Goal: Transaction & Acquisition: Subscribe to service/newsletter

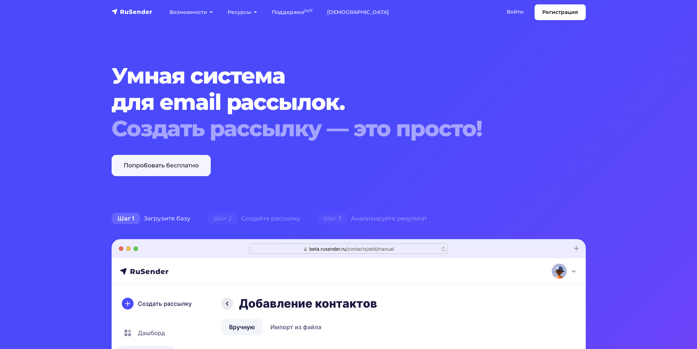
click at [192, 161] on link "Попробовать бесплатно" at bounding box center [161, 165] width 99 height 21
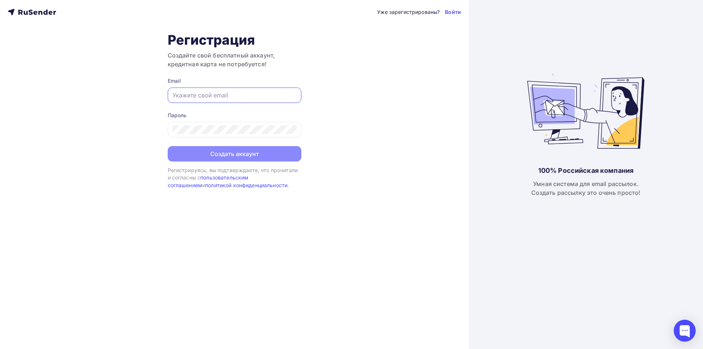
click at [186, 98] on input "text" at bounding box center [234, 95] width 124 height 9
type input "info@pm2009.ru"
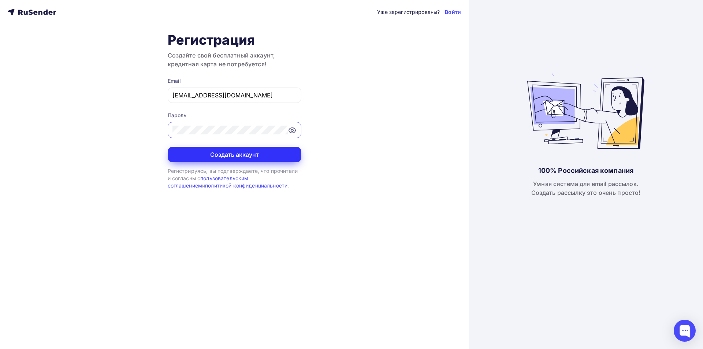
click at [255, 160] on button "Создать аккаунт" at bounding box center [235, 154] width 134 height 15
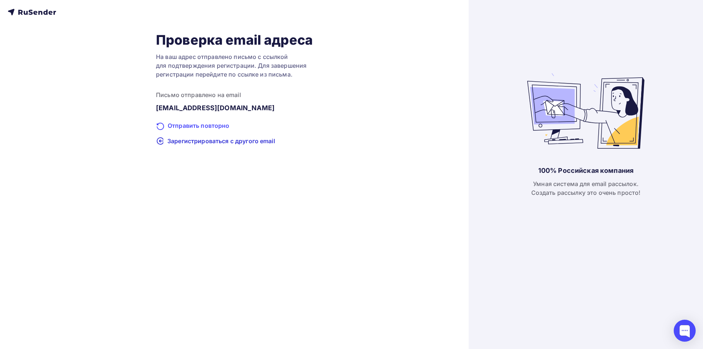
click at [210, 126] on div "Отправить повторно" at bounding box center [234, 126] width 157 height 10
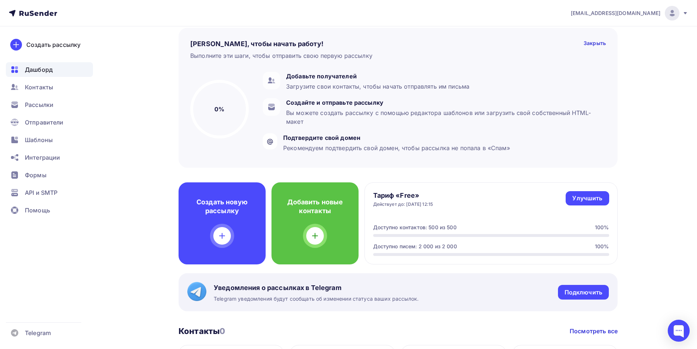
scroll to position [73, 0]
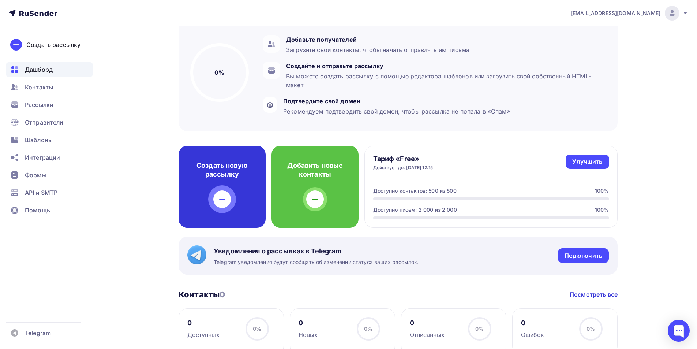
click at [215, 195] on div at bounding box center [222, 199] width 18 height 18
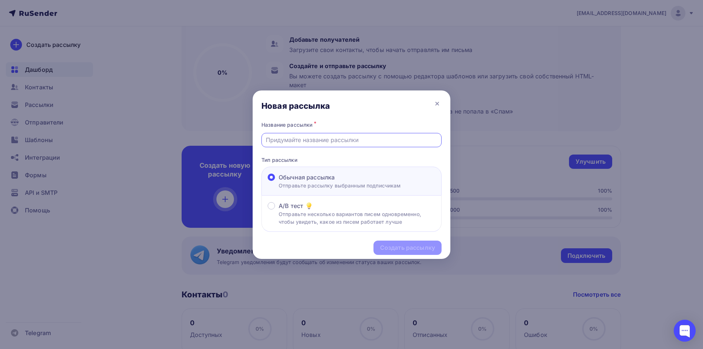
click at [285, 144] on input "text" at bounding box center [352, 139] width 172 height 9
type input "C"
type input "С Днем знаний!"
click at [413, 249] on div "Создать рассылку" at bounding box center [407, 247] width 55 height 8
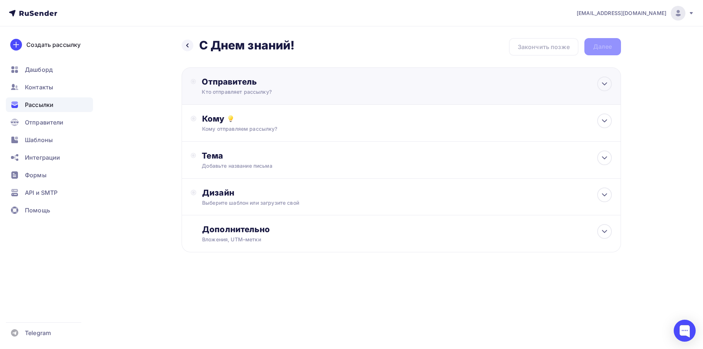
click at [413, 99] on div "Отправитель Кто отправляет рассылку? Email * info@pm2009.ru info@pm2009.ru Доба…" at bounding box center [401, 85] width 439 height 37
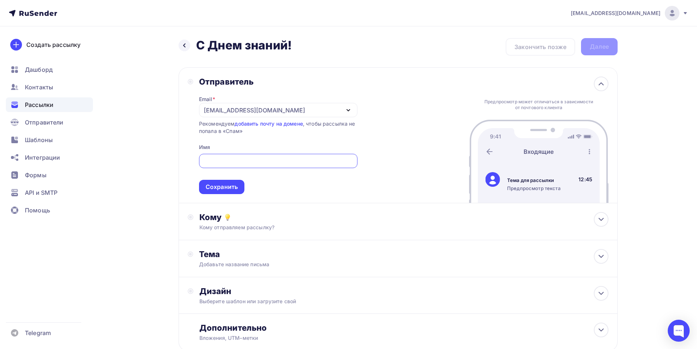
click at [246, 160] on input "text" at bounding box center [278, 161] width 150 height 9
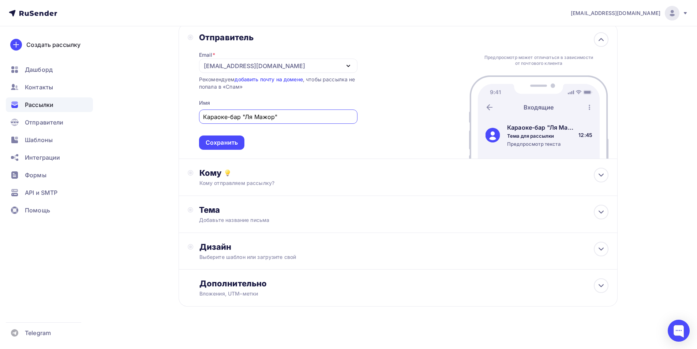
scroll to position [49, 0]
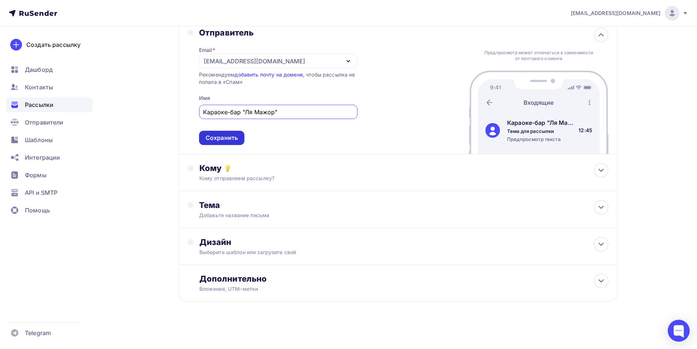
type input "Караоке-бар "Ля Мажор""
click at [224, 144] on div "Сохранить" at bounding box center [221, 138] width 45 height 14
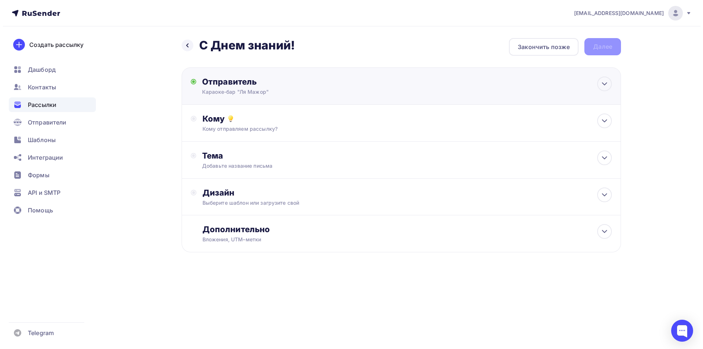
scroll to position [0, 0]
click at [227, 133] on div "Кому Кому отправляем рассылку? Списки получателей Нет получателей Все списки id…" at bounding box center [401, 123] width 439 height 37
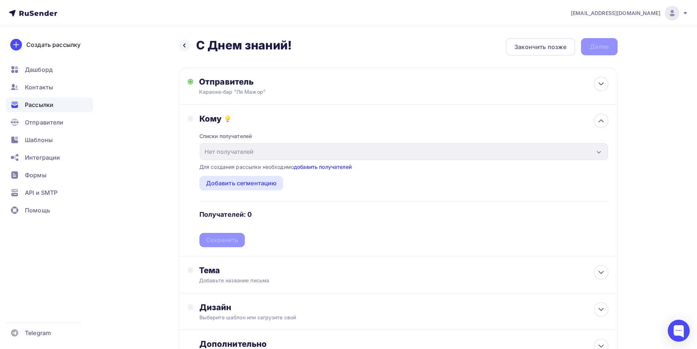
click at [336, 167] on link "добавить получателей" at bounding box center [323, 167] width 58 height 6
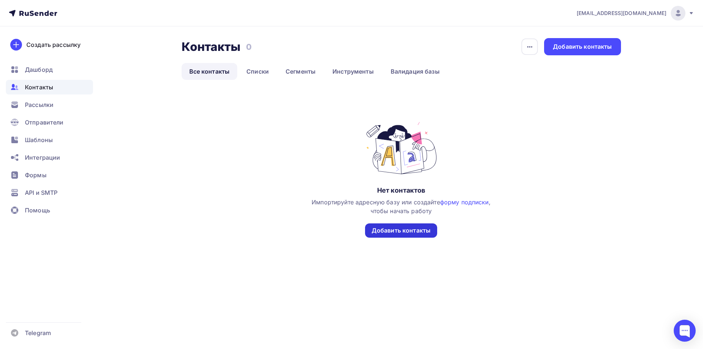
click at [394, 235] on div "Добавить контакты" at bounding box center [401, 230] width 72 height 14
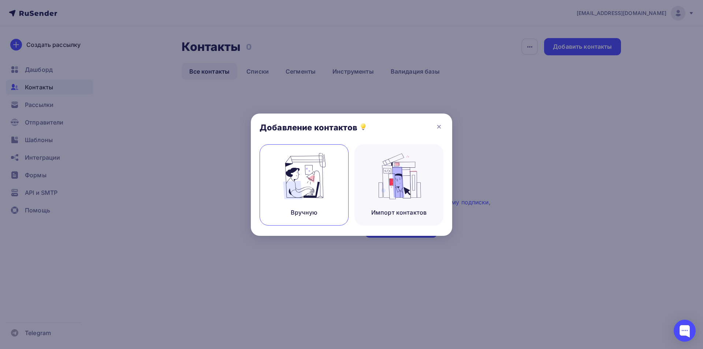
click at [329, 204] on div "Вручную" at bounding box center [304, 184] width 89 height 81
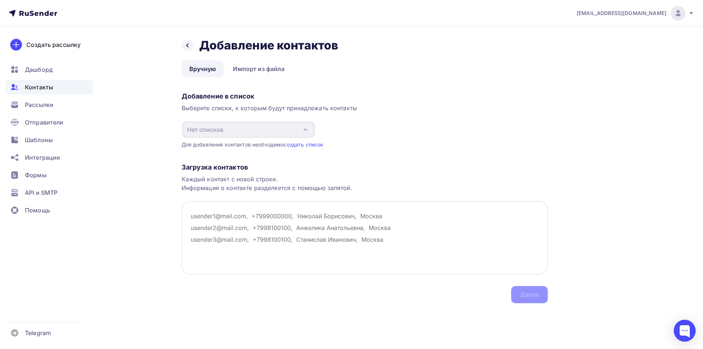
click at [250, 214] on textarea at bounding box center [365, 237] width 366 height 73
paste textarea "soch16@eduekb.ru soch19@eduekb.ru soch23@eduekb.ru soch25@eduekb.ru soch31@edue…"
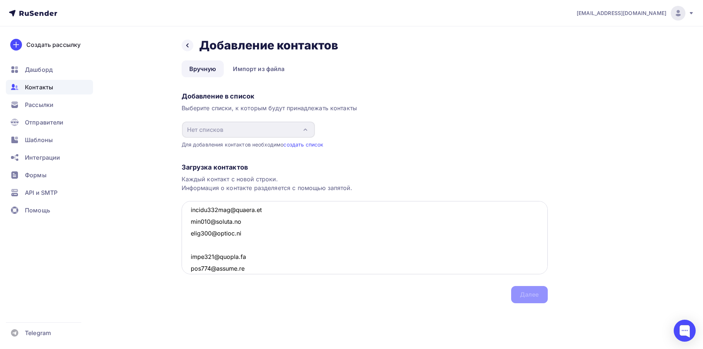
scroll to position [3604, 0]
click at [221, 234] on textarea at bounding box center [365, 237] width 366 height 73
click at [228, 253] on textarea at bounding box center [365, 237] width 366 height 73
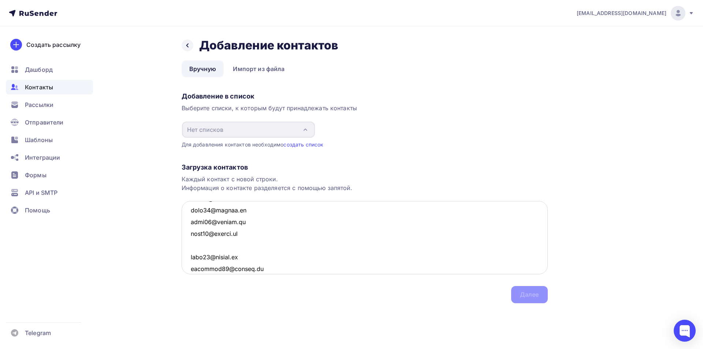
click at [226, 251] on textarea at bounding box center [365, 237] width 366 height 73
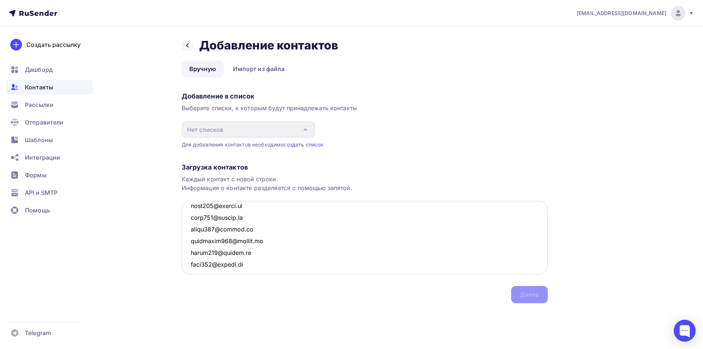
scroll to position [3128, 0]
click at [221, 245] on textarea at bounding box center [365, 237] width 366 height 73
click at [216, 241] on textarea at bounding box center [365, 237] width 366 height 73
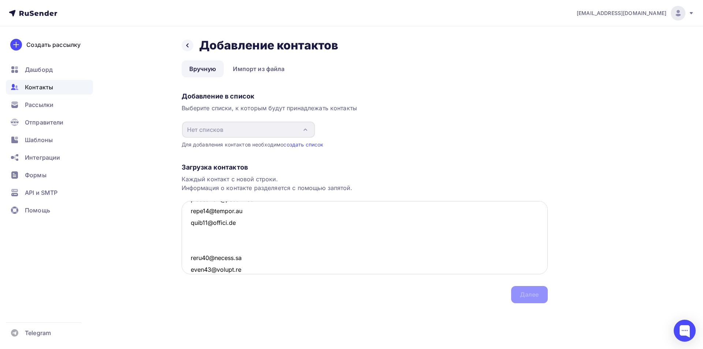
scroll to position [2945, 0]
click at [217, 244] on textarea at bounding box center [365, 237] width 366 height 73
click at [222, 249] on textarea at bounding box center [365, 237] width 366 height 73
click at [208, 237] on textarea at bounding box center [365, 237] width 366 height 73
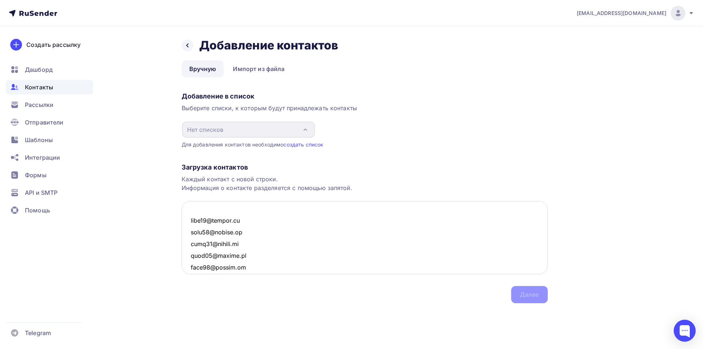
scroll to position [1224, 0]
click at [210, 238] on textarea at bounding box center [365, 237] width 366 height 73
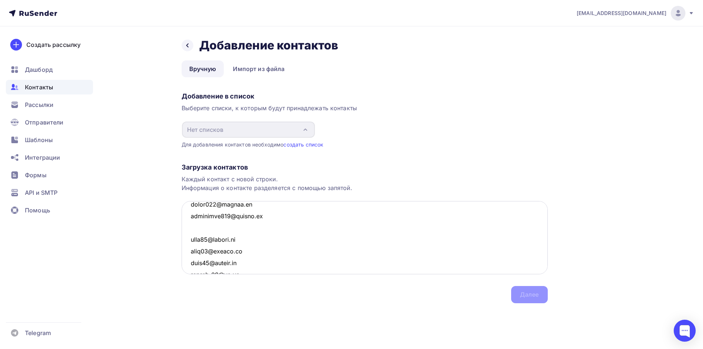
click at [214, 232] on textarea at bounding box center [365, 237] width 366 height 73
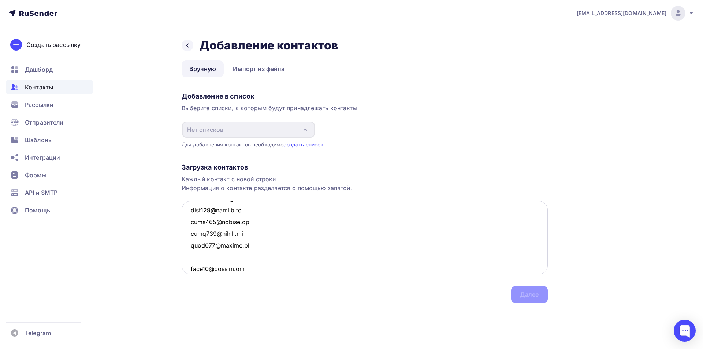
click at [234, 258] on textarea at bounding box center [365, 237] width 366 height 73
drag, startPoint x: 247, startPoint y: 257, endPoint x: 187, endPoint y: 195, distance: 86.0
click at [187, 195] on div "Загрузка контактов Каждый контакт с новой строки. Информация о контакте разделя…" at bounding box center [365, 225] width 366 height 155
type textarea "gimnaziya35@eduekb.ru soch36@eduekb.ru gimnaziya37@eduekb.ru soch43@eduekb.ru g…"
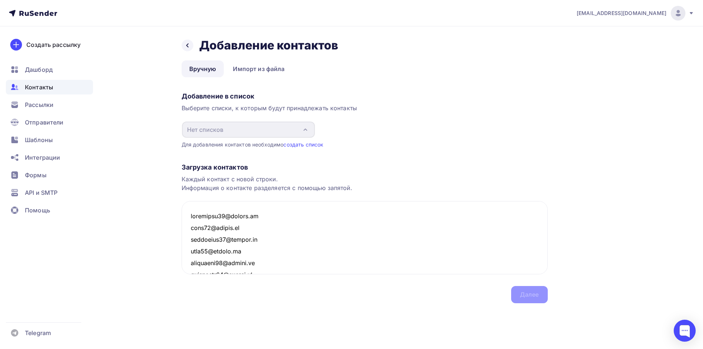
drag, startPoint x: 265, startPoint y: 231, endPoint x: 194, endPoint y: 153, distance: 105.2
click at [194, 153] on div "Загрузка контактов Каждый контакт с новой строки. Информация о контакте разделя…" at bounding box center [365, 225] width 366 height 155
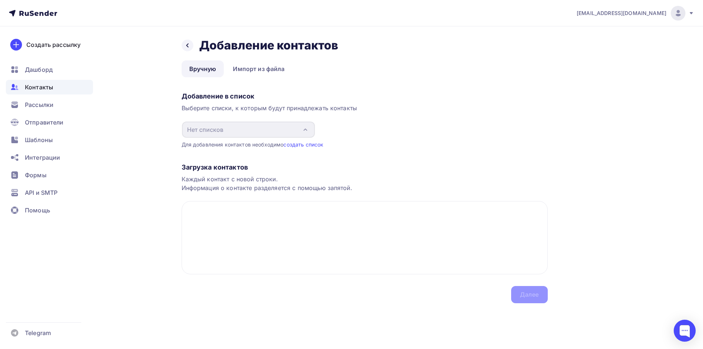
paste textarea "soch16@eduekb.ru, soch19@eduekb.ru, soch23@eduekb.ru, soch25@eduekb.ru, soch31@…"
type textarea "soch16@eduekb.ru, soch19@eduekb.ru, soch23@eduekb.ru, soch25@eduekb.ru, soch31@…"
click at [302, 144] on link "создать список" at bounding box center [303, 144] width 40 height 6
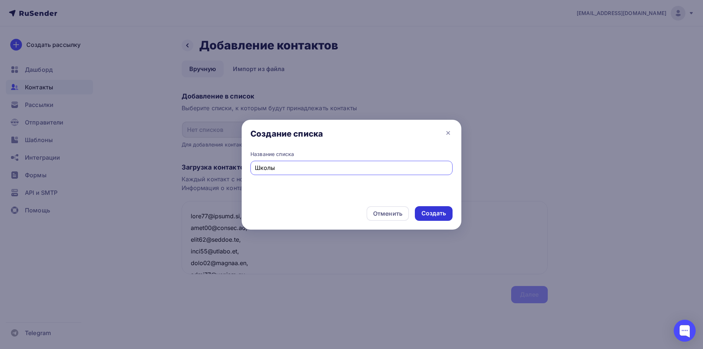
type input "Школы"
click at [435, 215] on div "Создать" at bounding box center [433, 213] width 25 height 8
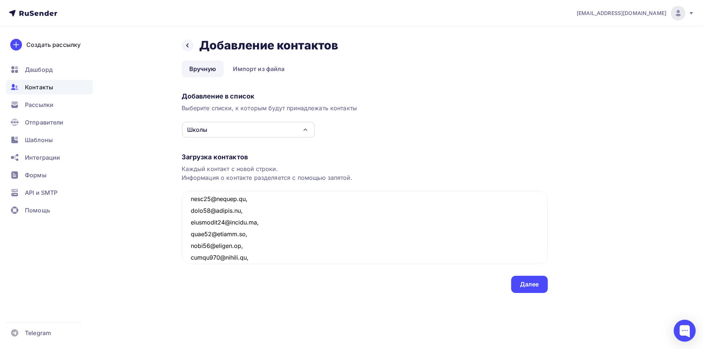
scroll to position [1210, 0]
drag, startPoint x: 183, startPoint y: 207, endPoint x: 272, endPoint y: 314, distance: 138.6
click at [272, 314] on div "Назад Добавление контактов Добавление контактов Вручную Импорт из файла Вручную…" at bounding box center [352, 174] width 600 height 296
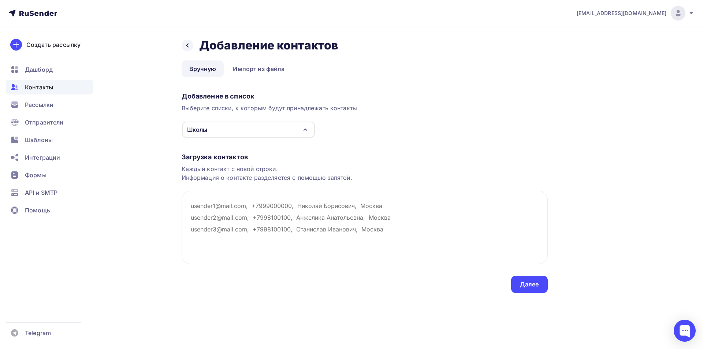
scroll to position [0, 0]
paste textarea "soch16@eduekb.ru, soch19@eduekb.ru, soch23@eduekb.ru, soch25@eduekb.ru, soch31@…"
type textarea "soch16@eduekb.ru, soch19@eduekb.ru, soch23@eduekb.ru, soch25@eduekb.ru, soch31@…"
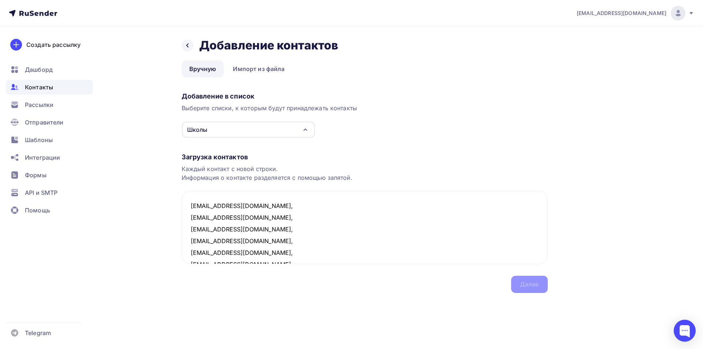
scroll to position [344, 0]
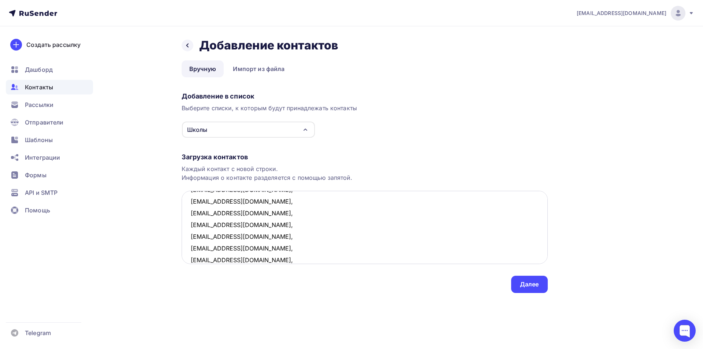
click at [261, 248] on textarea "soch16@eduekb.ru, soch19@eduekb.ru, soch23@eduekb.ru, soch25@eduekb.ru, soch31@…" at bounding box center [365, 227] width 366 height 73
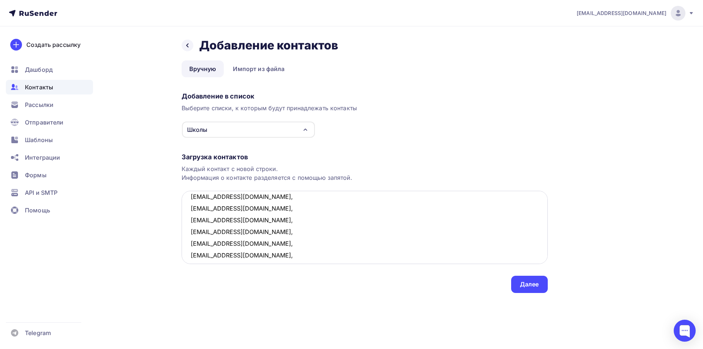
scroll to position [0, 0]
drag, startPoint x: 252, startPoint y: 259, endPoint x: 163, endPoint y: 184, distance: 116.7
click at [163, 184] on div "Назад Добавление контактов Добавление контактов Вручную Импорт из файла Вручную…" at bounding box center [352, 174] width 600 height 296
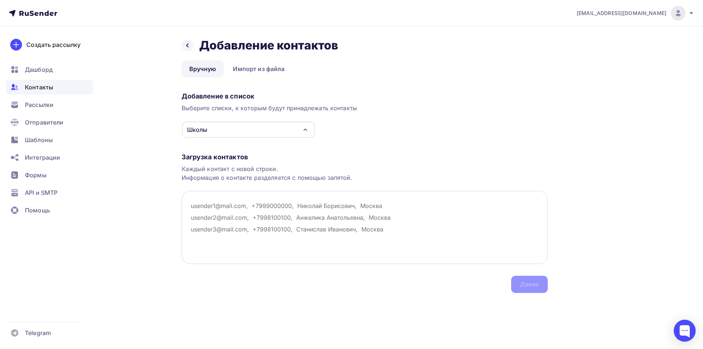
paste textarea "soch16@eduekb.ru soch19@eduekb.ru soch23@eduekb.ru soch25@eduekb.ru soch31@edue…"
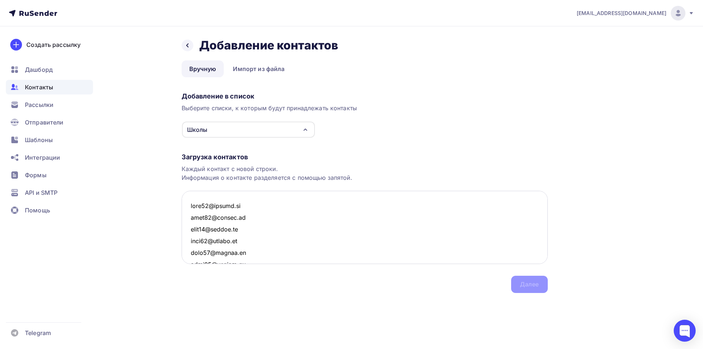
scroll to position [4116, 0]
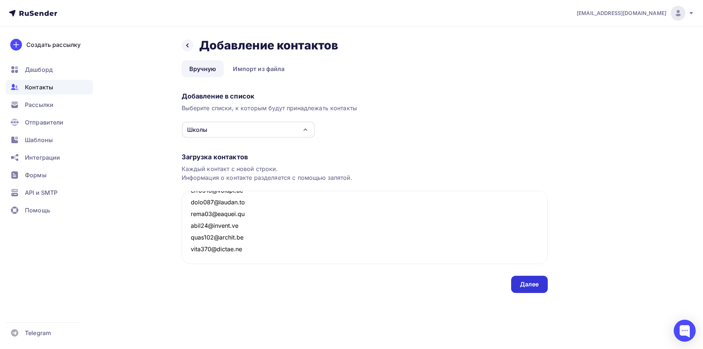
type textarea "soch16@eduekb.ru soch19@eduekb.ru soch23@eduekb.ru soch25@eduekb.ru soch31@edue…"
click at [533, 284] on div "Далее" at bounding box center [529, 284] width 19 height 8
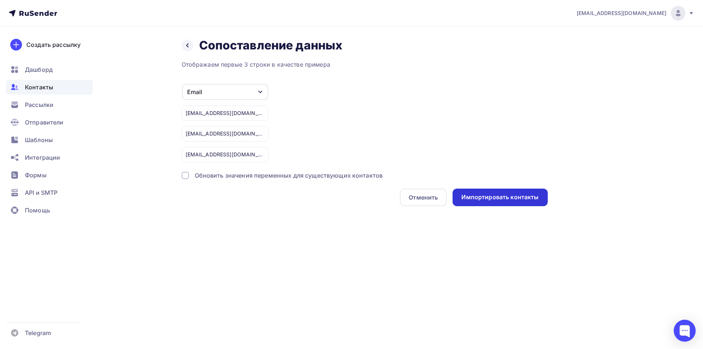
click at [472, 201] on div "Импортировать контакты" at bounding box center [499, 197] width 77 height 8
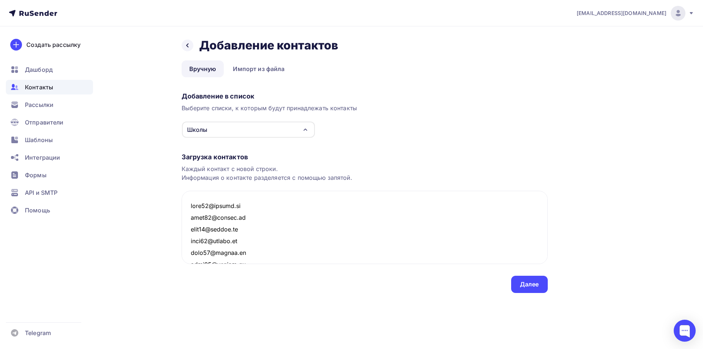
scroll to position [4127, 0]
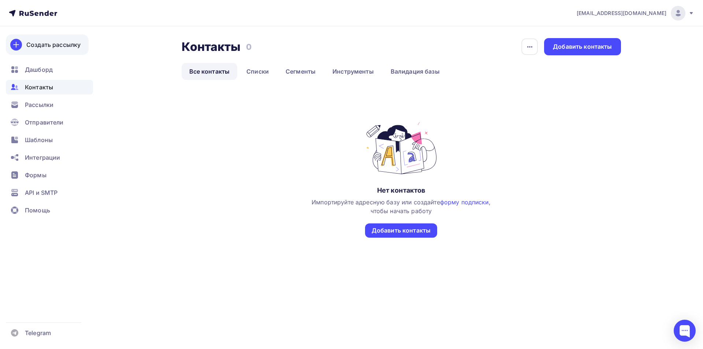
click at [37, 46] on div "Создать рассылку" at bounding box center [53, 44] width 54 height 9
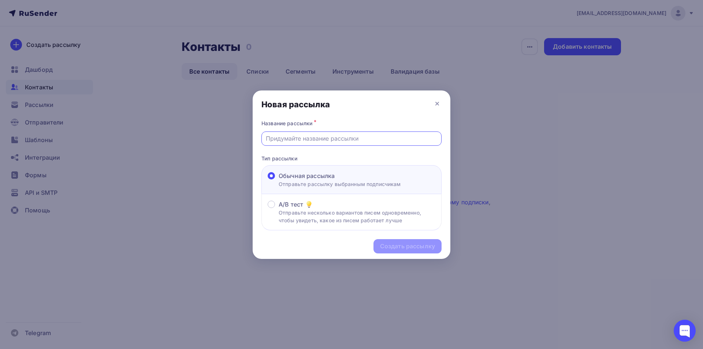
click at [297, 140] on input "text" at bounding box center [352, 138] width 172 height 9
type input "С Днем знаний!"
click at [402, 243] on div "Создать рассылку" at bounding box center [407, 246] width 55 height 8
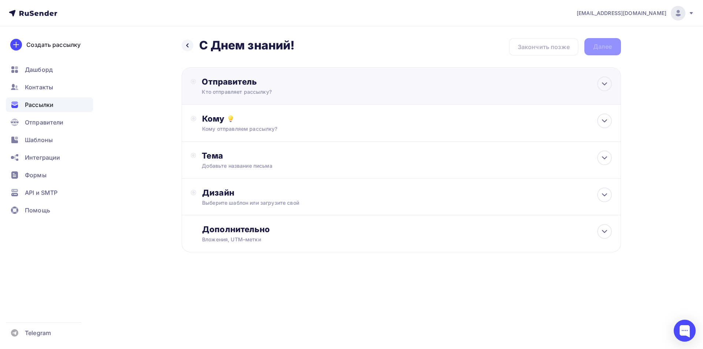
click at [226, 91] on div "Кто отправляет рассылку?" at bounding box center [273, 91] width 143 height 7
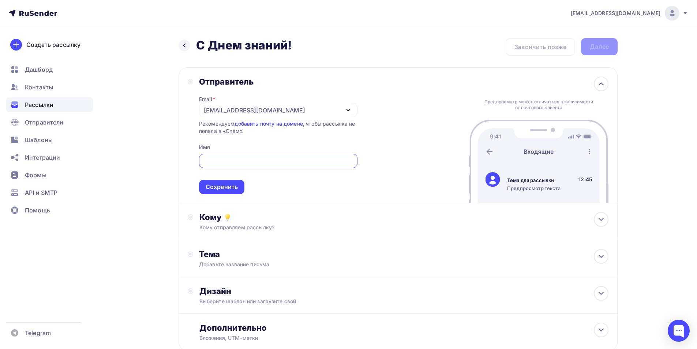
click at [243, 159] on input "text" at bounding box center [278, 161] width 150 height 9
type input "Караоке-бар "Ля Мажор""
click at [234, 189] on div "Сохранить" at bounding box center [222, 187] width 32 height 8
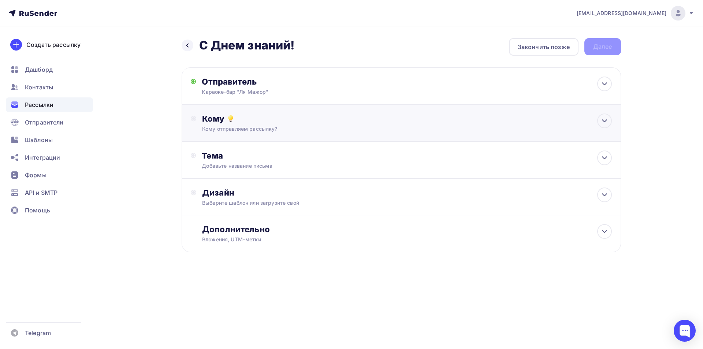
click at [233, 124] on div "Кому Кому отправляем рассылку? Списки получателей Выберите список Все списки id…" at bounding box center [406, 122] width 409 height 19
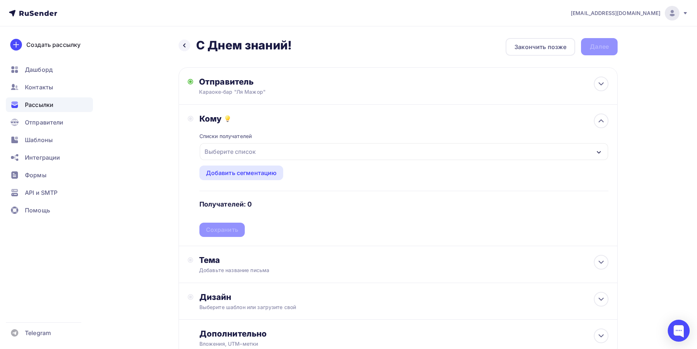
click at [246, 149] on div "Выберите список" at bounding box center [230, 151] width 57 height 13
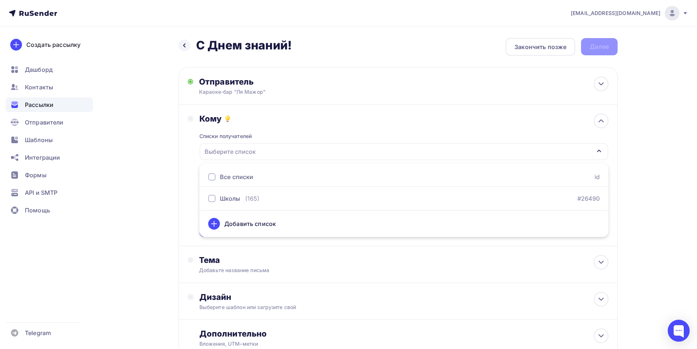
click at [190, 175] on div "Кому Списки получателей Выберите список Все списки id Школы (165) #26490 Добави…" at bounding box center [398, 174] width 421 height 123
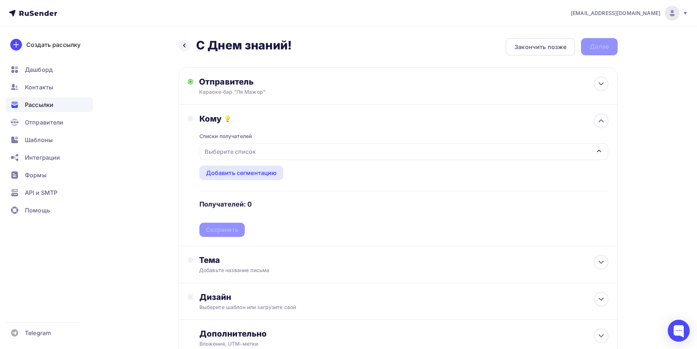
click at [549, 148] on div "Выберите список" at bounding box center [404, 151] width 409 height 17
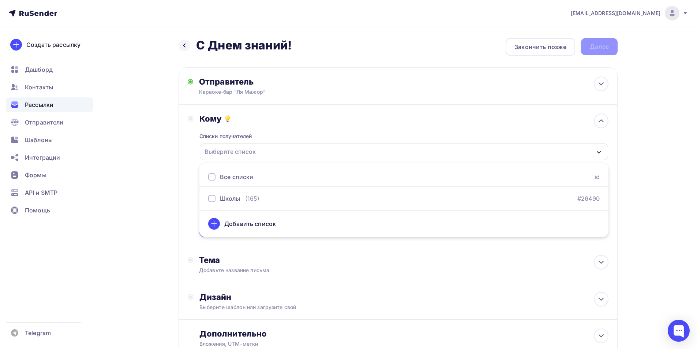
click at [276, 228] on div "Добавить список" at bounding box center [404, 224] width 392 height 18
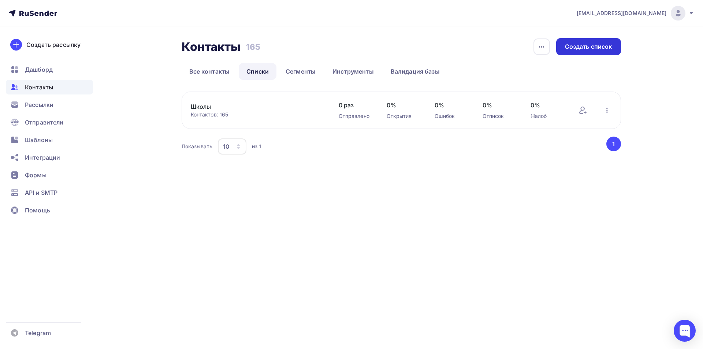
click at [575, 52] on div "Создать список" at bounding box center [588, 46] width 65 height 17
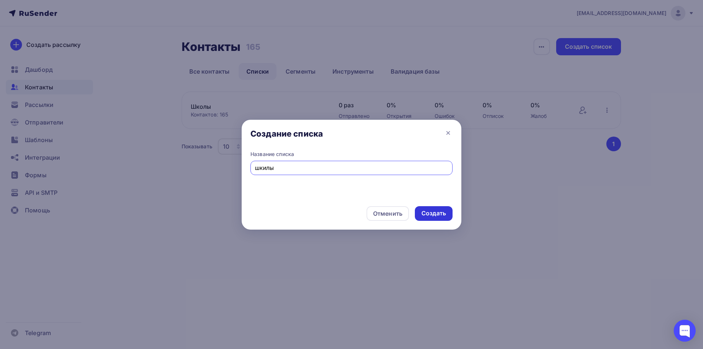
type input "шкилы"
click at [431, 216] on div "Создать" at bounding box center [433, 213] width 25 height 8
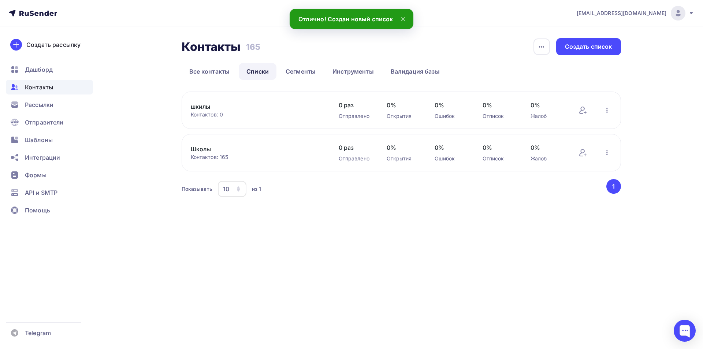
click at [245, 103] on link "шкилы" at bounding box center [253, 106] width 124 height 9
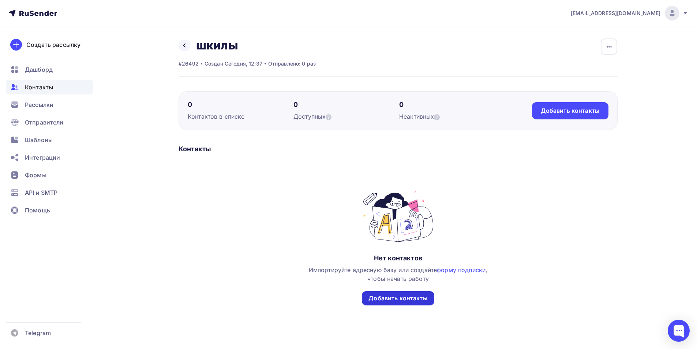
click at [396, 296] on div "Добавить контакты" at bounding box center [398, 298] width 59 height 8
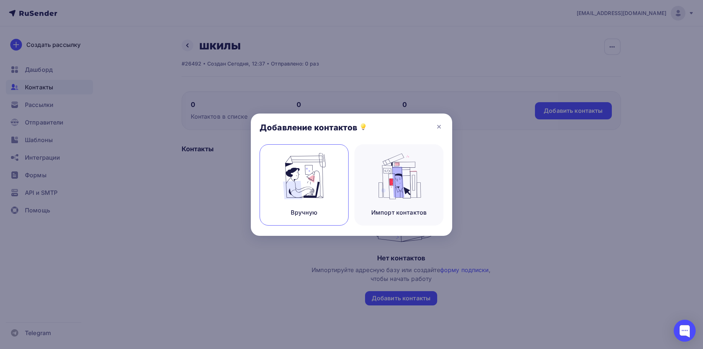
click at [318, 188] on img at bounding box center [304, 176] width 49 height 46
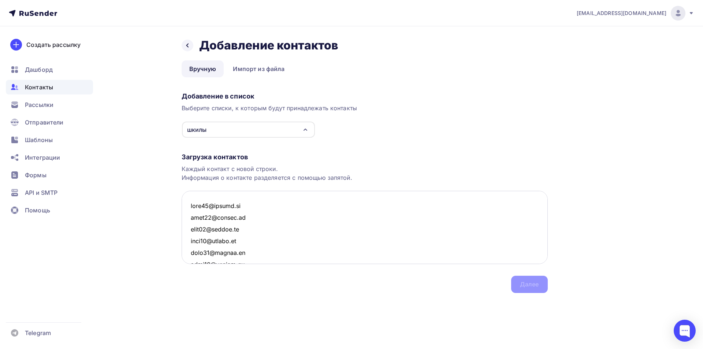
scroll to position [3824, 0]
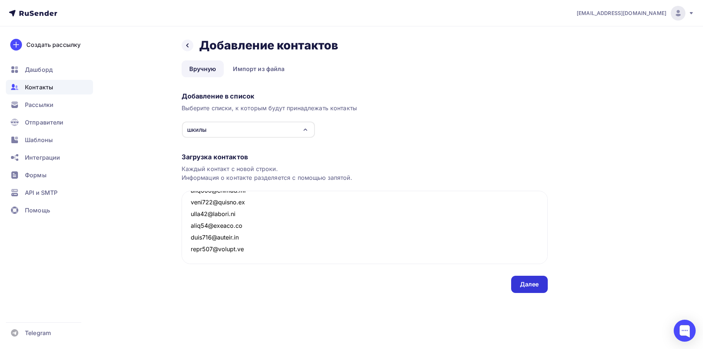
type textarea "soch16@eduekb.ru soch19@eduekb.ru soch23@eduekb.ru soch25@eduekb.ru soch31@edue…"
click at [535, 283] on div "Далее" at bounding box center [529, 284] width 19 height 8
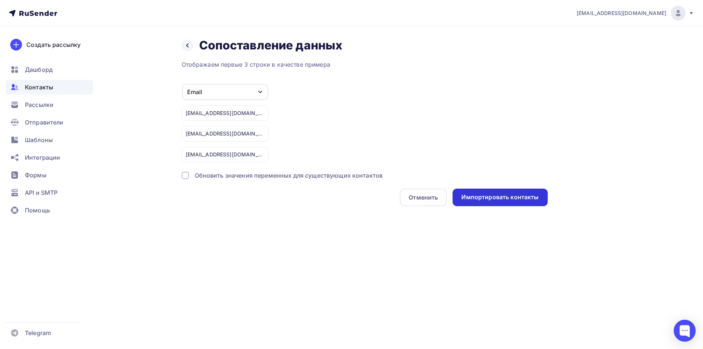
click at [495, 198] on div "Импортировать контакты" at bounding box center [499, 197] width 77 height 8
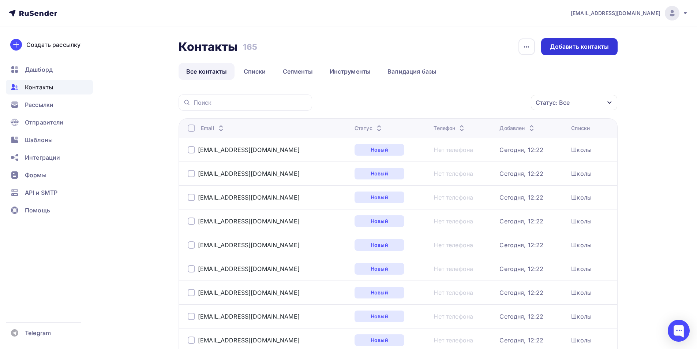
click at [555, 46] on div "Добавить контакты" at bounding box center [579, 46] width 59 height 8
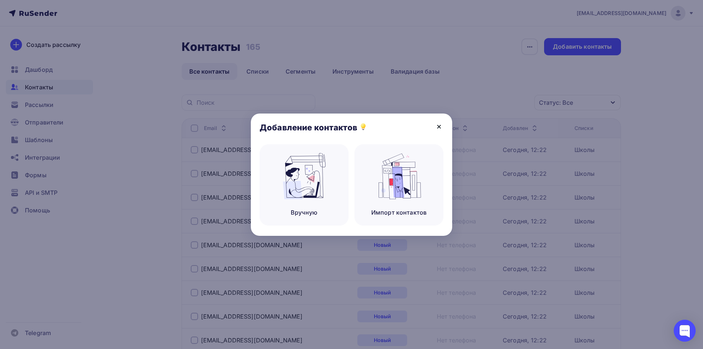
click at [442, 125] on icon at bounding box center [439, 126] width 9 height 9
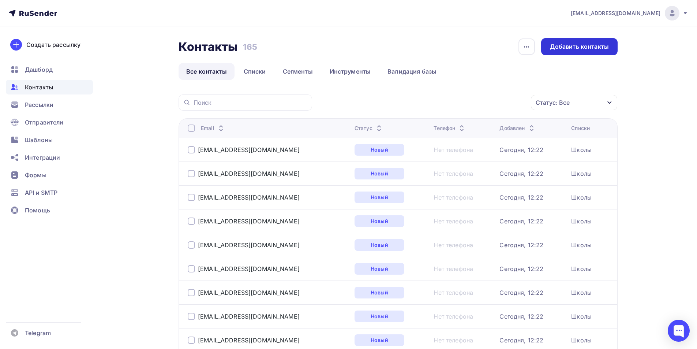
click at [591, 52] on div "Добавить контакты" at bounding box center [579, 46] width 77 height 17
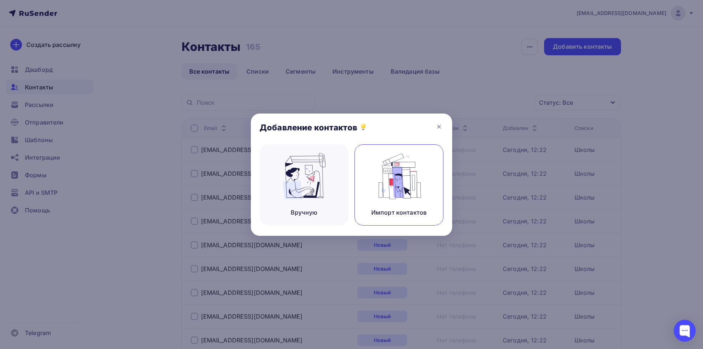
click at [383, 179] on img at bounding box center [399, 176] width 49 height 46
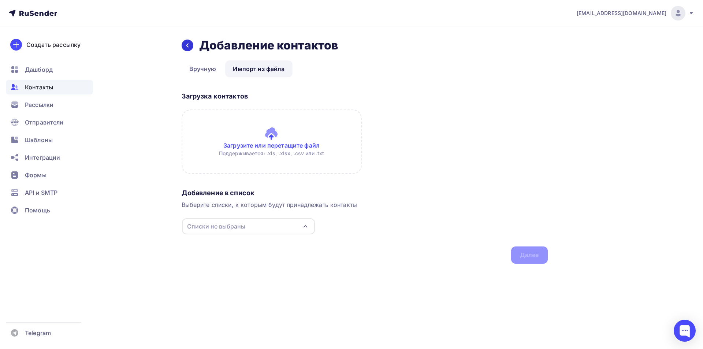
click at [183, 47] on div at bounding box center [188, 46] width 12 height 12
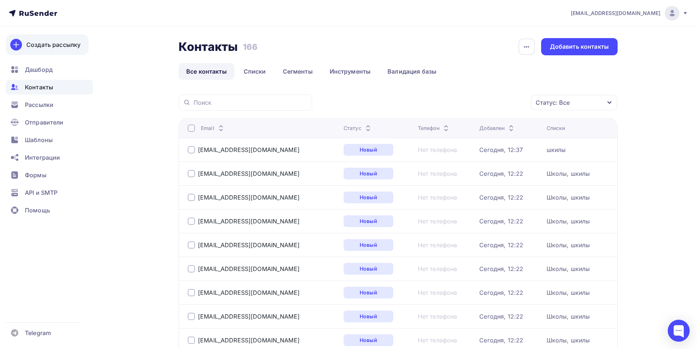
click at [54, 47] on div "Создать рассылку" at bounding box center [53, 44] width 54 height 9
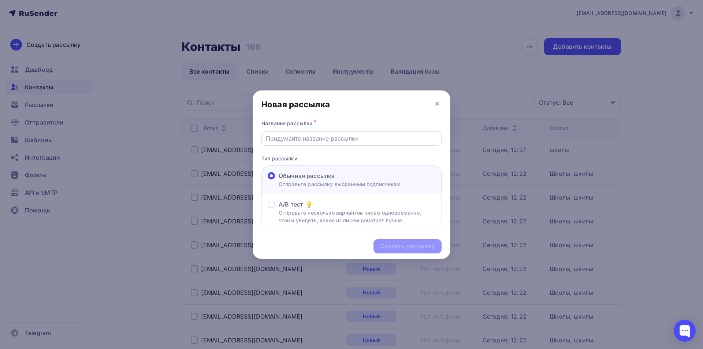
click at [317, 143] on div at bounding box center [351, 138] width 180 height 14
click at [308, 139] on input "text" at bounding box center [352, 138] width 172 height 9
type input "С Днем знаний!"
click at [394, 245] on div "Создать рассылку" at bounding box center [407, 246] width 55 height 8
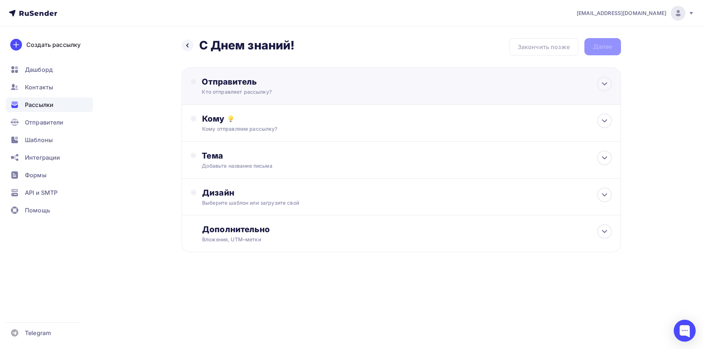
click at [277, 100] on div "Отправитель Кто отправляет рассылку? Email * info@pm2009.ru info@pm2009.ru Доба…" at bounding box center [401, 85] width 439 height 37
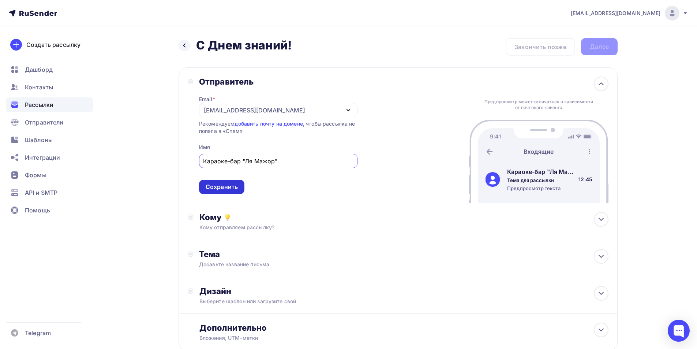
type input "Караоке-бар "Ля Мажор""
click at [238, 185] on div "Сохранить" at bounding box center [221, 187] width 45 height 14
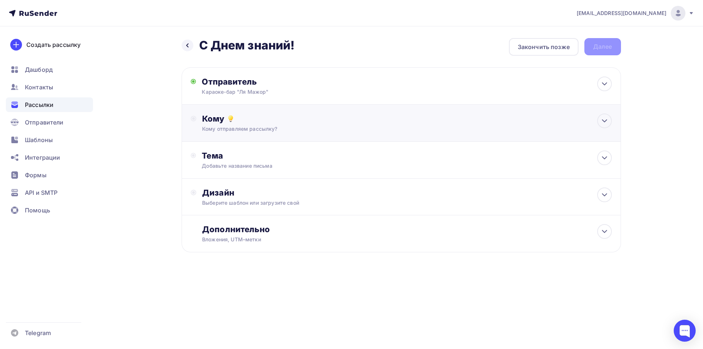
click at [227, 123] on div "Кому" at bounding box center [406, 118] width 409 height 10
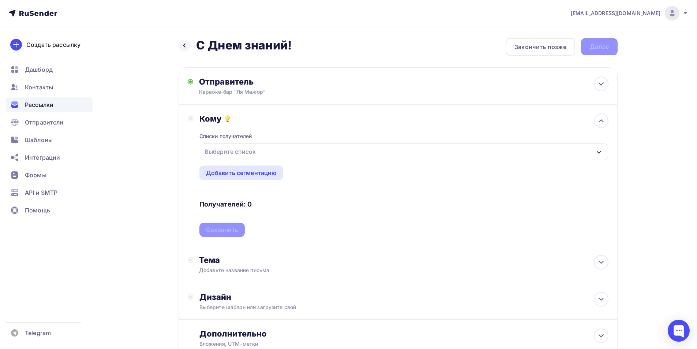
click at [233, 150] on div "Выберите список" at bounding box center [230, 151] width 57 height 13
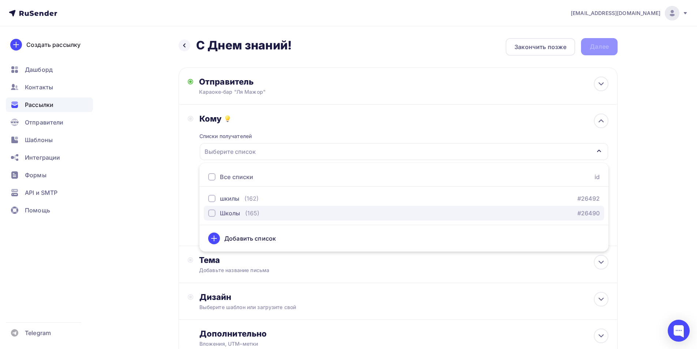
click at [213, 214] on div "button" at bounding box center [211, 212] width 7 height 7
click at [194, 212] on div "Кому Списки получателей Школы Все списки id шкилы (162) #26492 Школы (165) #264…" at bounding box center [398, 174] width 421 height 123
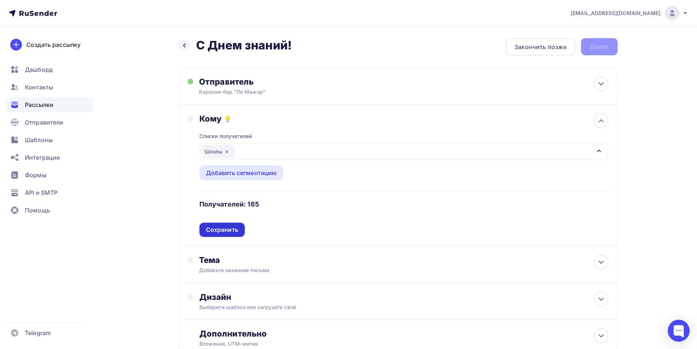
click at [216, 229] on div "Сохранить" at bounding box center [222, 230] width 32 height 8
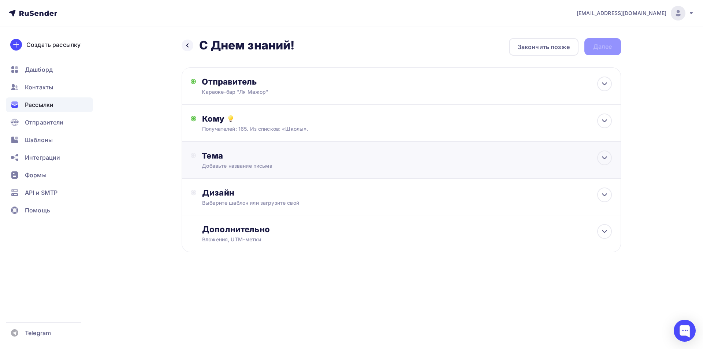
click at [191, 160] on div "Тема Добавьте название письма Тема * Рекомендуем использовать не более 150 симв…" at bounding box center [269, 159] width 156 height 19
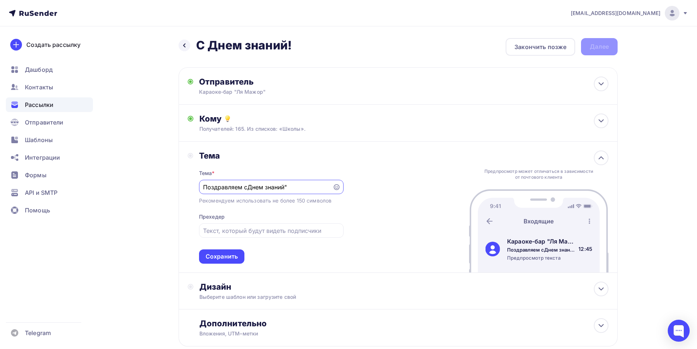
click at [249, 189] on input "Поздравляем сДнем знаний"" at bounding box center [265, 187] width 125 height 9
click at [242, 233] on input "text" at bounding box center [271, 230] width 136 height 9
click at [252, 188] on input "Поздравляем с "Днем знаний"" at bounding box center [265, 187] width 125 height 9
click at [291, 189] on input "Поздравляем с Днем знаний"" at bounding box center [265, 187] width 125 height 9
type input "Поздравляем с Днем знаний"
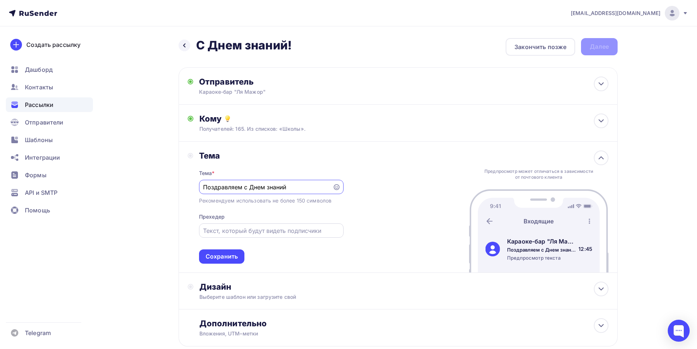
click at [295, 228] on input "text" at bounding box center [271, 230] width 136 height 9
type input "К"
type input "О"
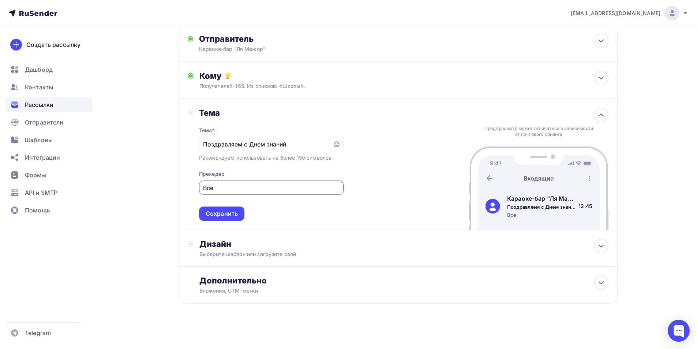
scroll to position [45, 0]
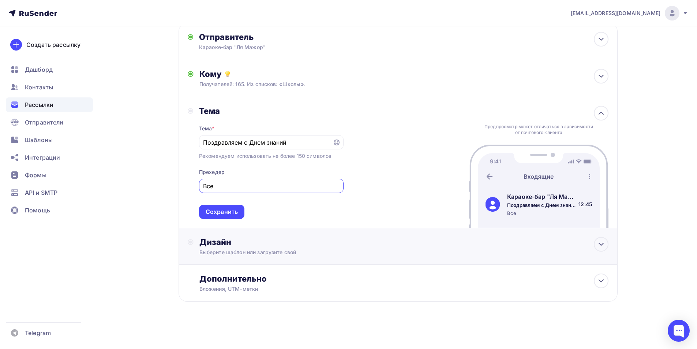
type input "Все"
click at [299, 236] on div "Дизайн Выберите шаблон или загрузите свой" at bounding box center [398, 246] width 439 height 37
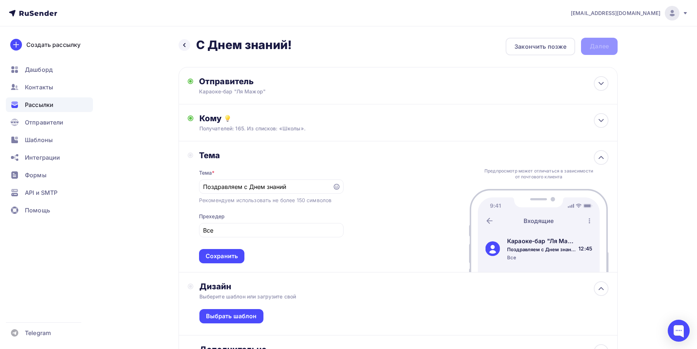
scroll to position [0, 0]
click at [244, 230] on input "Все" at bounding box center [271, 230] width 136 height 9
click at [289, 189] on input "Поздравляем с Днем знаний" at bounding box center [265, 187] width 125 height 9
type input "Поздравляем с Днем знаний!"
click at [279, 227] on input "Все" at bounding box center [271, 230] width 136 height 9
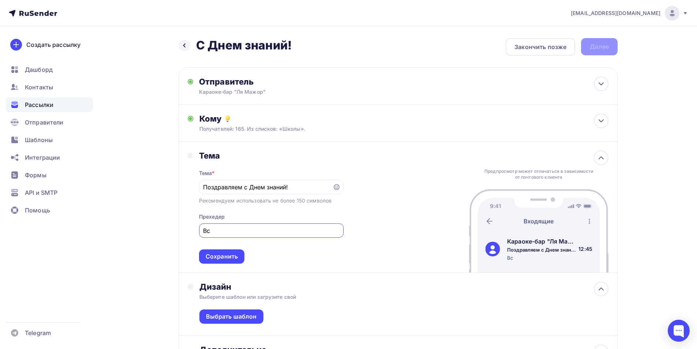
type input "В"
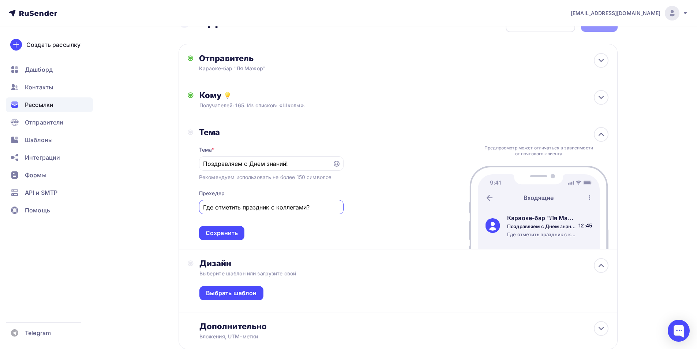
scroll to position [37, 0]
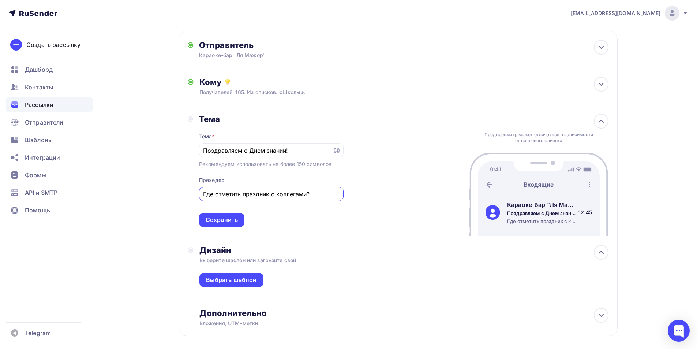
click at [306, 197] on input "Где отметить праздник с коллегами?" at bounding box center [271, 194] width 136 height 9
type input "Где отметить праздник с коллегами?"
click at [221, 223] on div "Сохранить" at bounding box center [222, 220] width 32 height 8
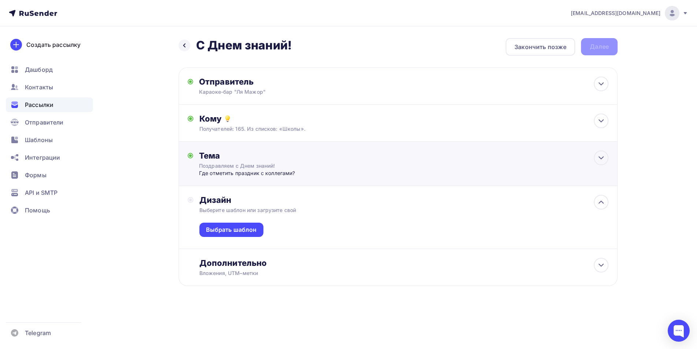
scroll to position [0, 0]
click at [226, 227] on div "Выбрать шаблон" at bounding box center [234, 230] width 51 height 8
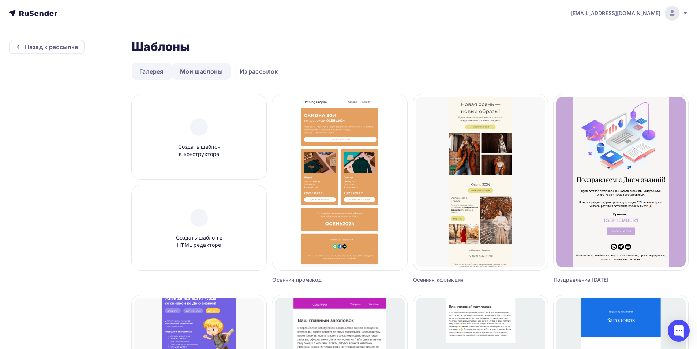
click at [195, 71] on link "Мои шаблоны" at bounding box center [201, 71] width 58 height 17
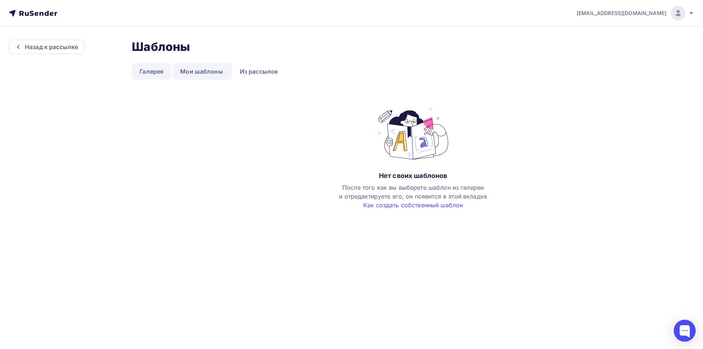
click at [160, 69] on link "Галерея" at bounding box center [151, 71] width 39 height 17
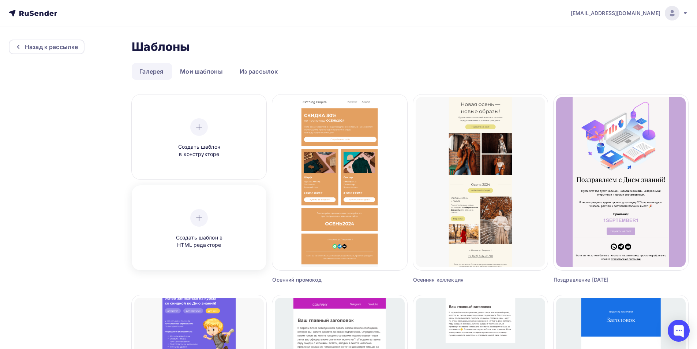
click at [214, 216] on div "Создать шаблон в HTML редакторе" at bounding box center [199, 229] width 70 height 40
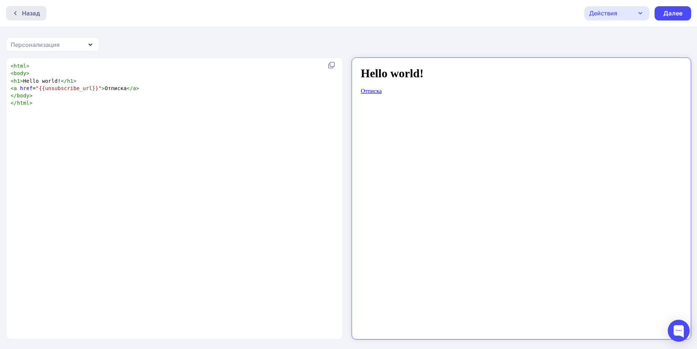
click at [19, 9] on div "Назад" at bounding box center [26, 13] width 41 height 15
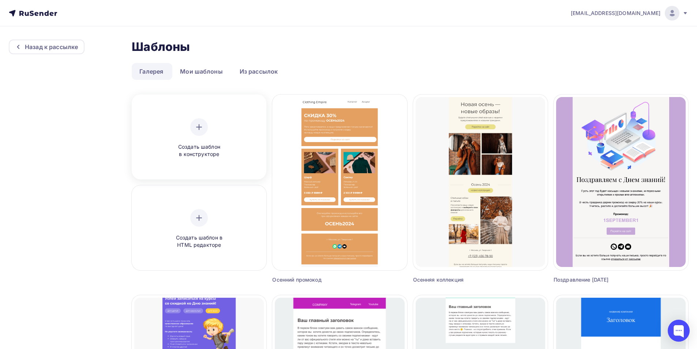
click at [220, 148] on span "Создать шаблон в конструкторе" at bounding box center [199, 150] width 70 height 15
click at [75, 42] on div "Назад к рассылке" at bounding box center [51, 46] width 53 height 9
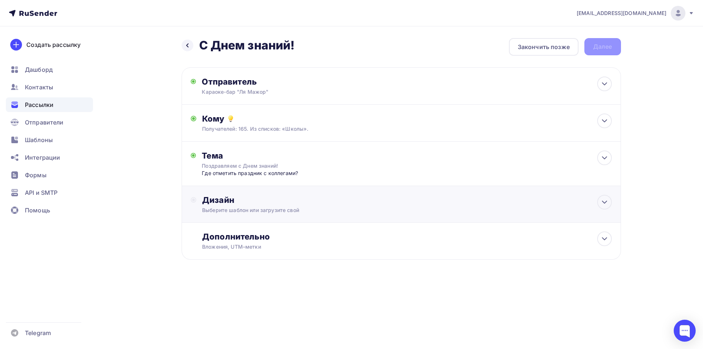
click at [225, 199] on div "Дизайн" at bounding box center [406, 200] width 409 height 10
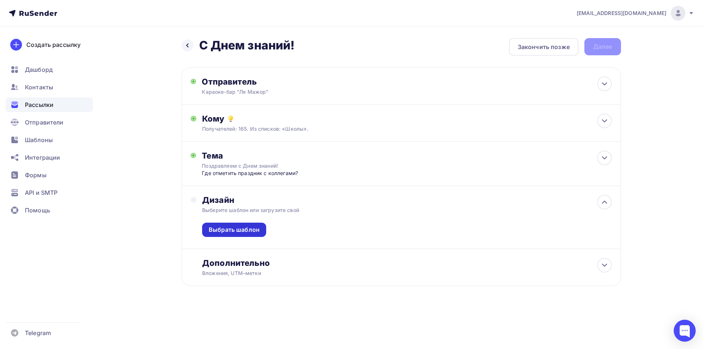
click at [232, 228] on div "Выбрать шаблон" at bounding box center [234, 230] width 51 height 8
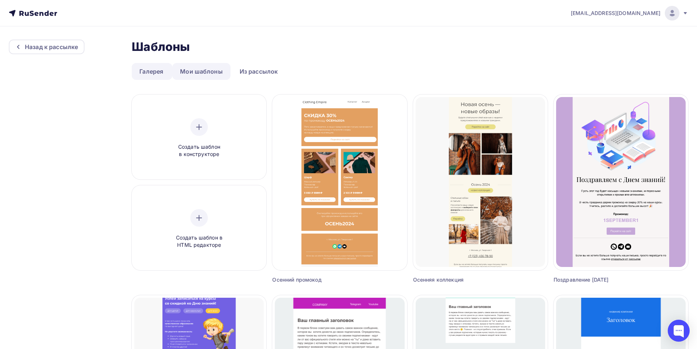
click at [204, 72] on link "Мои шаблоны" at bounding box center [201, 71] width 58 height 17
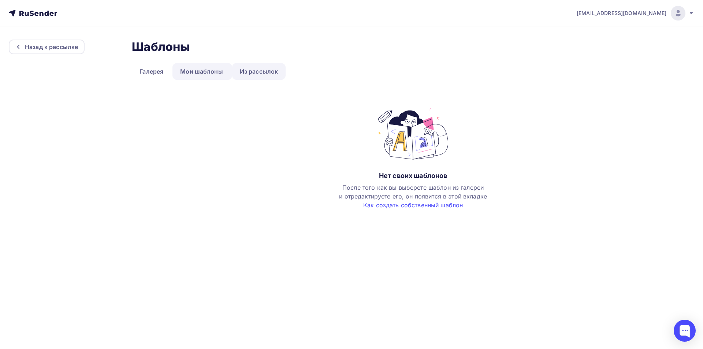
click at [249, 72] on link "Из рассылок" at bounding box center [259, 71] width 54 height 17
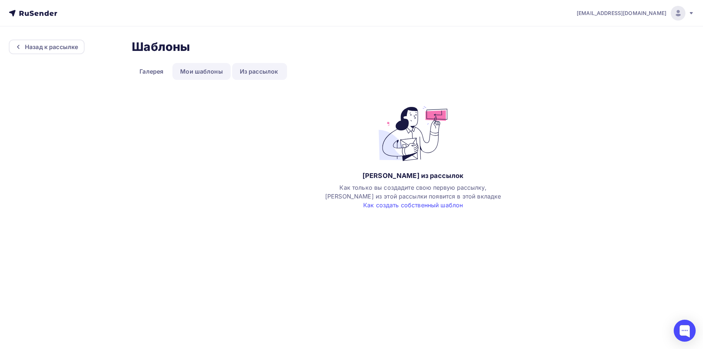
click at [211, 72] on link "Мои шаблоны" at bounding box center [201, 71] width 58 height 17
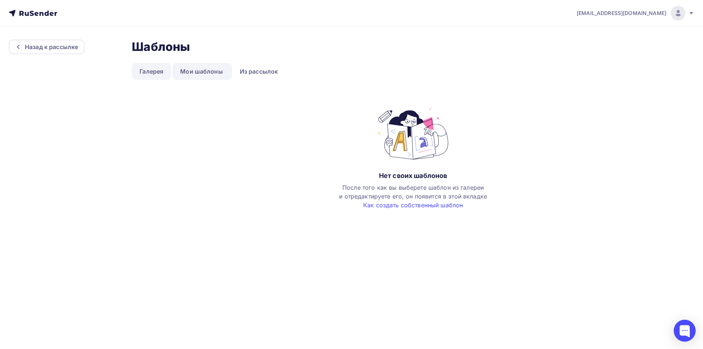
click at [152, 66] on link "Галерея" at bounding box center [151, 71] width 39 height 17
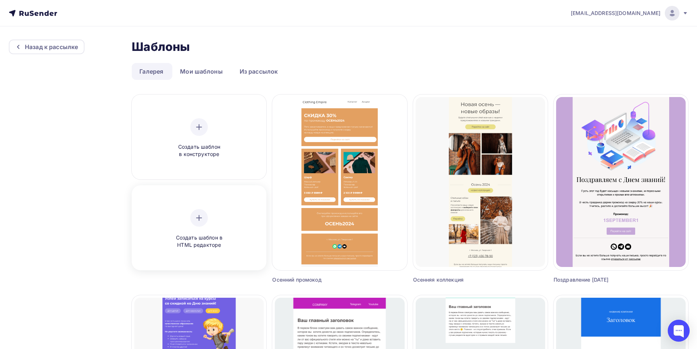
click at [225, 208] on div "Создать шаблон в HTML редакторе" at bounding box center [199, 229] width 130 height 82
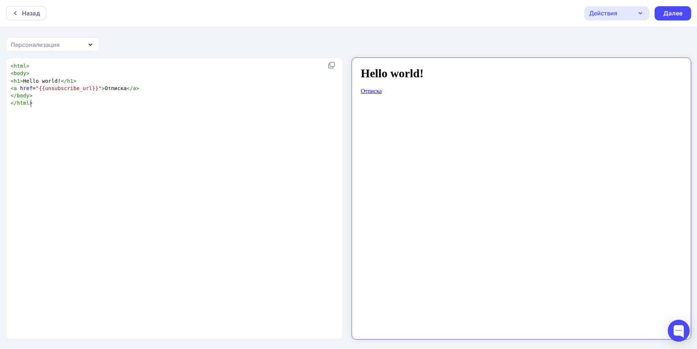
scroll to position [3, 0]
click at [152, 101] on pre "</ html >" at bounding box center [173, 102] width 328 height 7
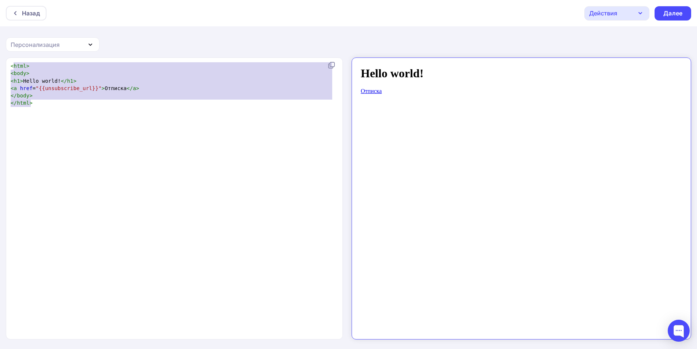
type textarea "<html> <body> <h1>Hello world!</h1> <a href="{{unsubscribe_url}}">Отписка</a> <…"
drag, startPoint x: 50, startPoint y: 104, endPoint x: 9, endPoint y: 64, distance: 57.2
click at [9, 64] on div "<html> <body> <h1>Hello world!</h1> <a href="{{unsubscribe_url}}">Отписка</a> <…" at bounding box center [174, 198] width 337 height 281
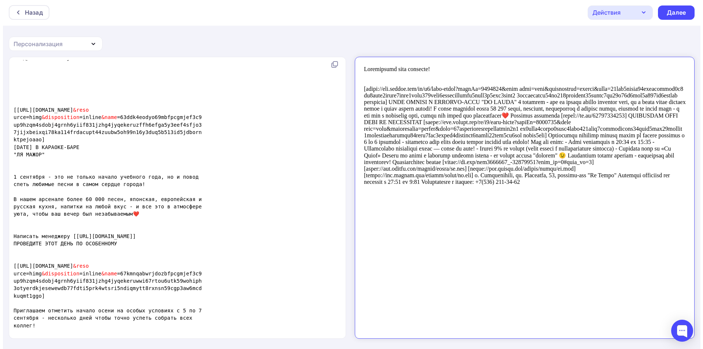
scroll to position [0, 0]
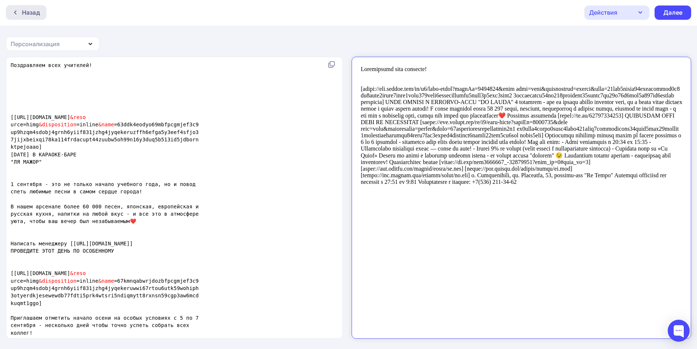
click at [39, 11] on div "Назад" at bounding box center [31, 12] width 18 height 9
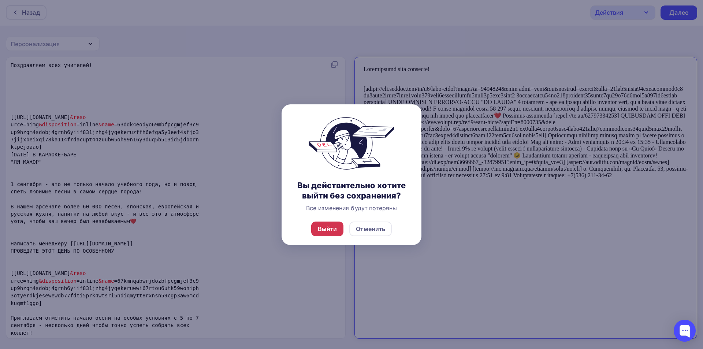
click at [334, 232] on div "Выйти" at bounding box center [327, 228] width 19 height 9
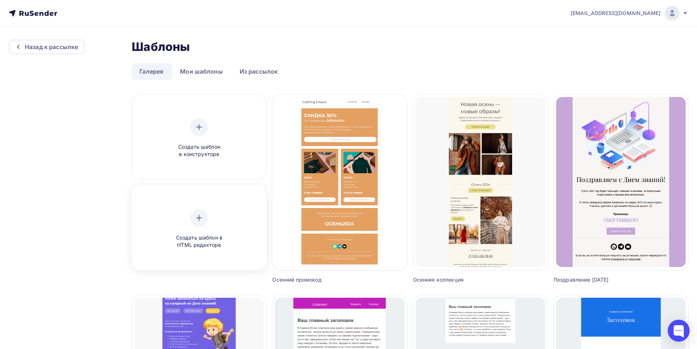
click at [236, 213] on div "Создать шаблон в HTML редакторе" at bounding box center [199, 229] width 130 height 82
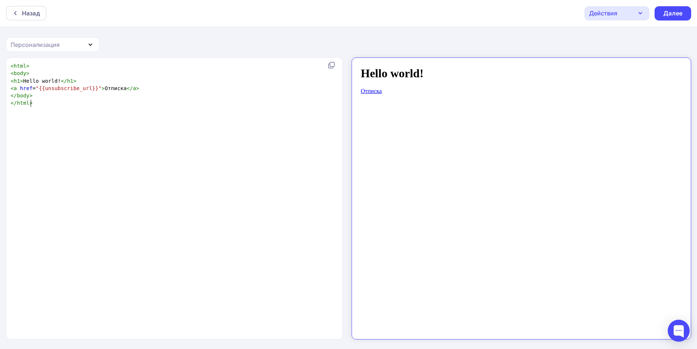
scroll to position [3, 0]
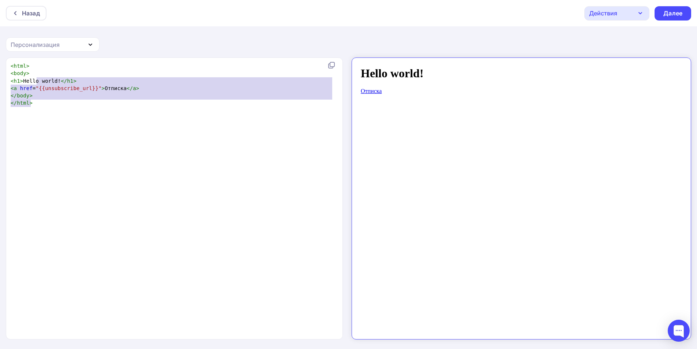
type textarea "<html> <body> <h1>Hello world!</h1> <a href="{{unsubscribe_url}}">Отписка</a> <…"
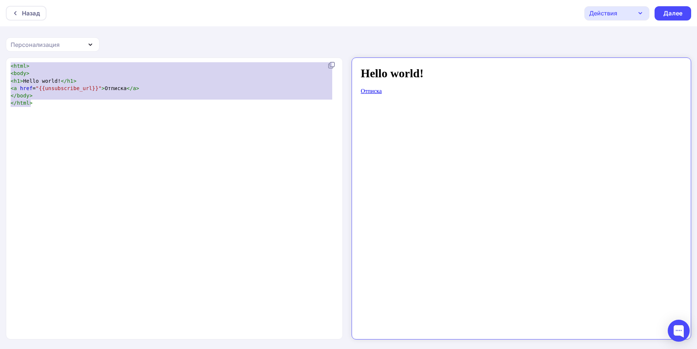
drag, startPoint x: 115, startPoint y: 107, endPoint x: 7, endPoint y: 62, distance: 117.2
click at [7, 62] on div "<html> <body> <h1>Hello world!</h1> <a href="{{unsubscribe_url}}">Отписка</a> <…" at bounding box center [174, 198] width 337 height 281
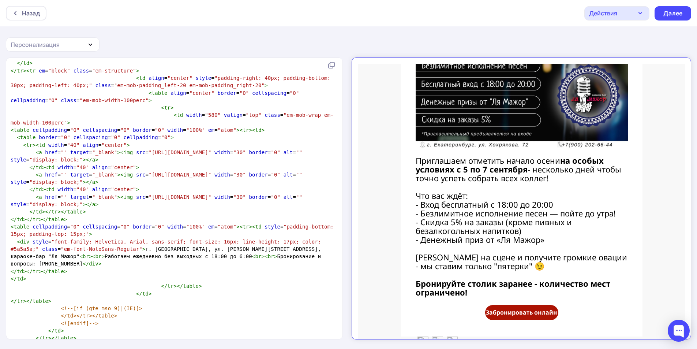
scroll to position [568, 0]
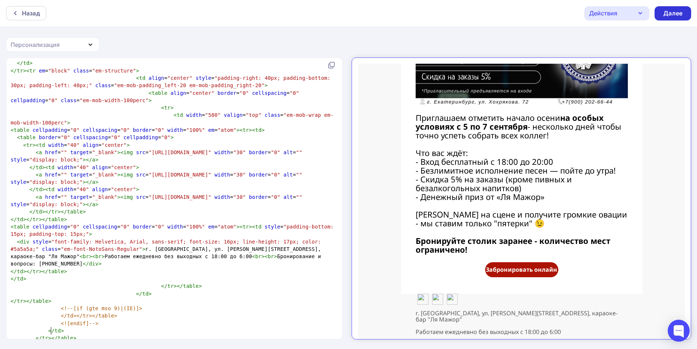
click at [671, 13] on div "Далее" at bounding box center [673, 13] width 19 height 8
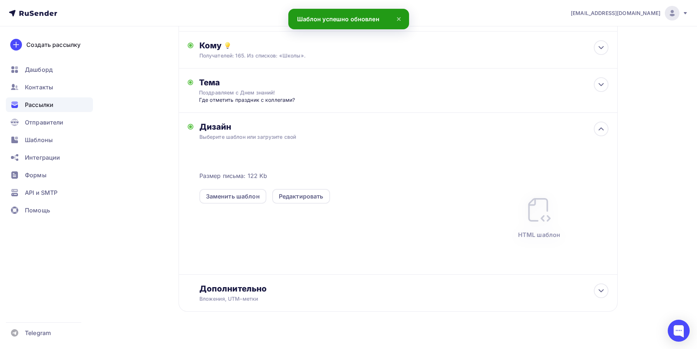
scroll to position [83, 0]
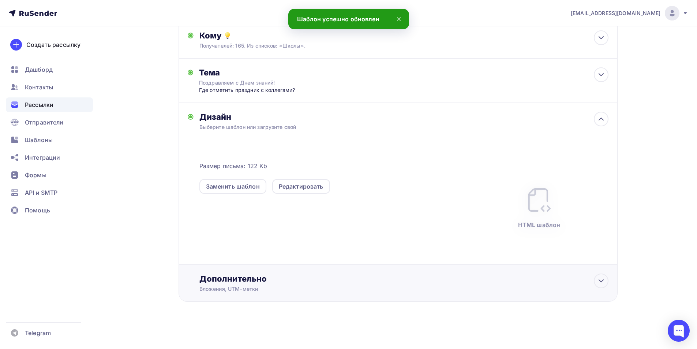
click at [273, 288] on div "Вложения, UTM–метки" at bounding box center [384, 288] width 369 height 7
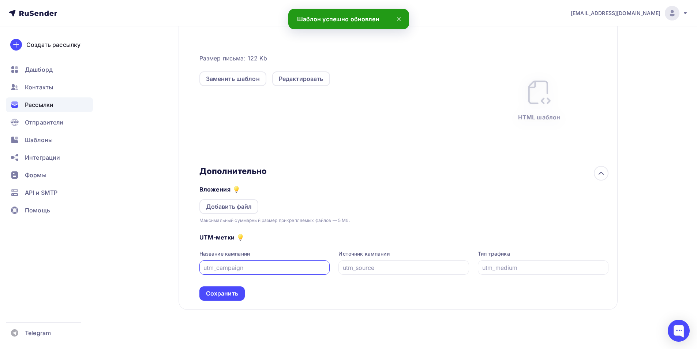
scroll to position [199, 0]
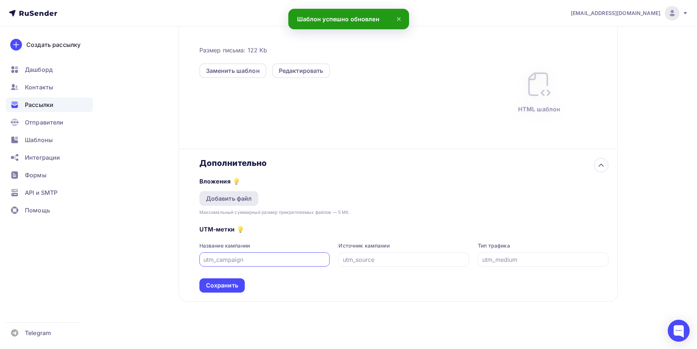
click at [234, 201] on div "Добавить файл" at bounding box center [229, 198] width 46 height 9
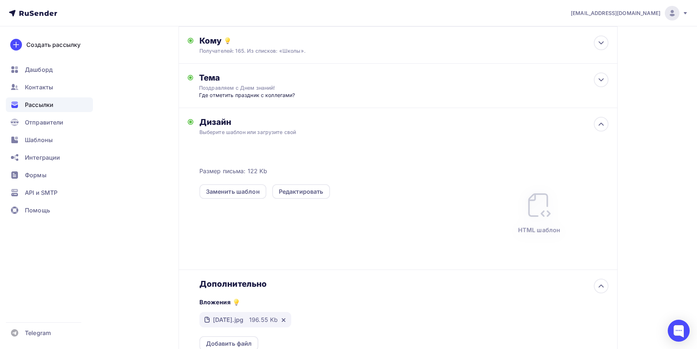
scroll to position [213, 0]
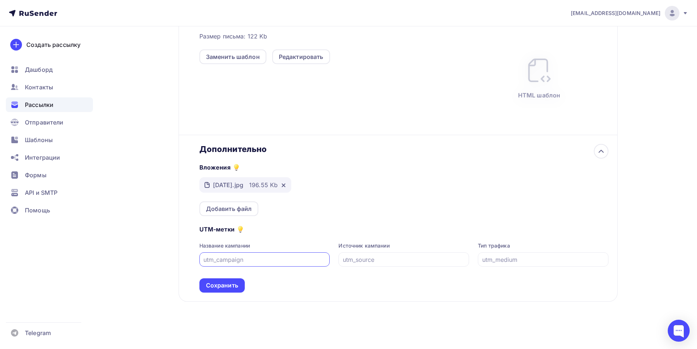
click at [272, 259] on input "text" at bounding box center [265, 259] width 122 height 9
click at [226, 283] on div "Сохранить" at bounding box center [222, 285] width 32 height 8
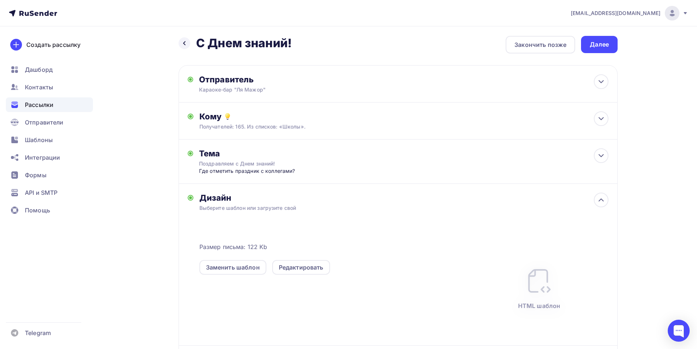
scroll to position [0, 0]
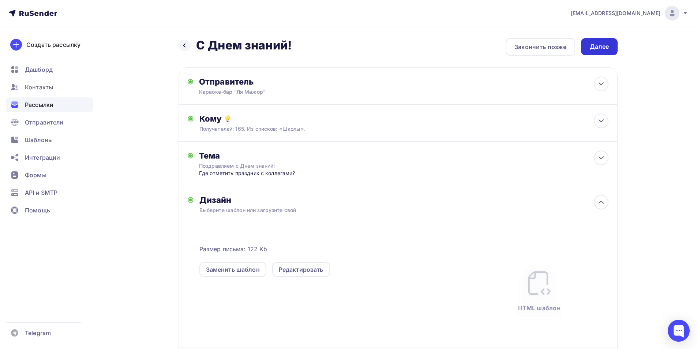
click at [606, 47] on div "Далее" at bounding box center [599, 46] width 19 height 8
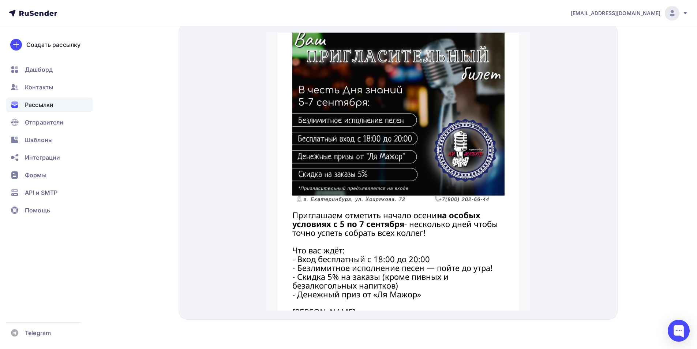
scroll to position [565, 0]
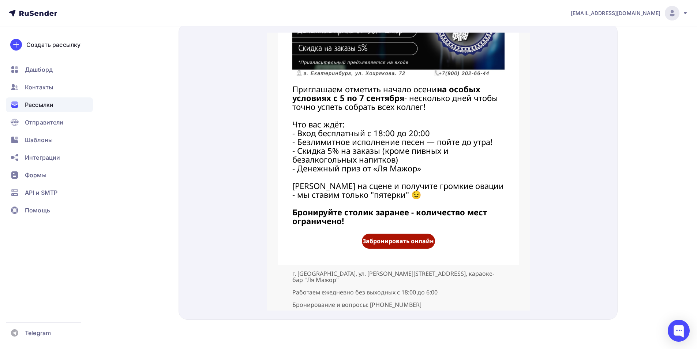
click at [398, 228] on span "Забронировать онлайн" at bounding box center [397, 232] width 71 height 8
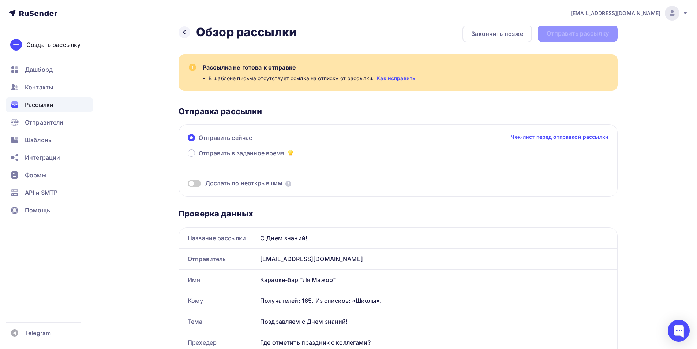
scroll to position [0, 0]
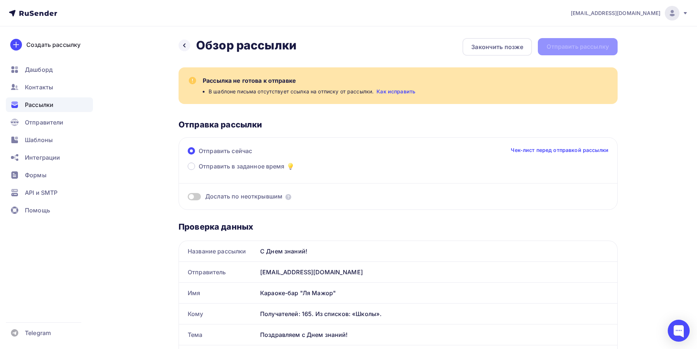
click at [388, 93] on link "Как исправить" at bounding box center [396, 91] width 39 height 7
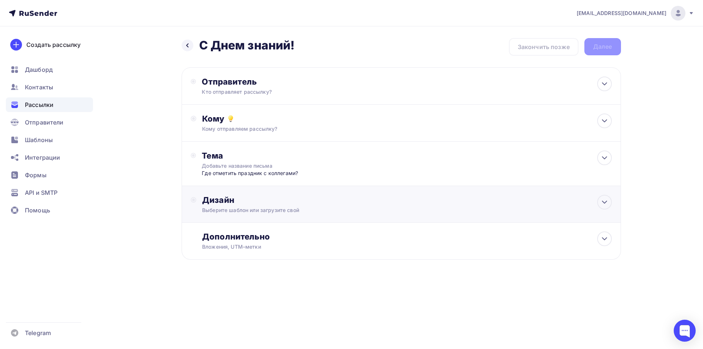
click at [274, 212] on div "Выберите шаблон или загрузите свой" at bounding box center [386, 209] width 369 height 7
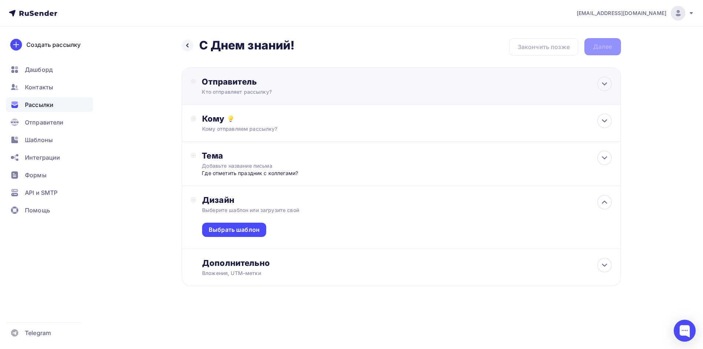
click at [231, 89] on div "Кто отправляет рассылку?" at bounding box center [273, 91] width 143 height 7
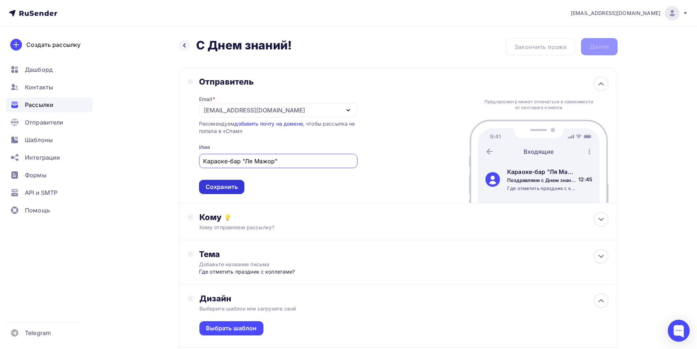
type input "Караоке-бар "Ля Мажор""
click at [215, 184] on div "Сохранить" at bounding box center [222, 187] width 32 height 8
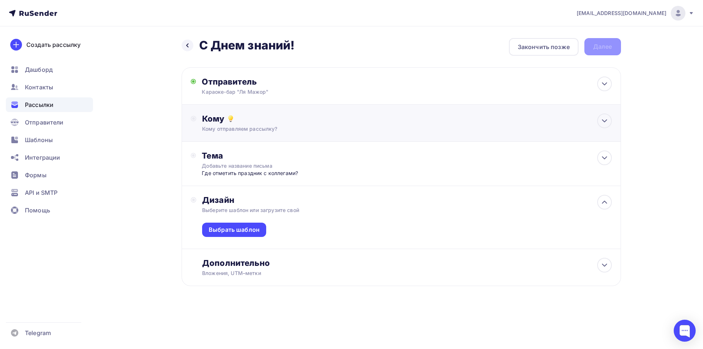
click at [218, 129] on div "Кому отправляем рассылку?" at bounding box center [386, 128] width 369 height 7
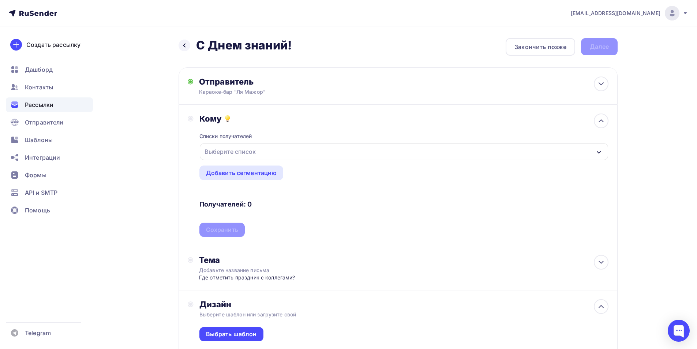
click at [231, 155] on div "Выберите список" at bounding box center [230, 151] width 57 height 13
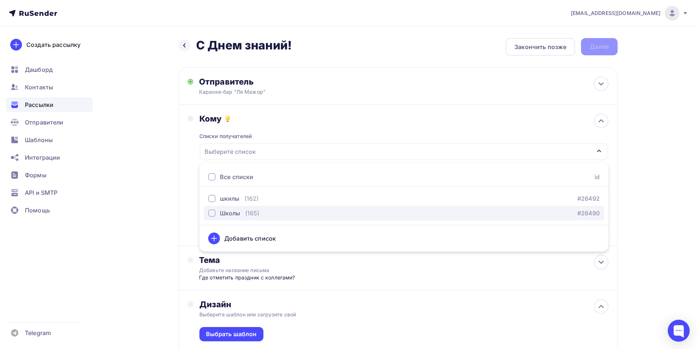
click at [225, 211] on div "Школы" at bounding box center [230, 213] width 20 height 9
click at [189, 171] on div "Кому Списки получателей Школы Все списки id шкилы (162) #26492 Школы (165) #264…" at bounding box center [398, 174] width 421 height 123
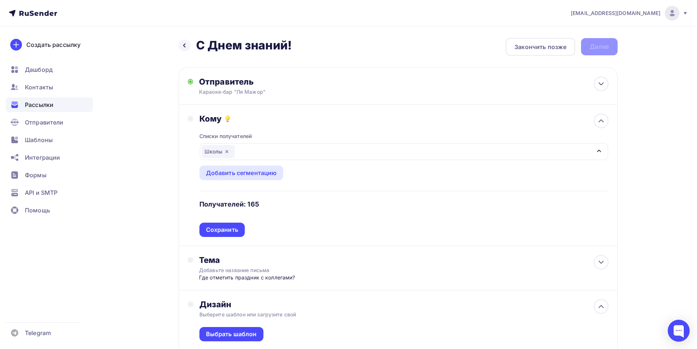
scroll to position [37, 0]
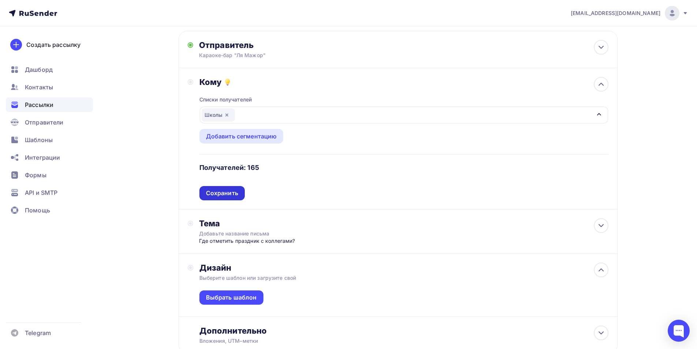
click at [231, 190] on div "Сохранить" at bounding box center [222, 193] width 32 height 8
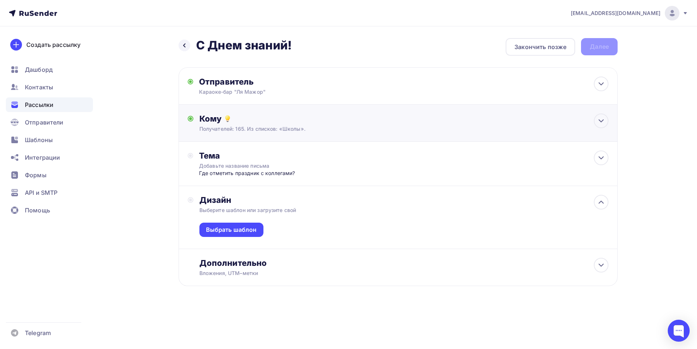
scroll to position [0, 0]
click at [213, 161] on div "Тема Добавьте название письма Где отметить праздник с коллегами? Тема * Поздрав…" at bounding box center [274, 163] width 145 height 26
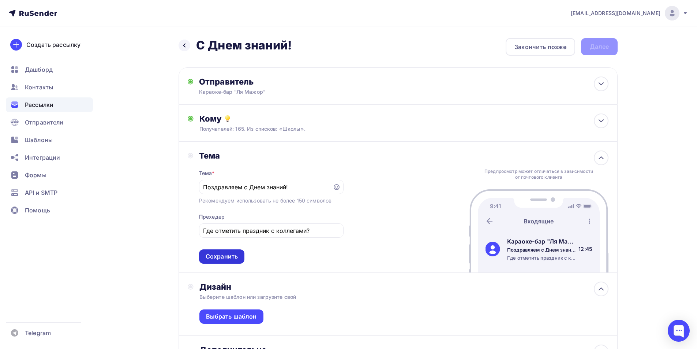
click at [215, 253] on div "Сохранить" at bounding box center [222, 256] width 32 height 8
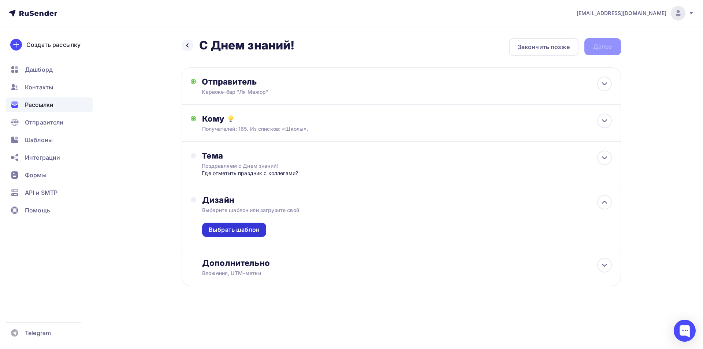
click at [232, 223] on div "Выбрать шаблон" at bounding box center [234, 230] width 64 height 14
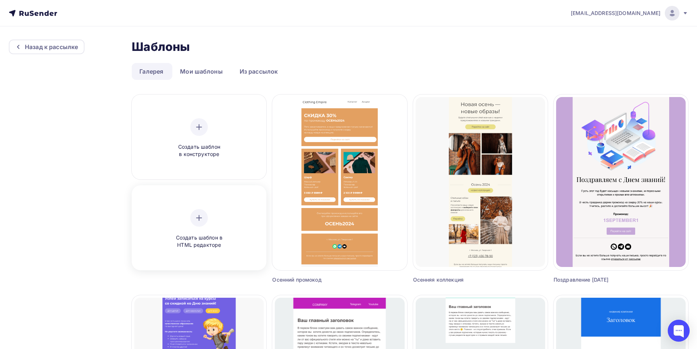
click at [220, 208] on div "Создать шаблон в HTML редакторе" at bounding box center [199, 229] width 130 height 82
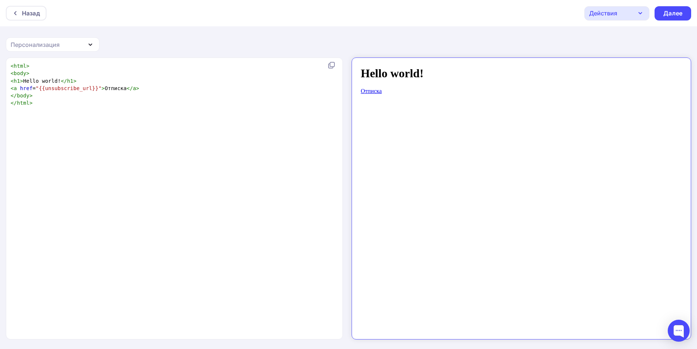
click at [31, 67] on pre "< html >" at bounding box center [173, 65] width 328 height 7
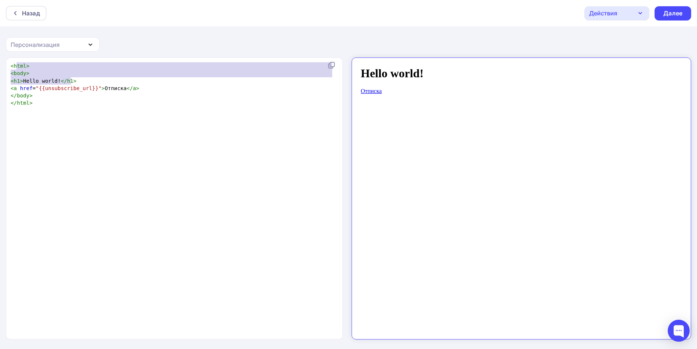
type textarea "<html> <body> <h1>Hello world!</h1>"
drag, startPoint x: 78, startPoint y: 79, endPoint x: 11, endPoint y: 63, distance: 68.9
click at [11, 63] on div "< html > < body > < h1 > Hello world! </ h1 > < a href = "{{unsubscribe_url}}" …" at bounding box center [173, 84] width 328 height 45
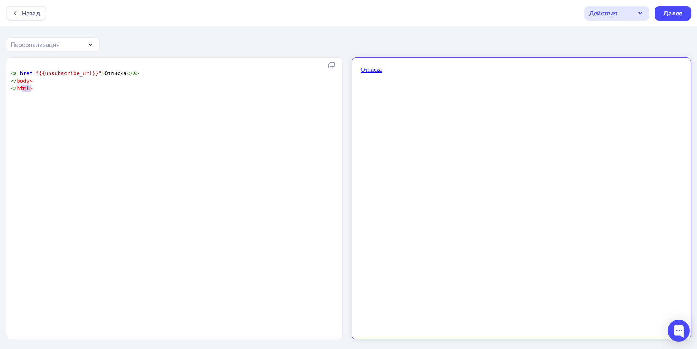
type textarea ">"
click at [30, 86] on pre "</ html >" at bounding box center [175, 88] width 333 height 7
click at [29, 13] on div "Назад" at bounding box center [31, 13] width 18 height 9
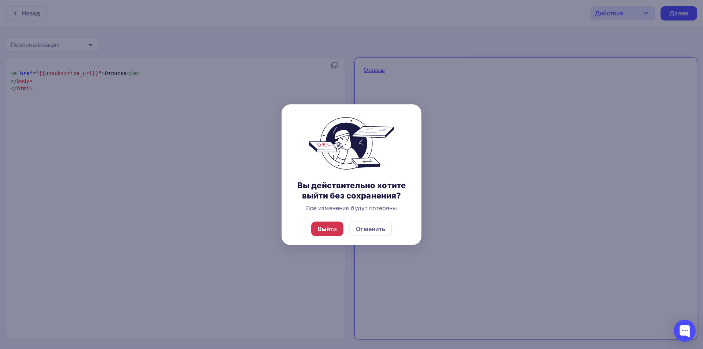
click at [326, 226] on div "Выйти" at bounding box center [327, 228] width 19 height 9
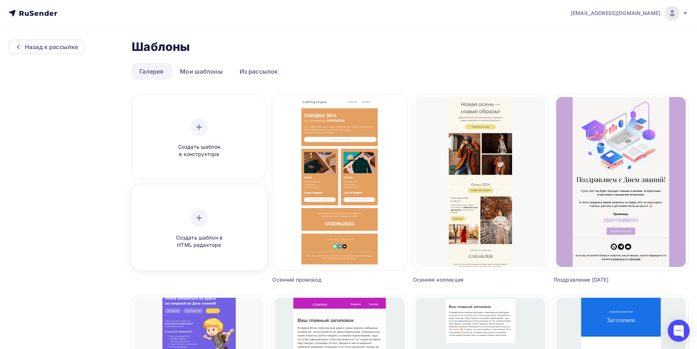
click at [219, 202] on div "Создать шаблон в HTML редакторе" at bounding box center [199, 229] width 130 height 82
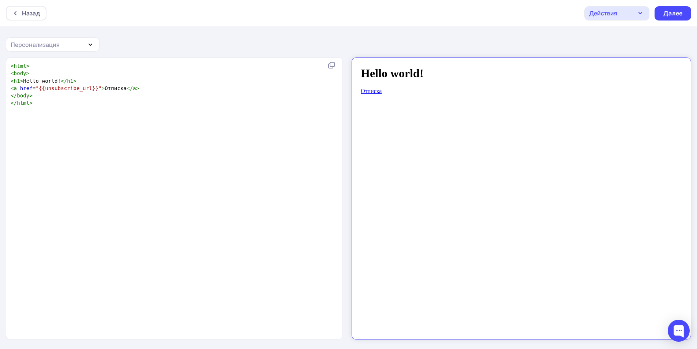
click at [57, 69] on pre "< html >" at bounding box center [173, 65] width 328 height 7
click at [9, 67] on pre "< html >" at bounding box center [173, 65] width 328 height 7
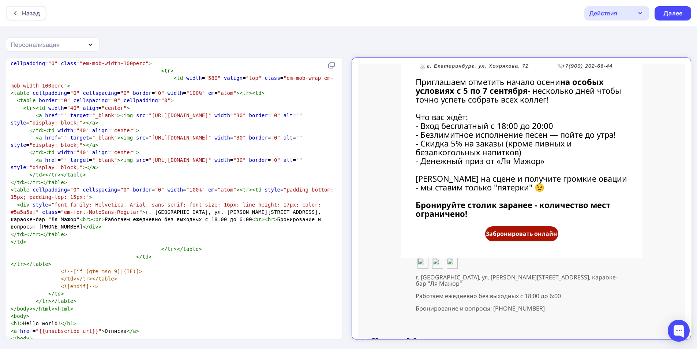
scroll to position [1, 0]
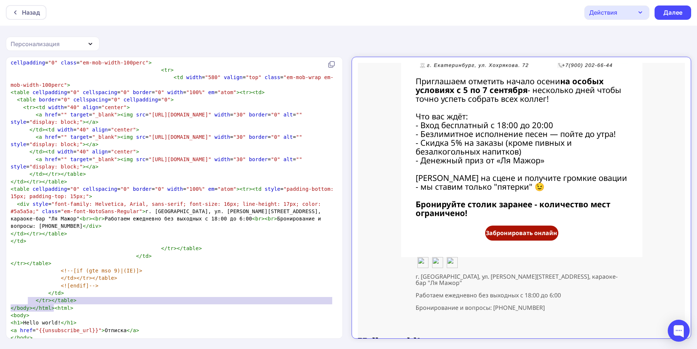
type textarea "<h1>Hello world!</h1>"
drag, startPoint x: 74, startPoint y: 304, endPoint x: 70, endPoint y: 306, distance: 3.9
click at [70, 319] on pre "< h1 > Hello world! </ h1 >" at bounding box center [173, 322] width 328 height 7
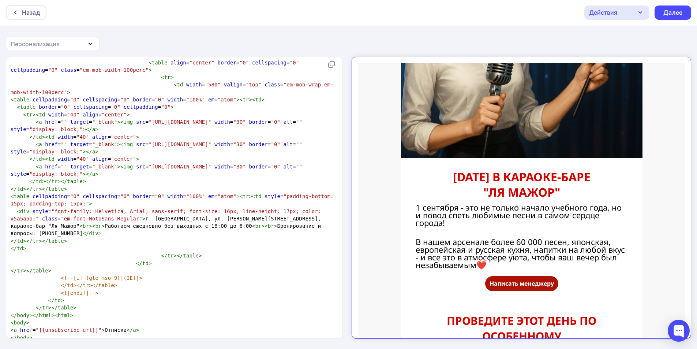
scroll to position [0, 0]
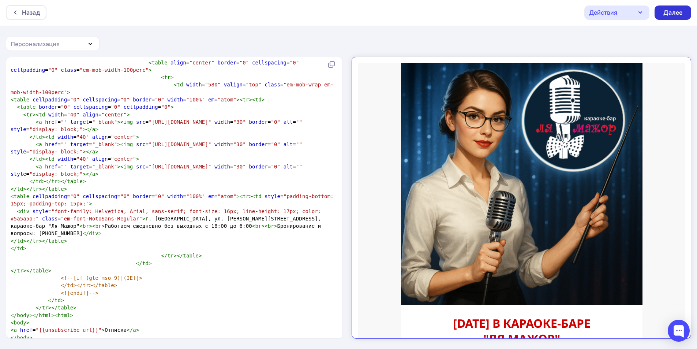
click at [667, 10] on div "Далее" at bounding box center [673, 12] width 19 height 8
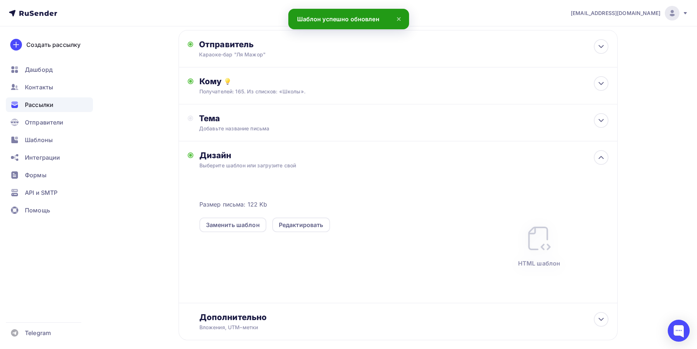
scroll to position [76, 0]
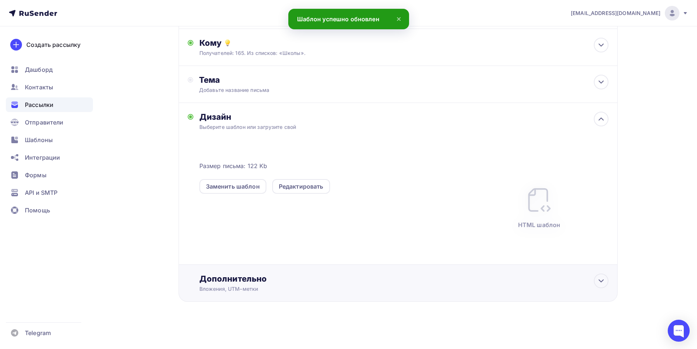
click at [293, 268] on div "Дополнительно Вложения, UTM–метки Вложения Добавить файл Максимальный суммарный…" at bounding box center [398, 283] width 439 height 37
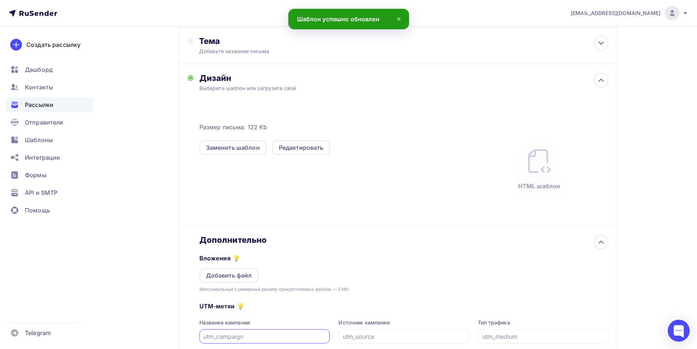
scroll to position [185, 0]
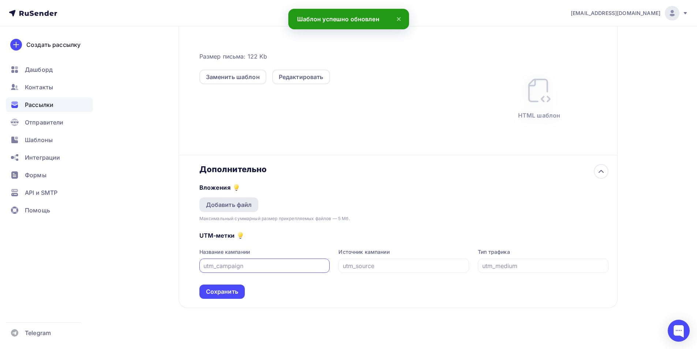
click at [228, 211] on div "Добавить файл" at bounding box center [229, 204] width 59 height 15
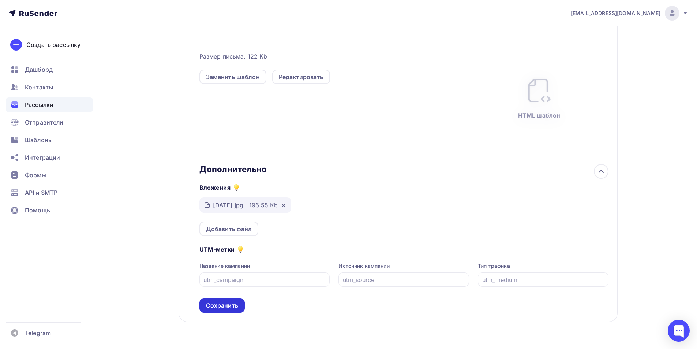
click at [222, 306] on div "Сохранить" at bounding box center [222, 305] width 32 height 8
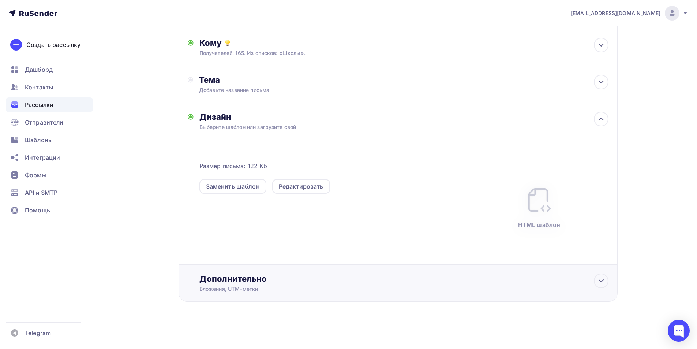
scroll to position [0, 0]
click at [314, 283] on div "Дополнительно" at bounding box center [404, 278] width 409 height 10
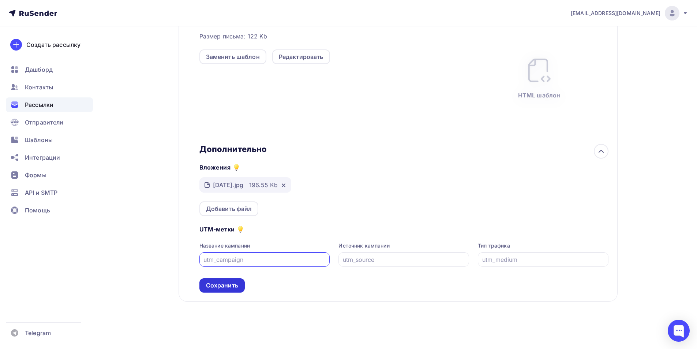
click at [230, 283] on div "Сохранить" at bounding box center [222, 285] width 32 height 8
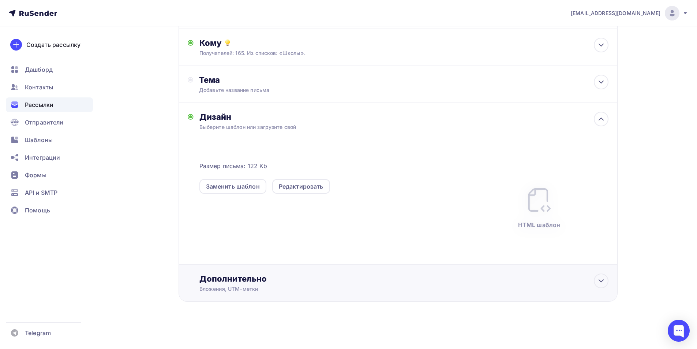
click at [367, 273] on div "Дополнительно" at bounding box center [404, 278] width 409 height 10
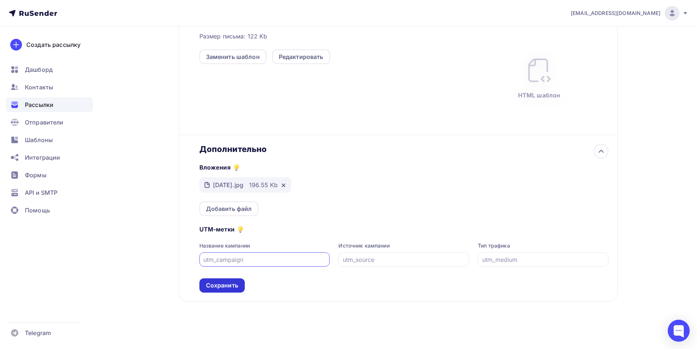
click at [233, 282] on div "Сохранить" at bounding box center [222, 285] width 32 height 8
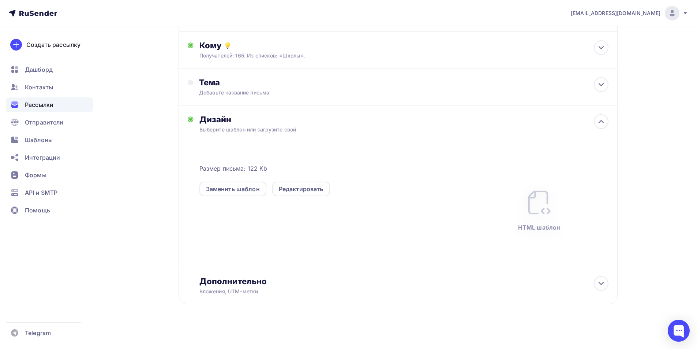
click at [548, 204] on img at bounding box center [539, 202] width 29 height 29
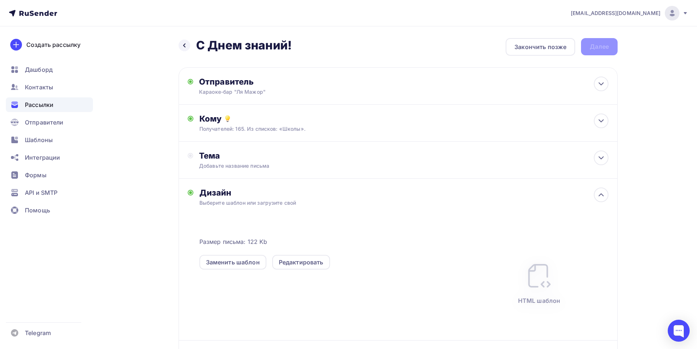
click at [601, 53] on div "Назад С Днем знаний! С Днем знаний! Закончить позже Далее" at bounding box center [398, 47] width 439 height 18
click at [254, 165] on div "Добавьте название письма" at bounding box center [264, 165] width 130 height 7
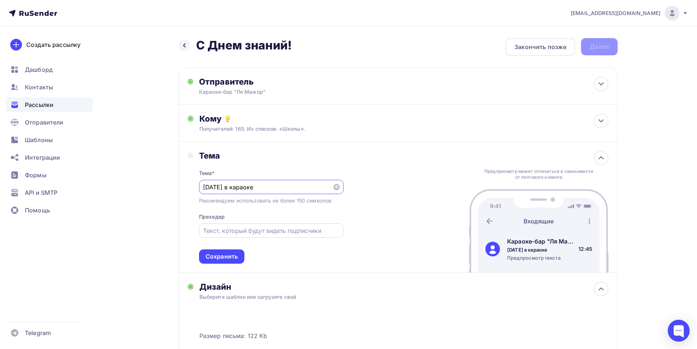
type input "День знаний в караоке"
click at [258, 228] on input "text" at bounding box center [271, 230] width 136 height 9
type input "Приглашаем всех учителей на особых условиях"
click at [220, 256] on div "Сохранить" at bounding box center [222, 256] width 32 height 8
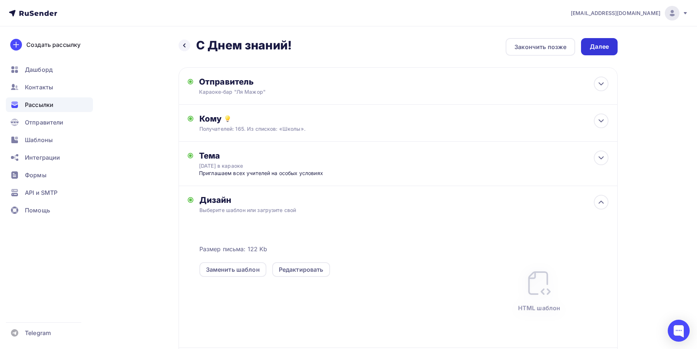
click at [586, 49] on div "Далее" at bounding box center [599, 46] width 37 height 17
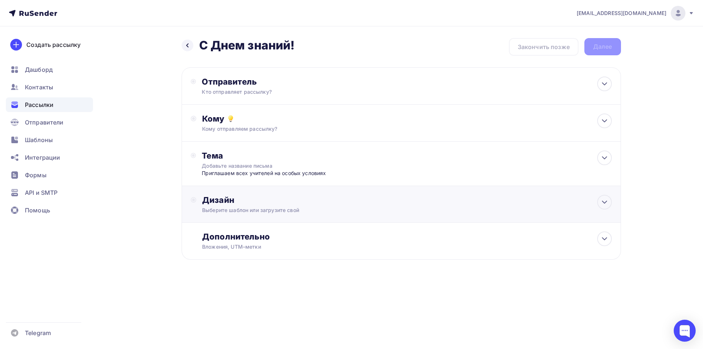
click at [262, 200] on div "Дизайн" at bounding box center [406, 200] width 409 height 10
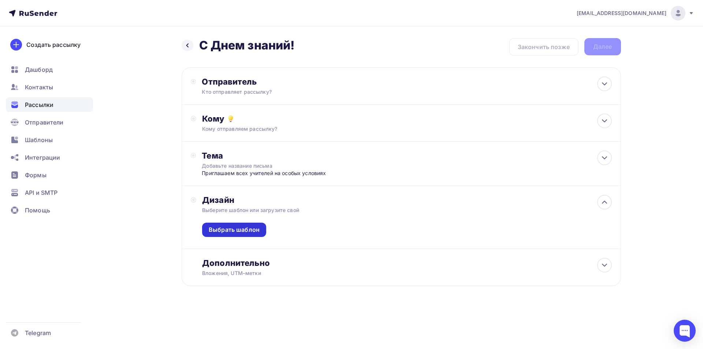
click at [251, 228] on div "Выбрать шаблон" at bounding box center [234, 230] width 51 height 8
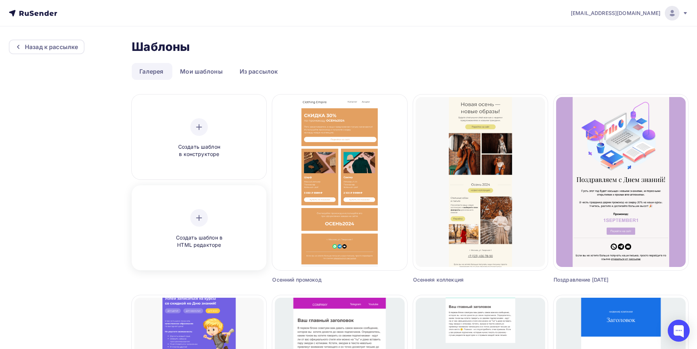
click at [222, 231] on div "Создать шаблон в HTML редакторе" at bounding box center [199, 229] width 70 height 40
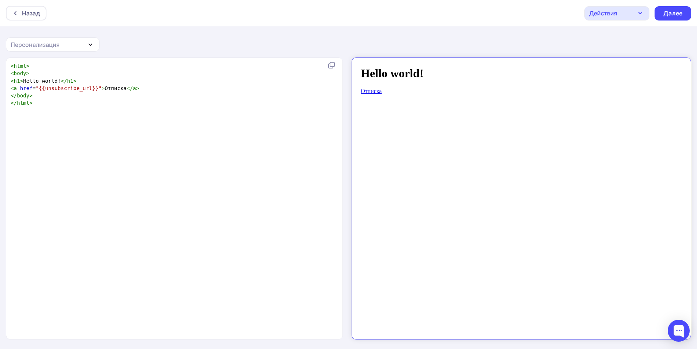
click at [29, 67] on pre "< html >" at bounding box center [173, 65] width 328 height 7
click at [11, 63] on span "<" at bounding box center [12, 66] width 3 height 6
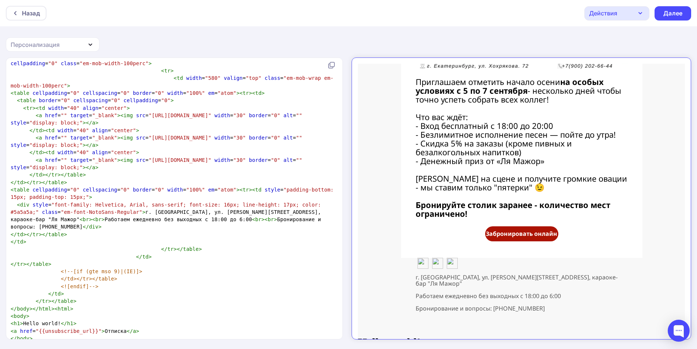
scroll to position [1, 0]
click at [54, 320] on span "< h1 > Hello world! </ h1 >" at bounding box center [44, 323] width 66 height 6
click at [56, 320] on span "< h1 > Hello world! </ h1 >" at bounding box center [44, 323] width 66 height 6
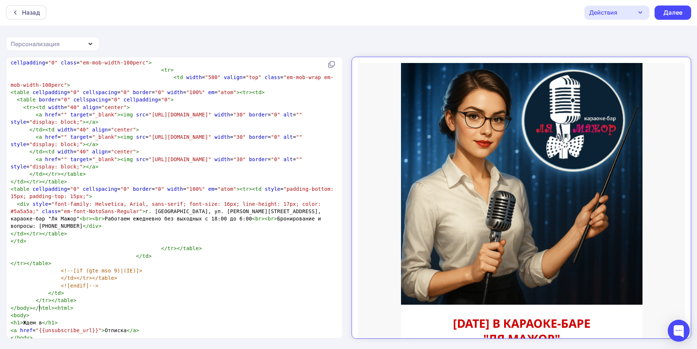
scroll to position [582, 0]
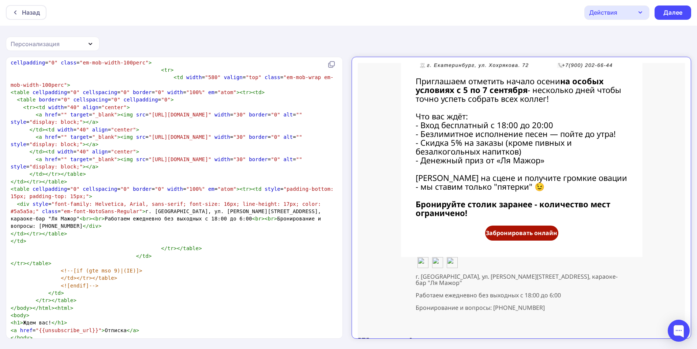
type textarea "Ждем вас!"
click at [74, 341] on pre "</ html >" at bounding box center [173, 344] width 328 height 7
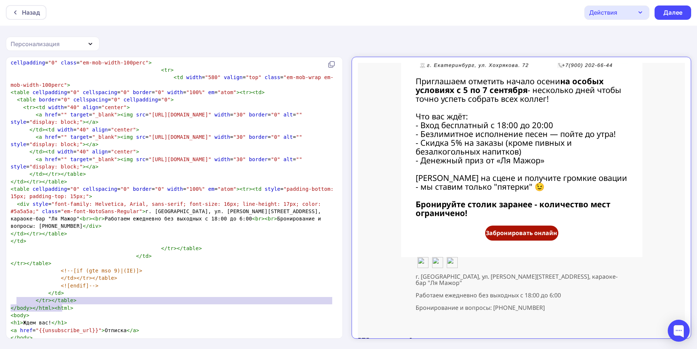
type textarea "<body> <h1>Ждем вас!</h1>"
drag, startPoint x: 66, startPoint y: 306, endPoint x: 9, endPoint y: 300, distance: 57.0
click at [9, 300] on div "<body> <h1>Ждем вас!</h1> x <!DOCTYPE html PUBLIC "-//W3C//DTD HTML 4.01 Transi…" at bounding box center [174, 197] width 337 height 281
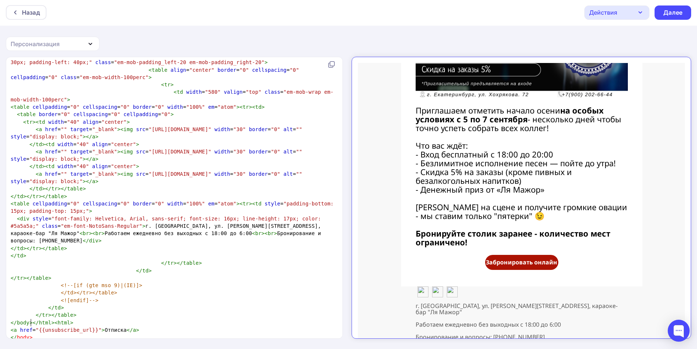
click at [38, 334] on pre "</ body >" at bounding box center [173, 337] width 328 height 7
paste textarea "le> </body></html>"
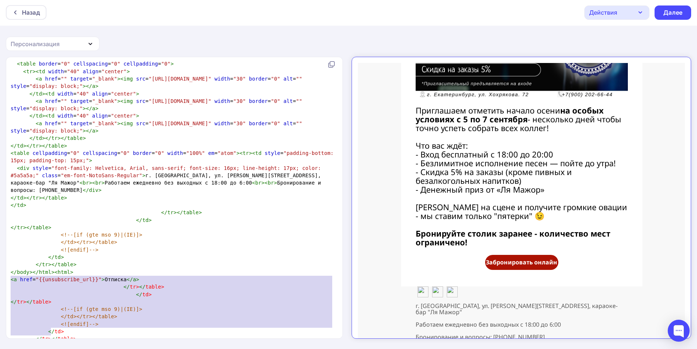
type textarea "</tr></table> </td> </tr></table> <!--[if (gte mso 9)|(IE)]> </td></tr></table>…"
drag, startPoint x: 64, startPoint y: 328, endPoint x: 9, endPoint y: 275, distance: 76.9
click at [9, 275] on div "</tr></table> </td> </tr></table> <!--[if (gte mso 9)|(IE)]> </td></tr></table>…" at bounding box center [174, 197] width 337 height 281
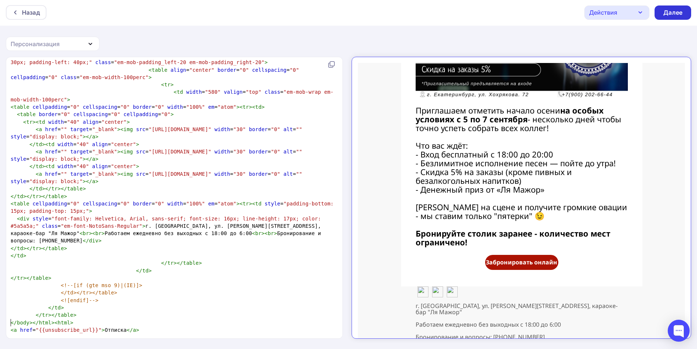
click at [677, 9] on div "Далее" at bounding box center [673, 12] width 19 height 8
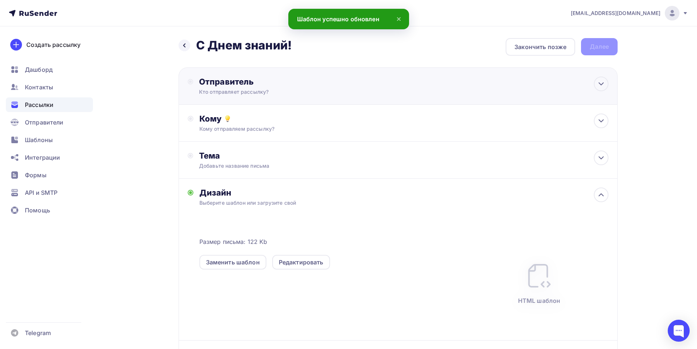
click at [228, 85] on div "Отправитель" at bounding box center [278, 82] width 159 height 10
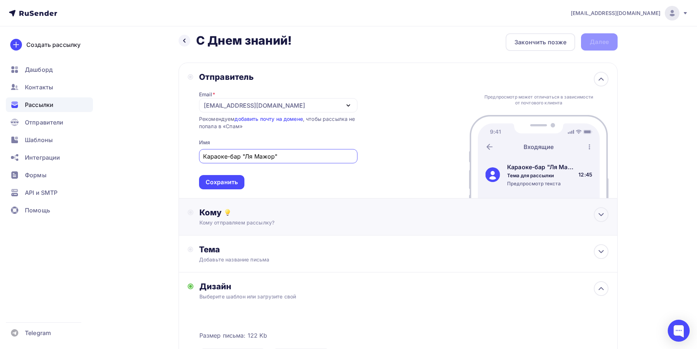
scroll to position [37, 0]
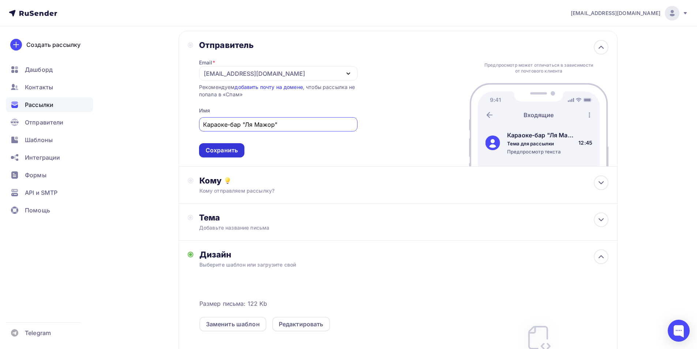
type input "Караоке-бар "Ля Мажор""
click at [209, 146] on div "Сохранить" at bounding box center [222, 150] width 32 height 8
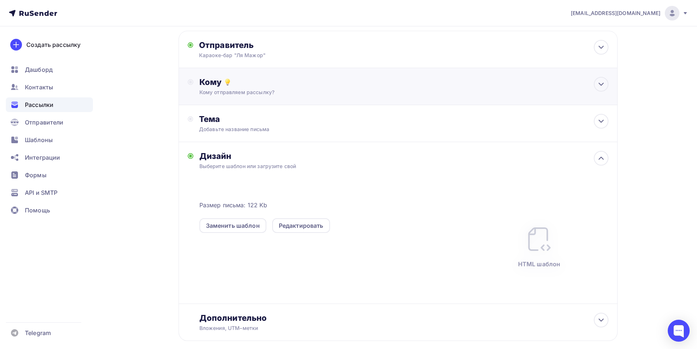
click at [235, 97] on div "Кому Кому отправляем рассылку? Списки получателей Выберите список Все списки id…" at bounding box center [398, 86] width 439 height 37
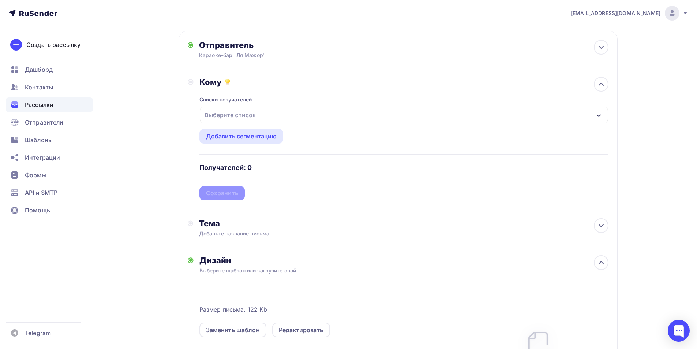
click at [223, 118] on div "Выберите список" at bounding box center [230, 114] width 57 height 13
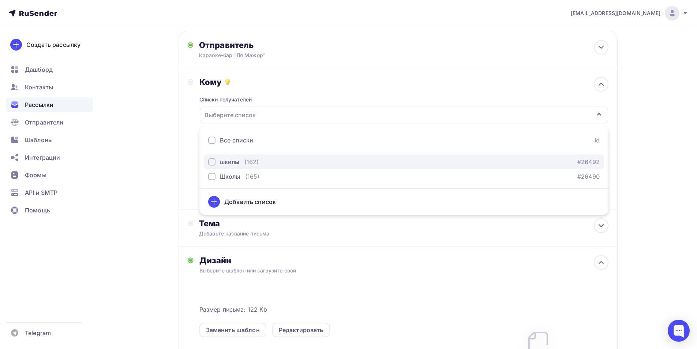
click at [232, 163] on div "шкилы" at bounding box center [229, 161] width 19 height 9
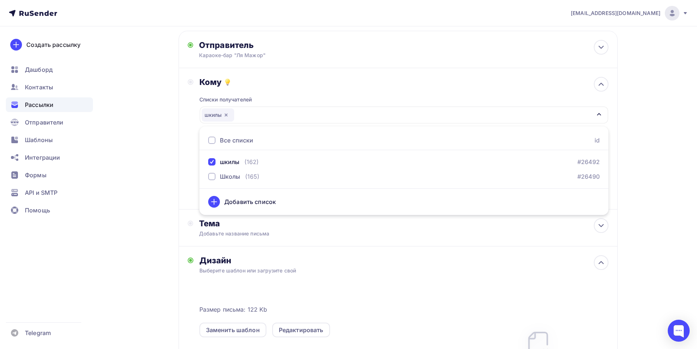
click at [190, 177] on div "Кому Списки получателей шкилы Все списки id шкилы (162) #26492 Школы (165) #264…" at bounding box center [398, 138] width 421 height 123
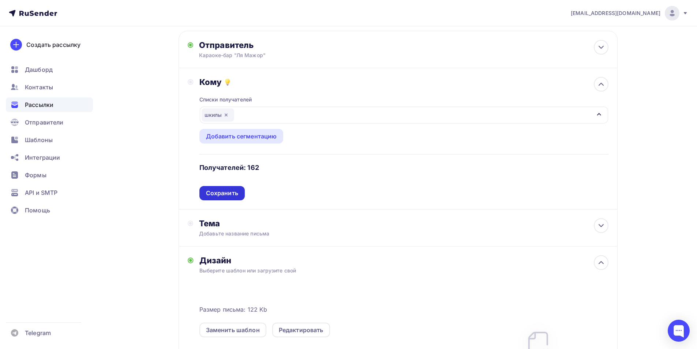
click at [235, 192] on div "Сохранить" at bounding box center [222, 193] width 32 height 8
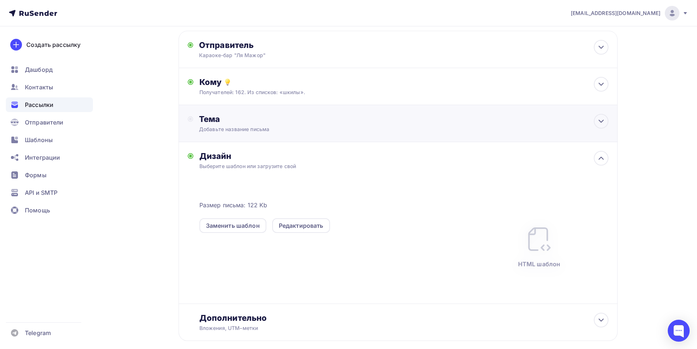
click at [224, 128] on div "Добавьте название письма" at bounding box center [264, 129] width 130 height 7
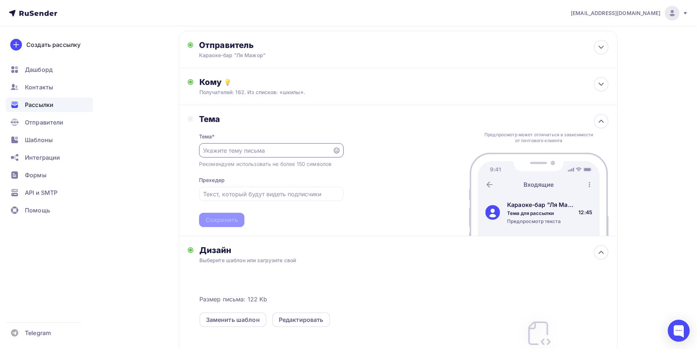
scroll to position [0, 0]
type input "С"
type input "С Днем знаний!"
click at [269, 191] on input "text" at bounding box center [271, 194] width 136 height 9
type input "П"
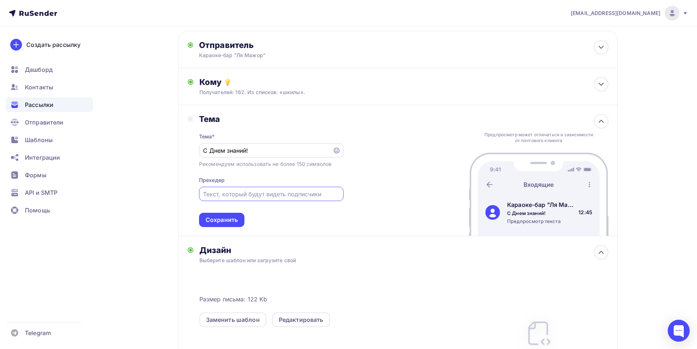
click at [257, 154] on input "С Днем знаний!" at bounding box center [265, 150] width 125 height 9
type input "С"
type input "День знаний в караоке"
click at [269, 190] on input "text" at bounding box center [271, 194] width 136 height 9
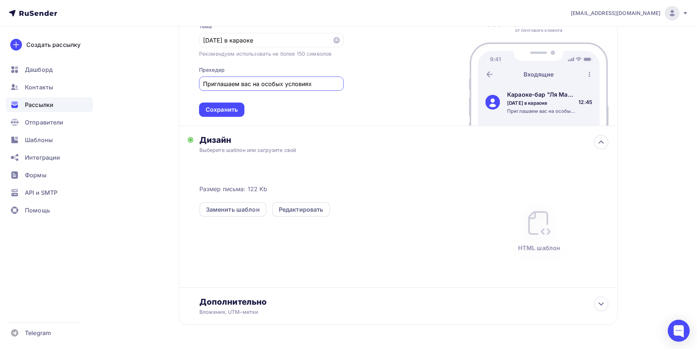
scroll to position [170, 0]
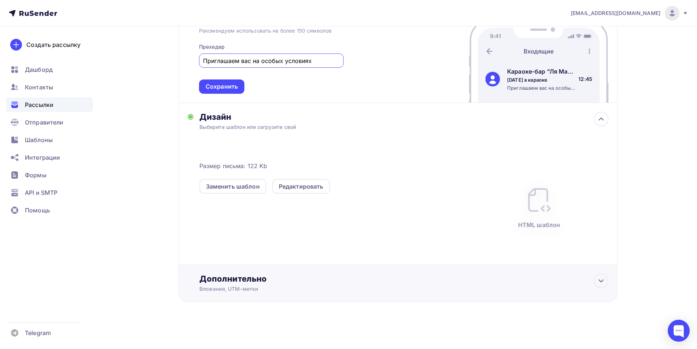
type input "Приглашаем вас на особых условиях"
click at [403, 272] on div "Дополнительно Вложения, UTM–метки Вложения Добавить файл Максимальный суммарный…" at bounding box center [398, 283] width 439 height 37
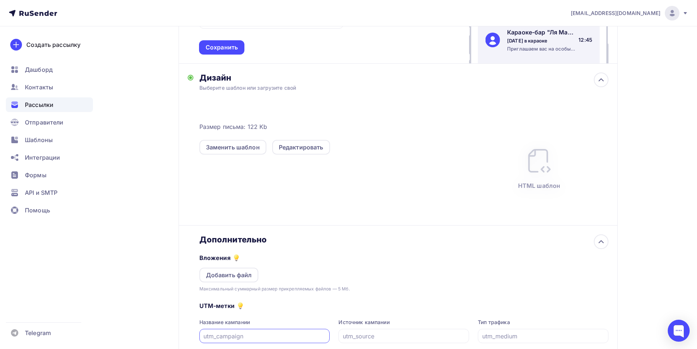
scroll to position [279, 0]
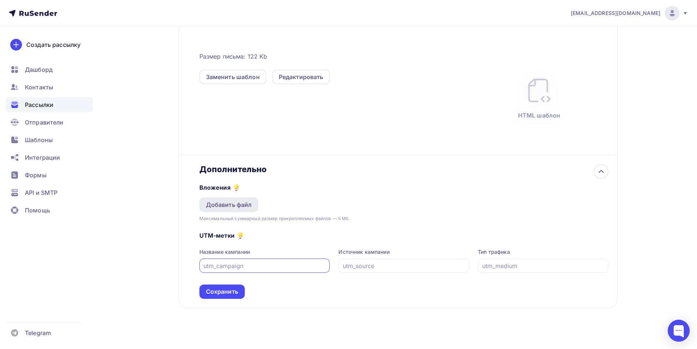
click at [221, 209] on div "Добавить файл" at bounding box center [229, 204] width 46 height 9
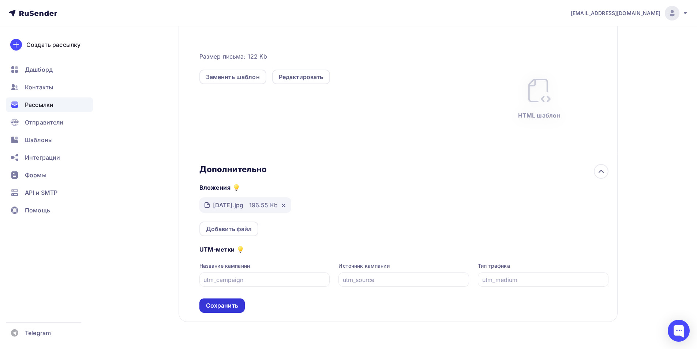
click at [221, 304] on div "Сохранить" at bounding box center [222, 305] width 32 height 8
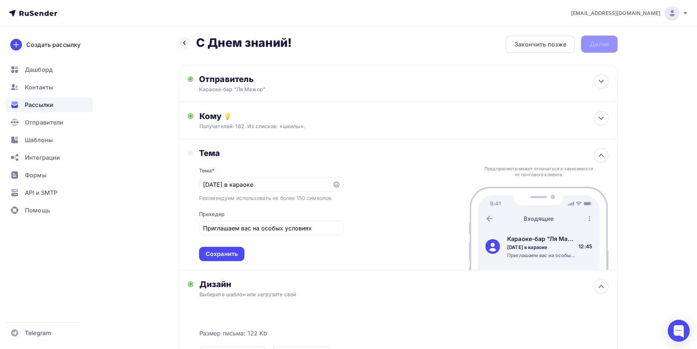
scroll to position [0, 0]
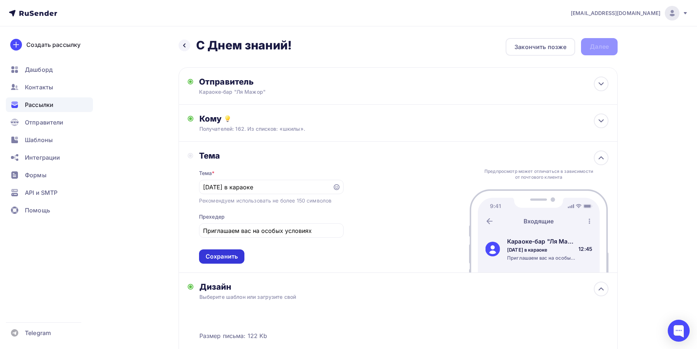
click at [235, 254] on div "Сохранить" at bounding box center [222, 256] width 32 height 8
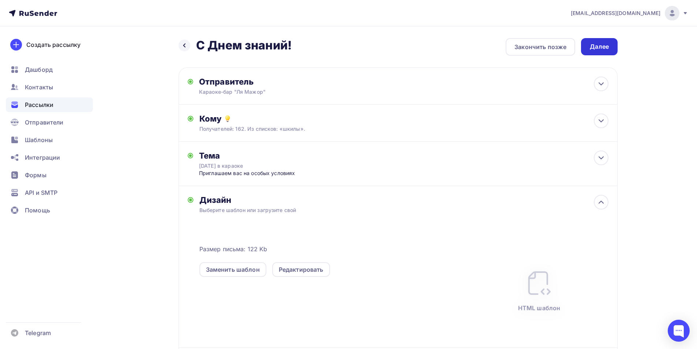
click at [598, 45] on div "Далее" at bounding box center [599, 46] width 19 height 8
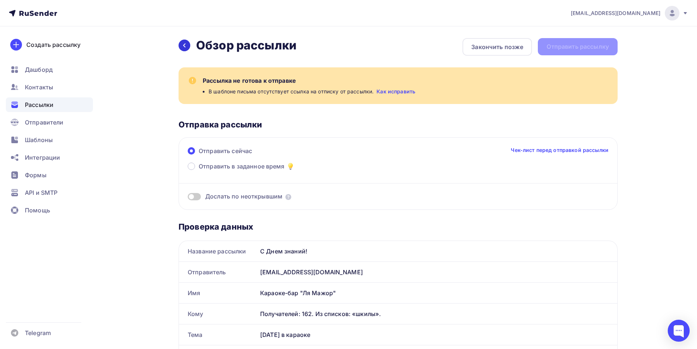
click at [185, 45] on icon at bounding box center [185, 45] width 6 height 6
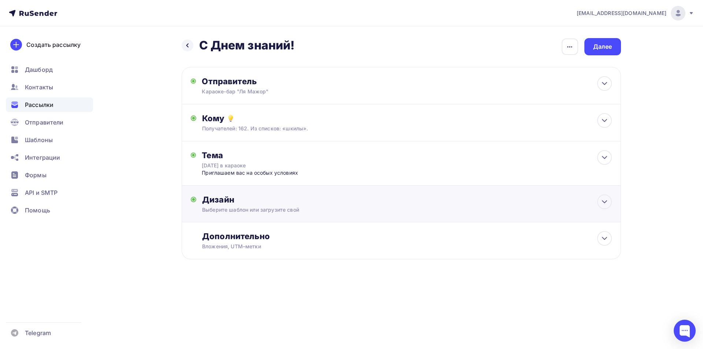
click at [251, 213] on div "Выберите шаблон или загрузите свой" at bounding box center [386, 209] width 369 height 7
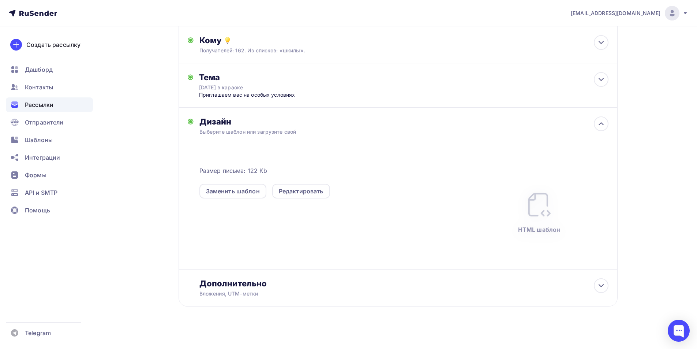
scroll to position [83, 0]
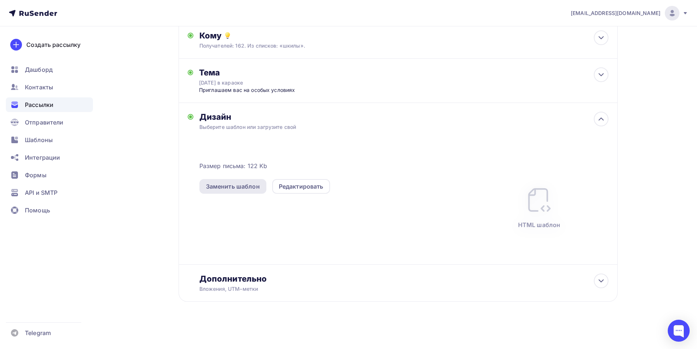
click at [234, 187] on div "Заменить шаблон" at bounding box center [233, 186] width 54 height 9
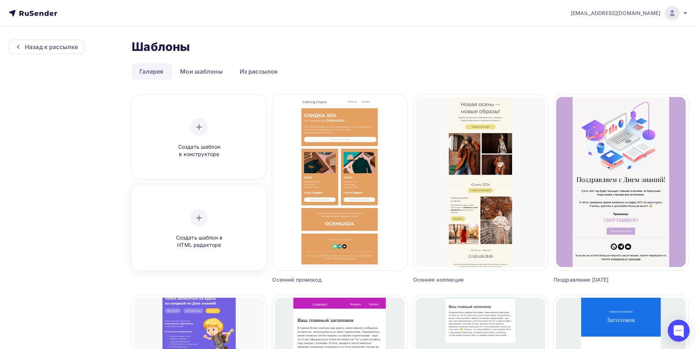
click at [212, 228] on div "Создать шаблон в HTML редакторе" at bounding box center [199, 229] width 70 height 40
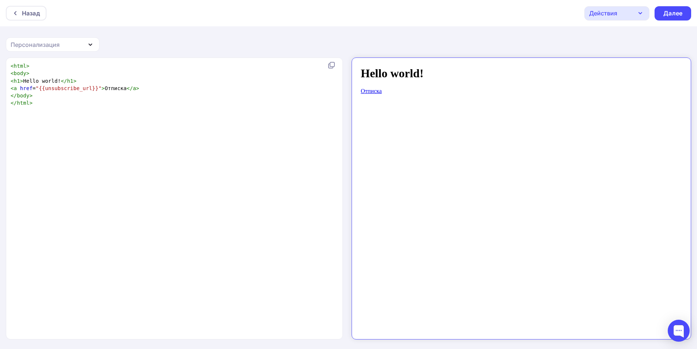
click at [11, 65] on span "<" at bounding box center [12, 66] width 3 height 6
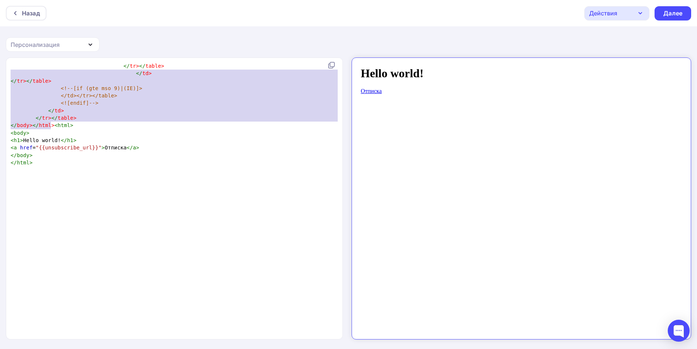
type textarea "</tr></table> </td> </tr></table> <!--[if (gte mso 9)|(IE)]> </td></tr></table>…"
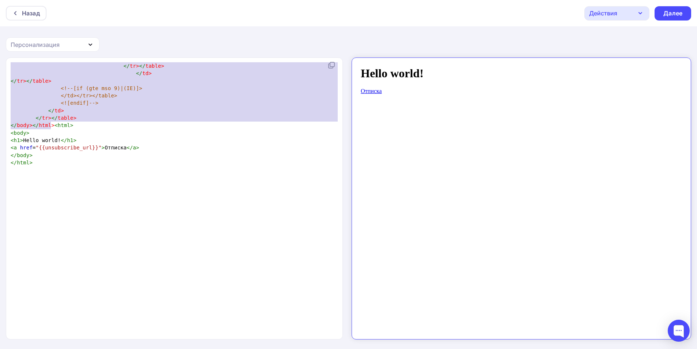
drag, startPoint x: 50, startPoint y: 124, endPoint x: 6, endPoint y: 68, distance: 71.5
click at [6, 68] on div "</tr></table> </td> </tr></table> <!--[if (gte mso 9)|(IE)]> </td></tr></table>…" at bounding box center [174, 198] width 337 height 281
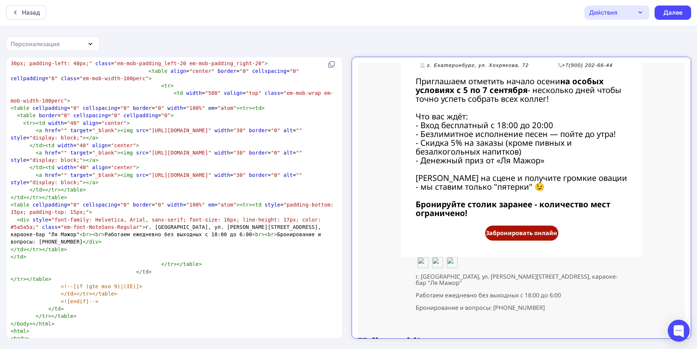
scroll to position [1258, 0]
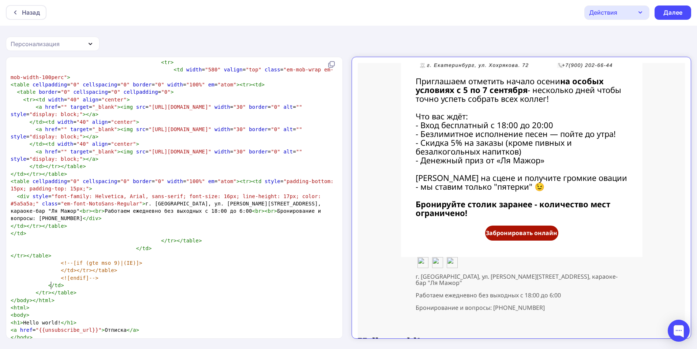
click at [61, 320] on span "</" at bounding box center [64, 323] width 6 height 6
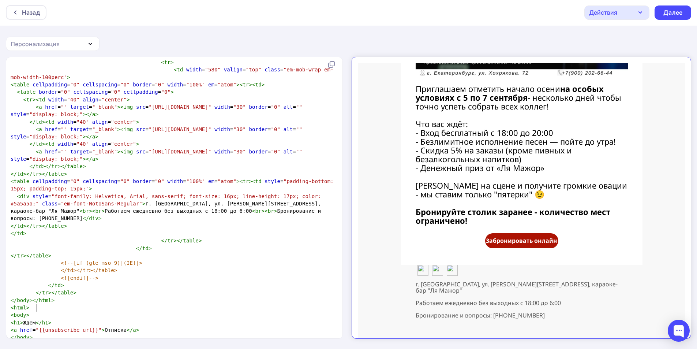
scroll to position [582, 0]
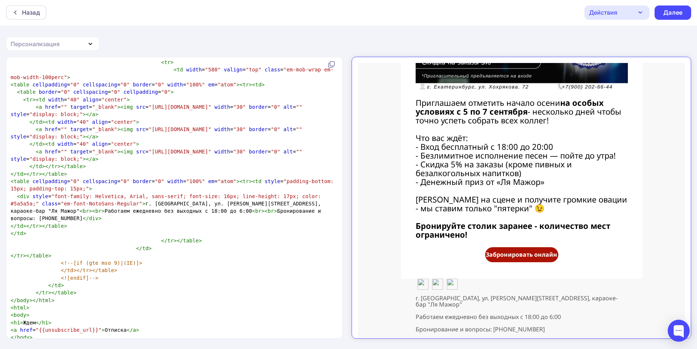
type textarea "Ждем в"
type textarea "Вас!"
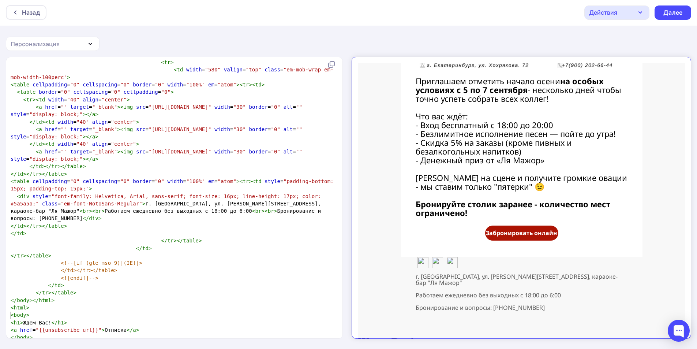
click at [10, 326] on pre "< a href = "{{unsubscribe_url}}" > Отписка </ a >" at bounding box center [173, 329] width 328 height 7
click at [673, 14] on div "Далее" at bounding box center [673, 12] width 19 height 8
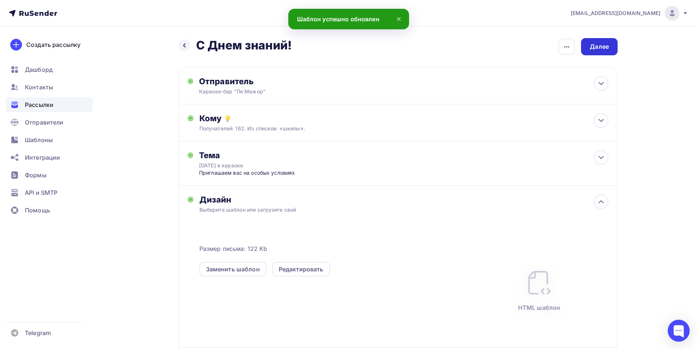
click at [603, 46] on div "Далее" at bounding box center [599, 46] width 19 height 8
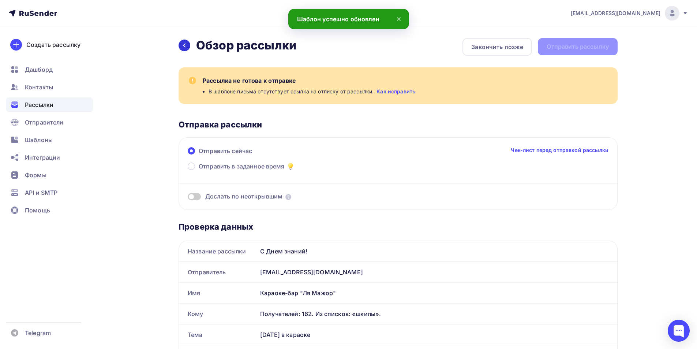
click at [185, 46] on icon at bounding box center [185, 45] width 6 height 6
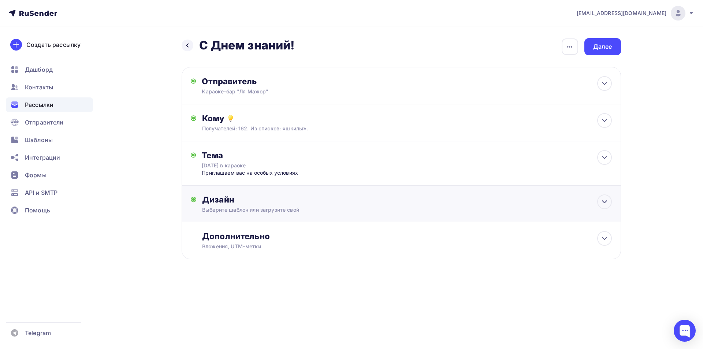
click at [259, 196] on div "Дизайн" at bounding box center [406, 199] width 409 height 10
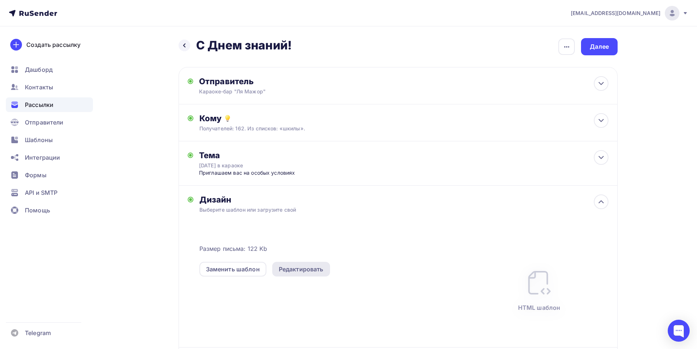
click at [279, 275] on div "Редактировать" at bounding box center [301, 269] width 58 height 15
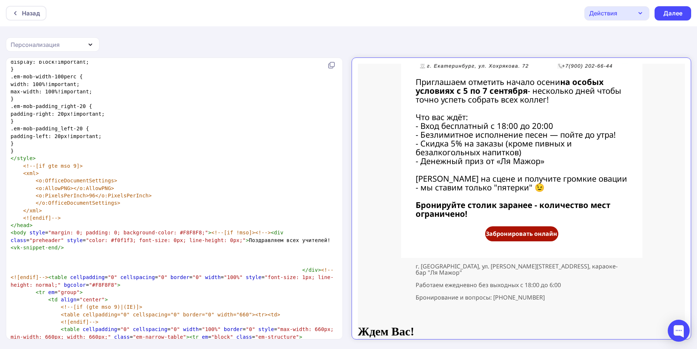
scroll to position [1, 0]
click at [590, 14] on div "Действия" at bounding box center [603, 12] width 28 height 9
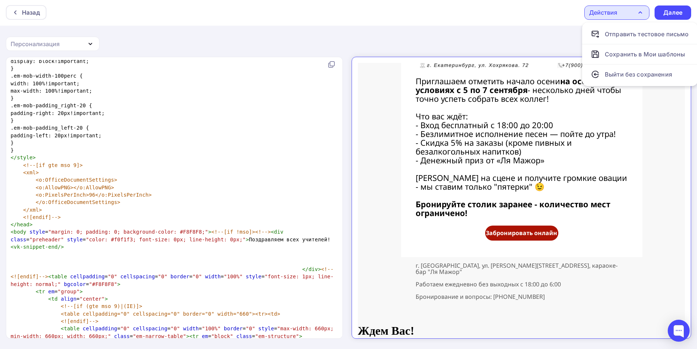
click at [519, 41] on div "Назад Действия Отправить тестовое письмо Сохранить в Мои шаблоны Выйти без сохр…" at bounding box center [348, 174] width 697 height 350
click at [74, 47] on div "Персонализация" at bounding box center [53, 44] width 94 height 14
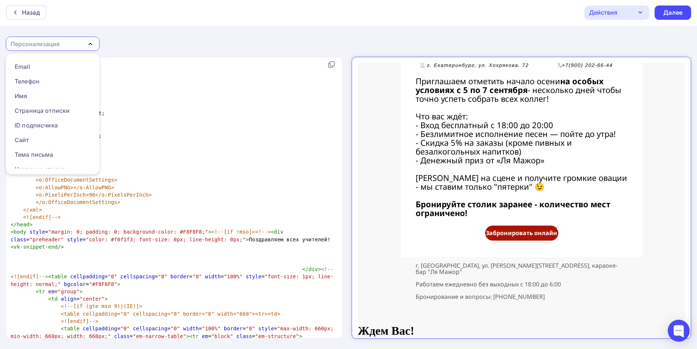
click at [74, 47] on div "Персонализация" at bounding box center [53, 44] width 94 height 14
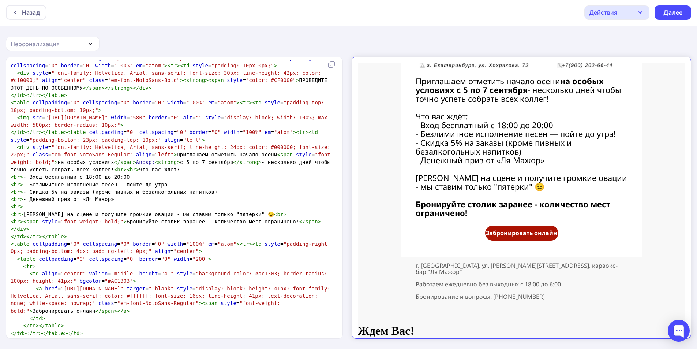
scroll to position [988, 0]
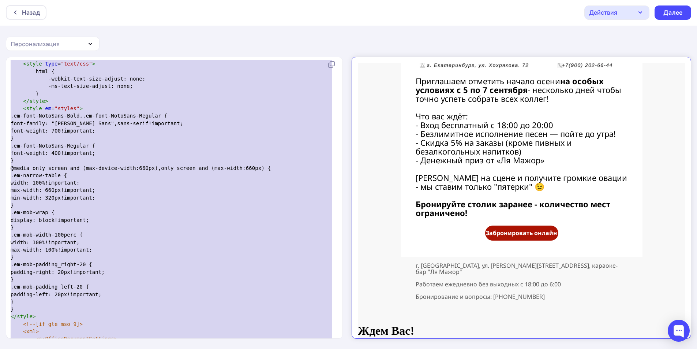
type textarea "<!LOREMIP dolo SITAME "-//C8A//ELI SEDD 6.59 Eiusmodtempo//IN" "utla://etd.m5.a…"
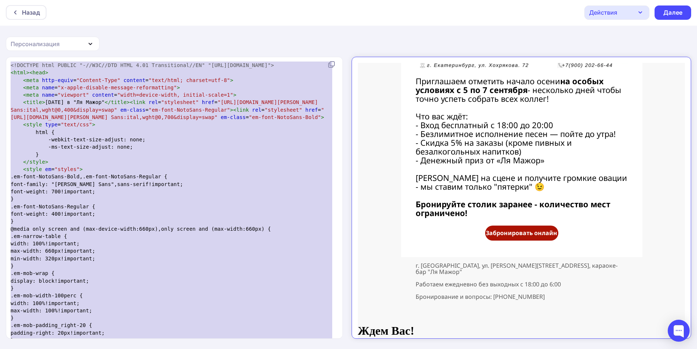
drag, startPoint x: 45, startPoint y: 331, endPoint x: 6, endPoint y: 41, distance: 292.5
click at [6, 41] on div "Назад Действия Отправить тестовое письмо Сохранить в Мои шаблоны Выйти без сохр…" at bounding box center [348, 174] width 697 height 350
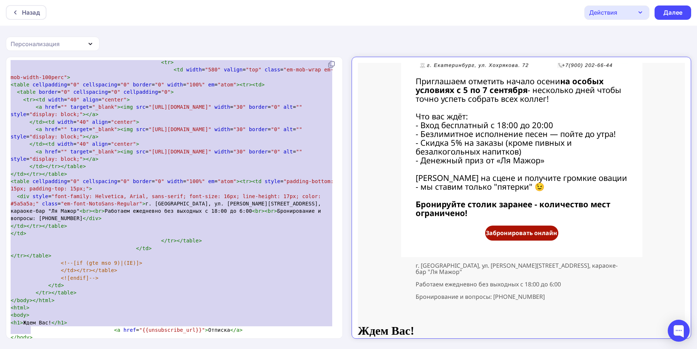
click at [182, 304] on pre "< html >" at bounding box center [173, 307] width 328 height 7
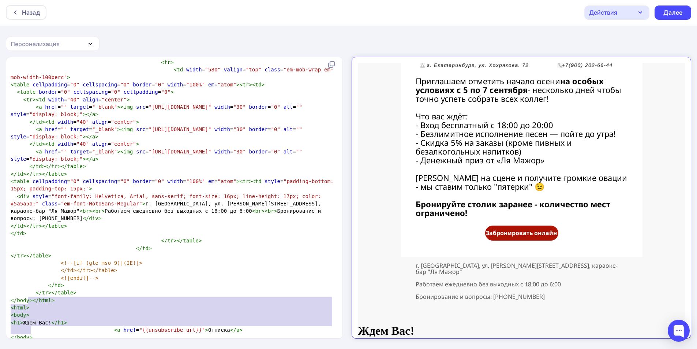
type textarea "</html> <html> <body> <h1>Ждем Вас!</h1> <a href="{{unsubscribe_url}}">Отписка<…"
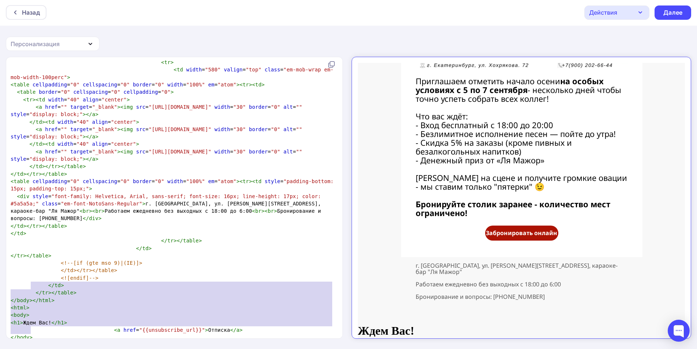
drag, startPoint x: 38, startPoint y: 329, endPoint x: 30, endPoint y: 286, distance: 44.4
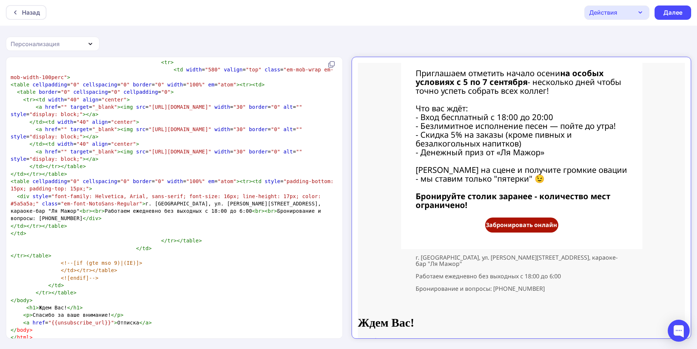
scroll to position [616, 0]
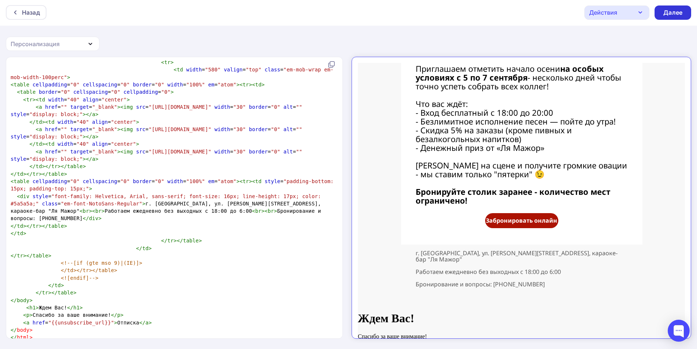
click at [677, 15] on div "Далее" at bounding box center [673, 12] width 19 height 8
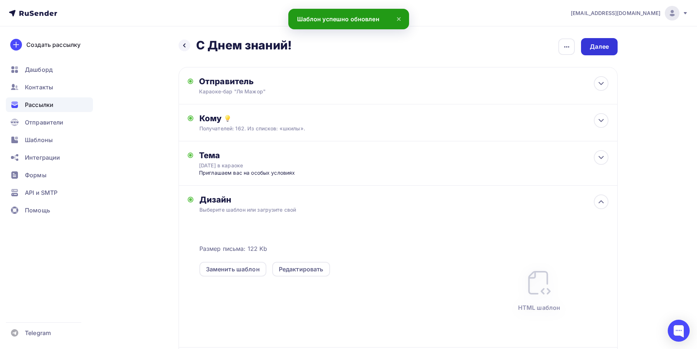
click at [602, 52] on div "Далее" at bounding box center [599, 46] width 37 height 17
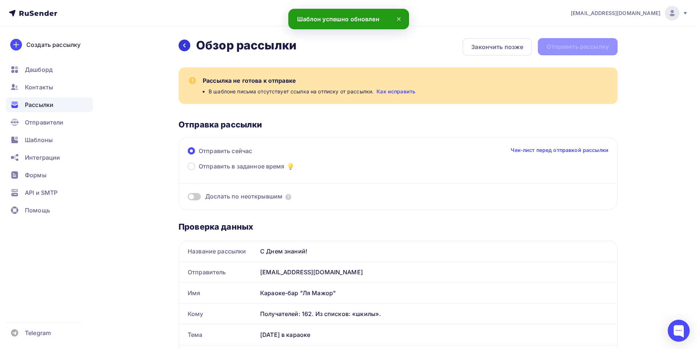
click at [186, 46] on icon at bounding box center [185, 45] width 6 height 6
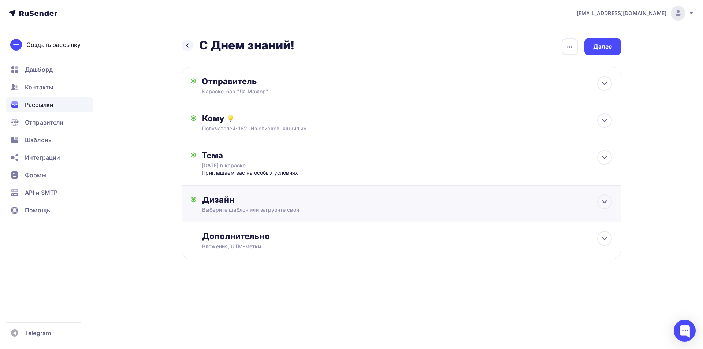
click at [231, 194] on div "Дизайн" at bounding box center [406, 199] width 409 height 10
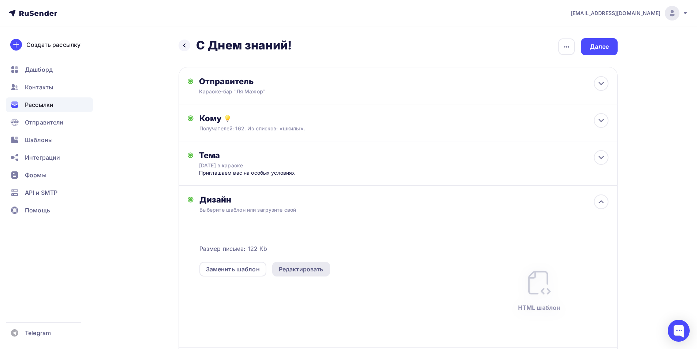
click at [298, 264] on div "Редактировать" at bounding box center [301, 269] width 58 height 15
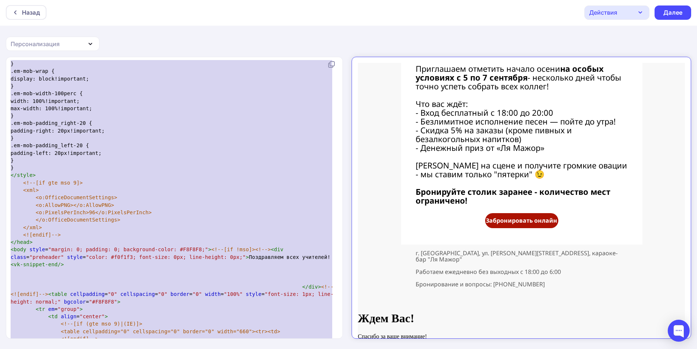
scroll to position [128, 0]
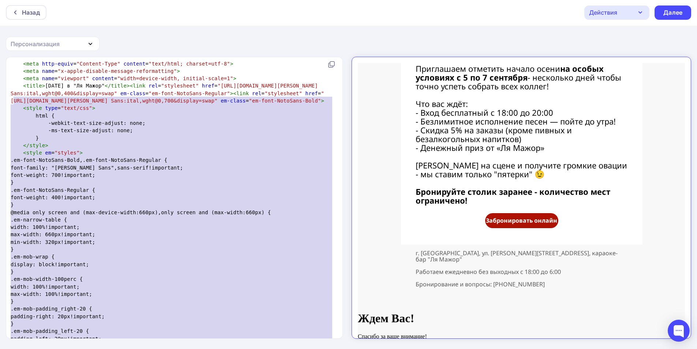
type textarea "<!LOREMIP dolo SITAME "-//C8A//ELI SEDD 6.59 Eiusmodtempo//IN" "utla://etd.m5.a…"
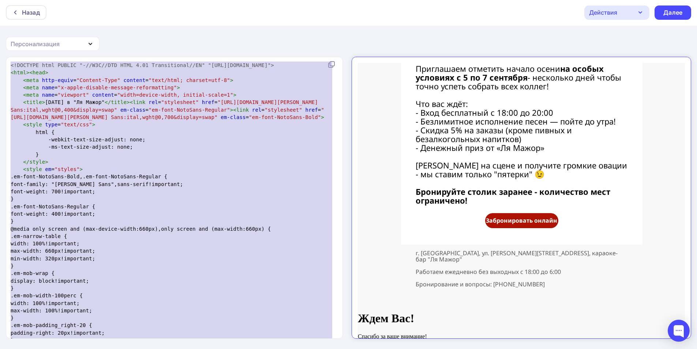
drag, startPoint x: 85, startPoint y: 319, endPoint x: 13, endPoint y: 28, distance: 299.3
click at [13, 28] on div "Назад Действия Отправить тестовое письмо Сохранить в Мои шаблоны Выйти без сохр…" at bounding box center [348, 174] width 697 height 350
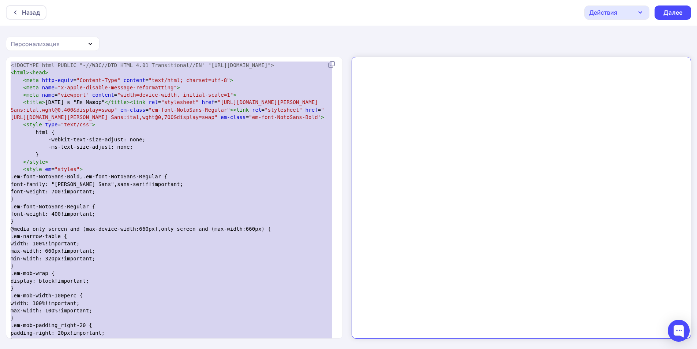
scroll to position [0, 0]
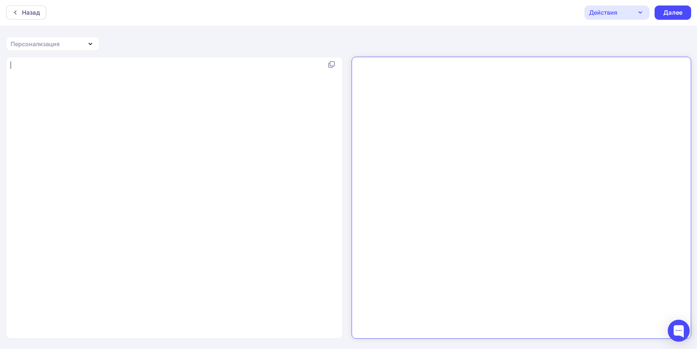
paste textarea "}"
type textarea "{{UnsubscribeUrl}}"
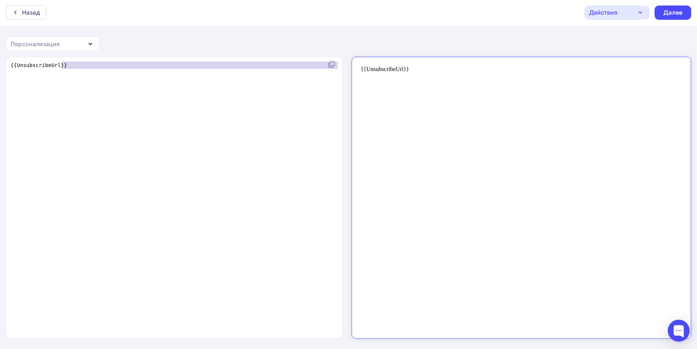
drag, startPoint x: 58, startPoint y: 66, endPoint x: 8, endPoint y: 69, distance: 49.9
click at [8, 69] on div "x {{UnsubscribeUrl}} ​" at bounding box center [174, 197] width 337 height 281
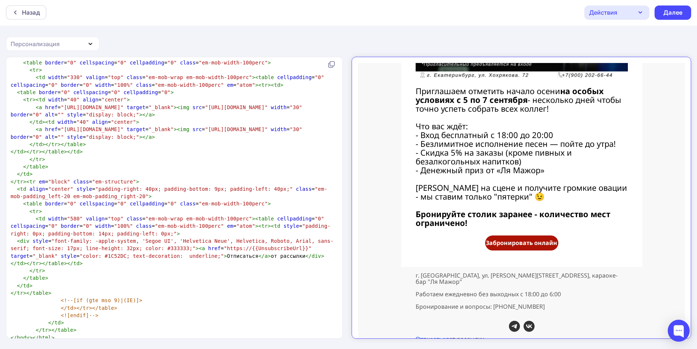
scroll to position [595, 0]
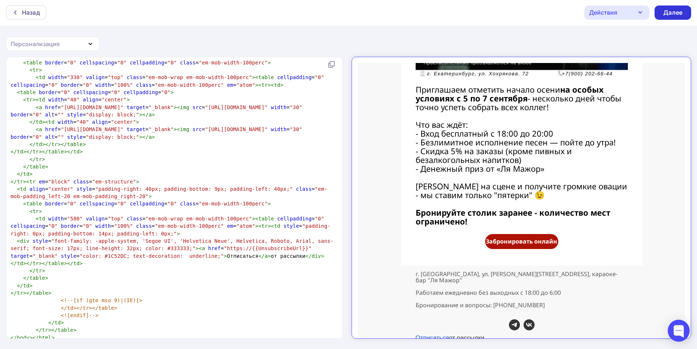
click at [677, 15] on div "Далее" at bounding box center [673, 12] width 19 height 8
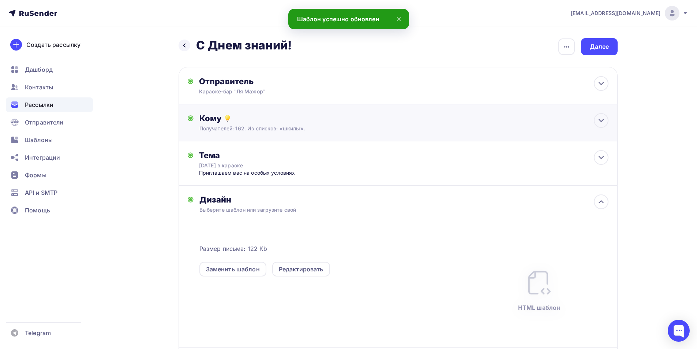
click at [304, 127] on div "Получателей: 162. Из списков: «шкилы»." at bounding box center [384, 128] width 369 height 7
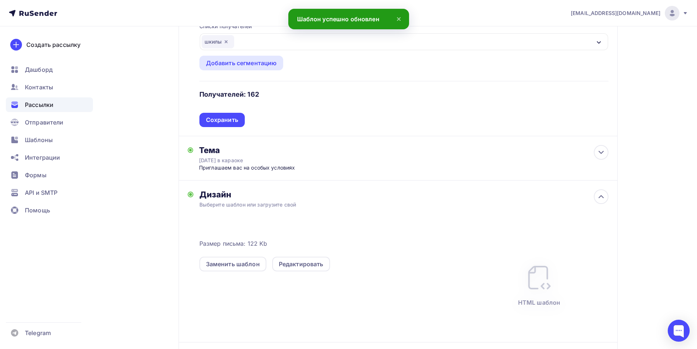
scroll to position [110, 0]
click at [250, 172] on div "Тема День знаний в караоке Приглашаем вас на особых условиях Тема * День знаний…" at bounding box center [398, 158] width 439 height 44
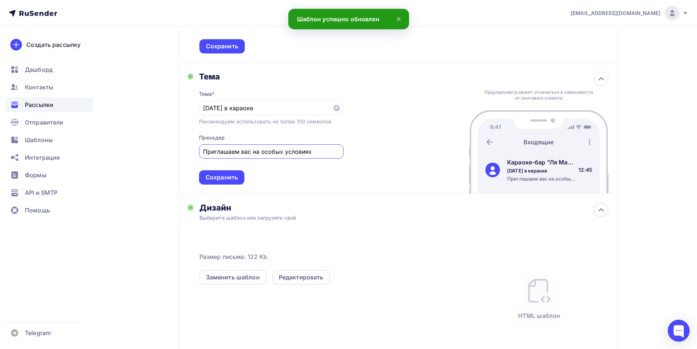
click at [313, 153] on input "Приглашаем вас на особых условиях" at bounding box center [271, 151] width 136 height 9
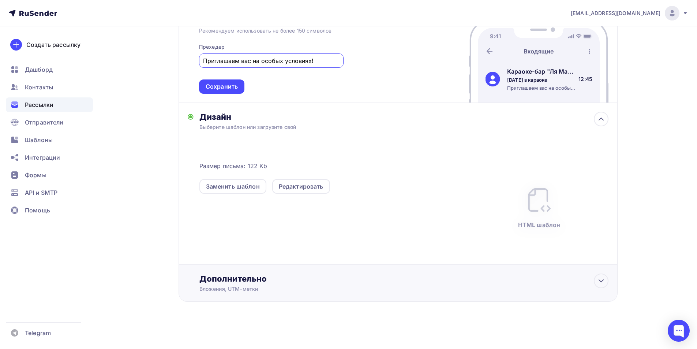
type input "Приглашаем вас на особых условиях!"
click at [295, 276] on div "Дополнительно" at bounding box center [404, 278] width 409 height 10
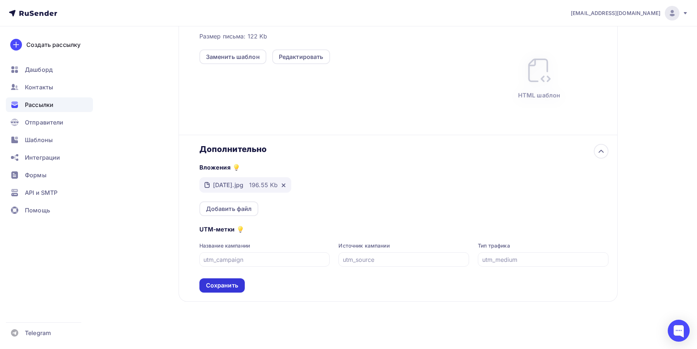
click at [236, 283] on div "Сохранить" at bounding box center [222, 285] width 32 height 8
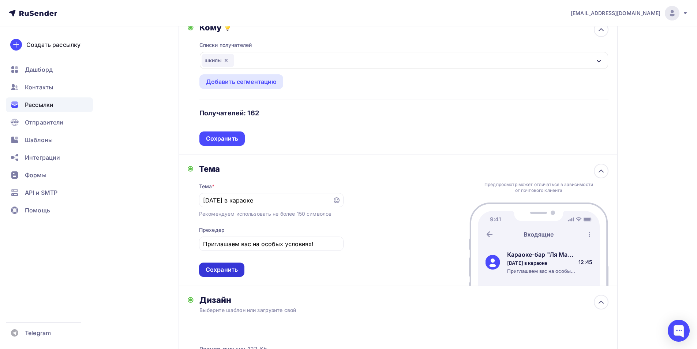
click at [236, 271] on div "Сохранить" at bounding box center [222, 269] width 32 height 8
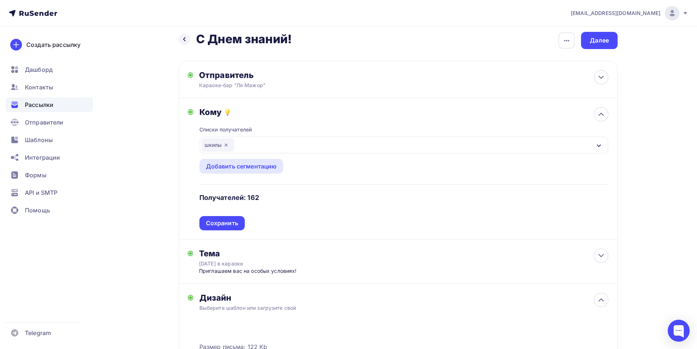
scroll to position [0, 0]
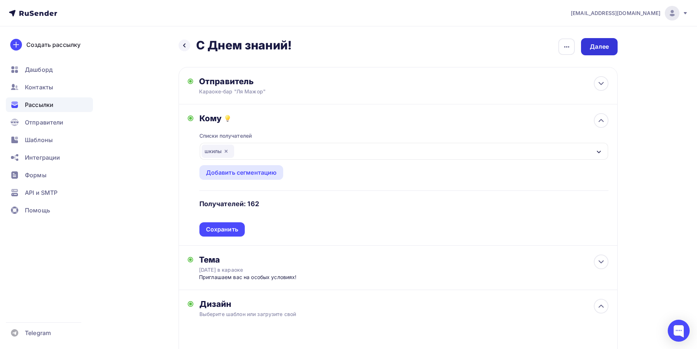
click at [607, 49] on div "Далее" at bounding box center [599, 46] width 19 height 8
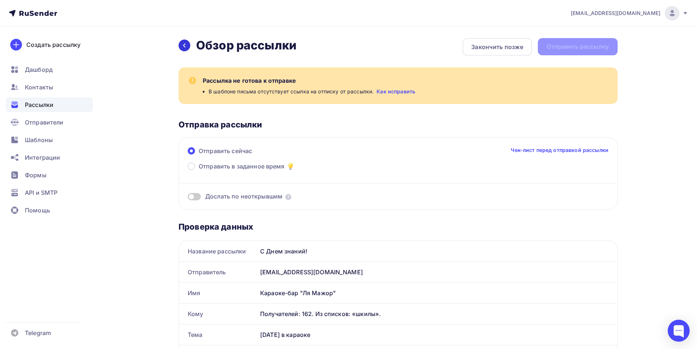
click at [182, 44] on icon at bounding box center [185, 45] width 6 height 6
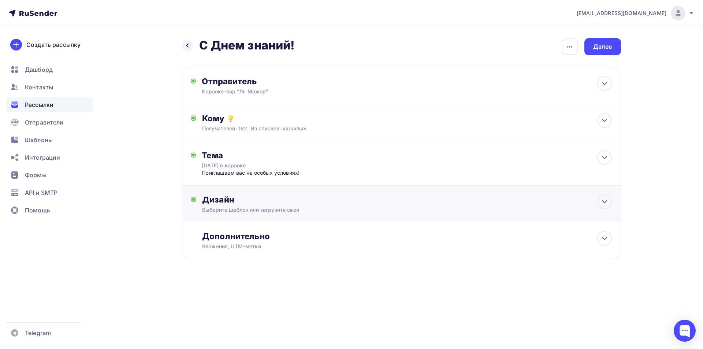
click at [224, 202] on div "Дизайн" at bounding box center [406, 199] width 409 height 10
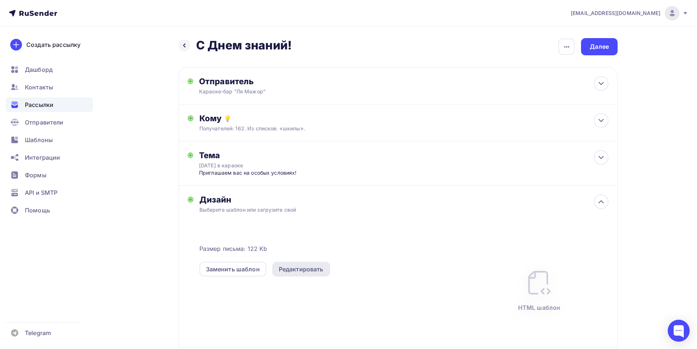
click at [282, 273] on div "Редактировать" at bounding box center [301, 269] width 45 height 9
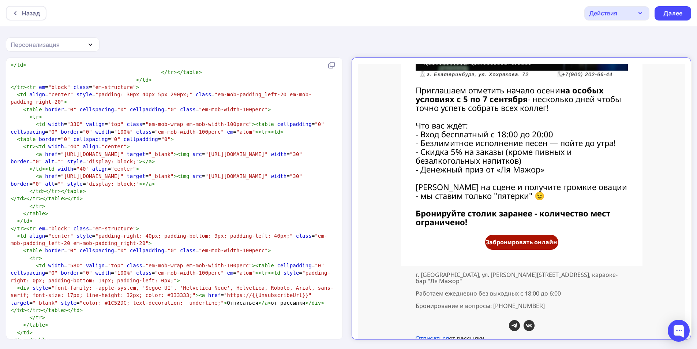
scroll to position [1452, 0]
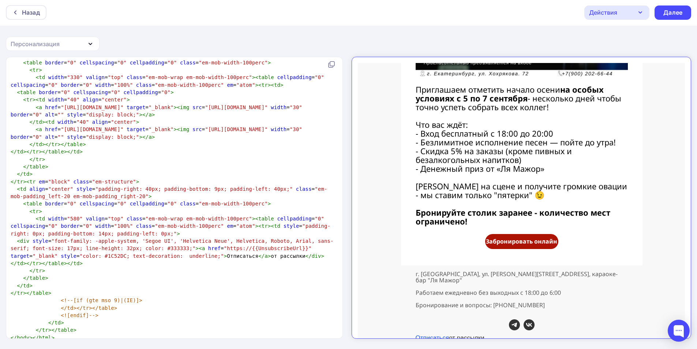
click at [8, 249] on div "xxxxxxxxxx <!DOCTYPE html PUBLIC "-//W3C//DTD HTML 4.01 Transitional//EN" "http…" at bounding box center [174, 197] width 337 height 281
click at [9, 249] on pre "< div style = "font-family: -apple-system, 'Segoe UI', 'Helvetica Neue', Helvet…" at bounding box center [173, 248] width 328 height 22
paste textarea "писка</a>style="color: #1C52DC; text-decoration: underline;">Отписаться</a> от …"
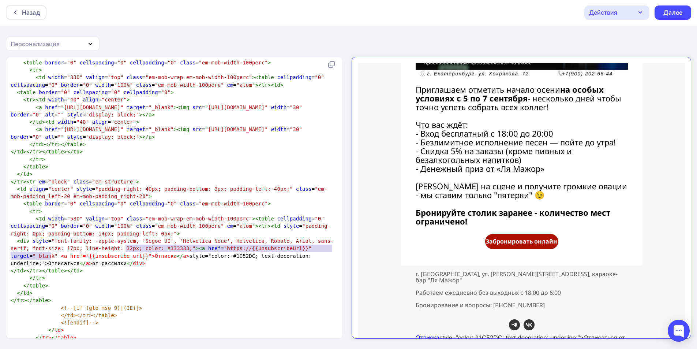
type textarea "style="color: #1C52DC; text-decoration: underline;">Отписаться</a> от рассылки<…"
drag, startPoint x: 84, startPoint y: 255, endPoint x: 119, endPoint y: 250, distance: 35.2
click at [119, 250] on pre "< div style = "font-family: -apple-system, 'Segoe UI', 'Helvetica Neue', Helvet…" at bounding box center [173, 252] width 328 height 30
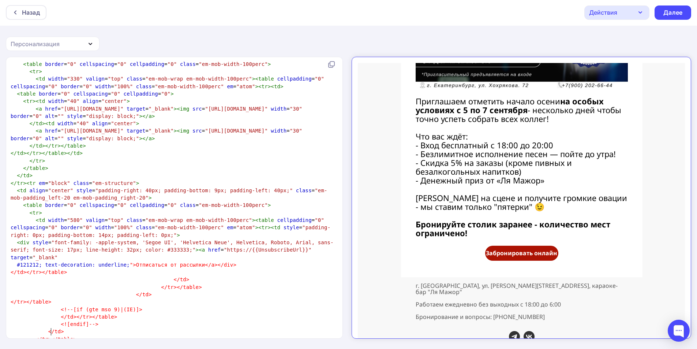
scroll to position [1546, 0]
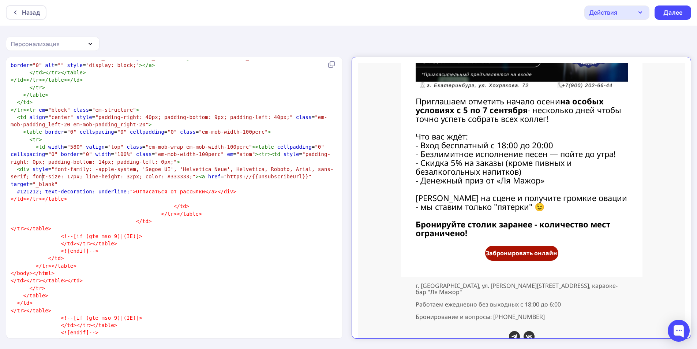
click at [45, 189] on span "text-decoration:" at bounding box center [70, 192] width 50 height 6
click at [31, 10] on div "Назад" at bounding box center [31, 12] width 18 height 9
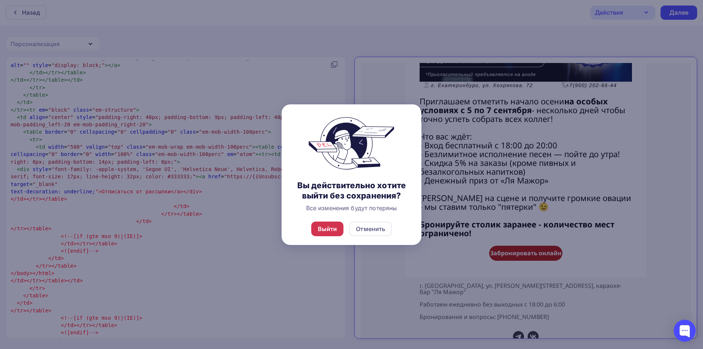
click at [329, 232] on div "Выйти" at bounding box center [327, 228] width 19 height 9
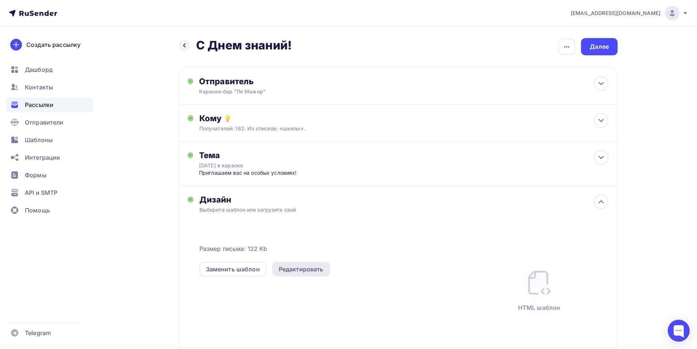
click at [298, 267] on div "Редактировать" at bounding box center [301, 269] width 45 height 9
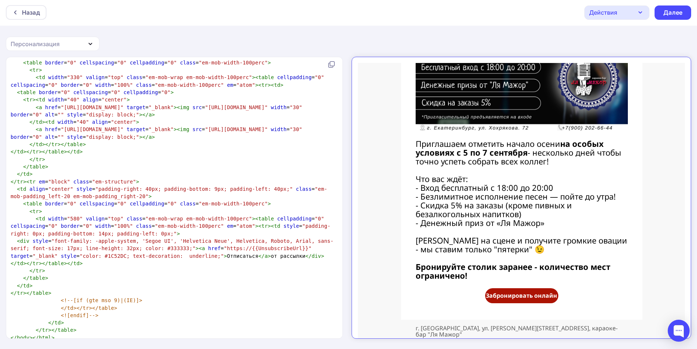
scroll to position [595, 0]
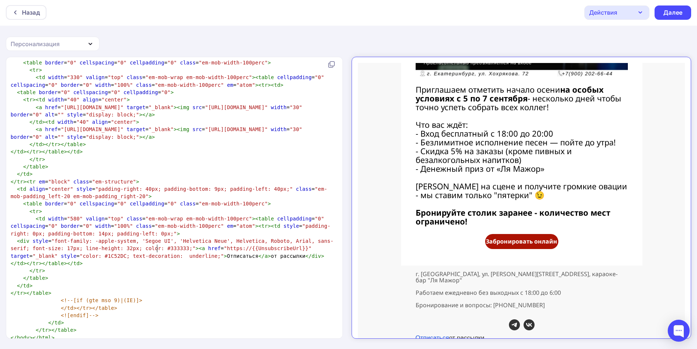
click at [157, 253] on span ""color: #1C52DC; text-decoration: underline;"" at bounding box center [152, 256] width 144 height 6
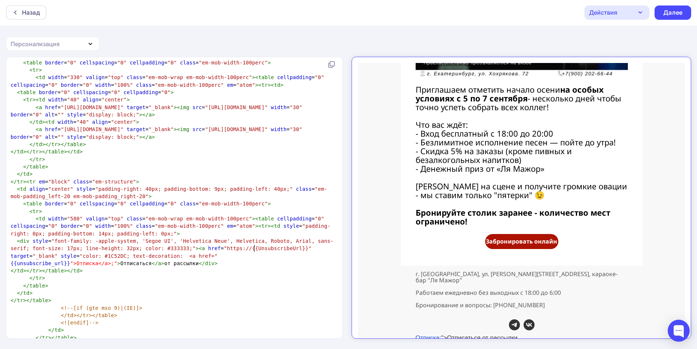
click at [120, 260] on span ">" at bounding box center [118, 263] width 3 height 6
click at [199, 260] on span "</" at bounding box center [202, 263] width 6 height 6
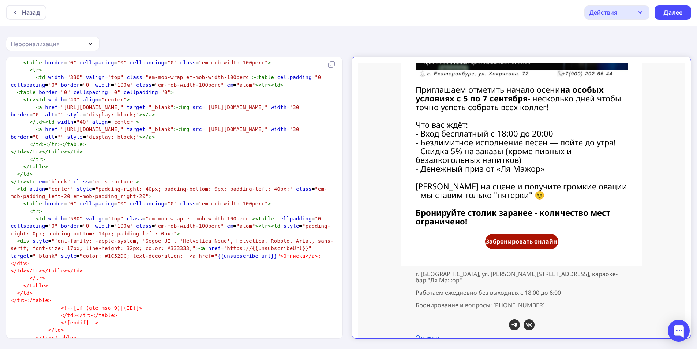
type textarea ";"
click at [245, 253] on span "">Отписка</a>; </div>" at bounding box center [168, 259] width 314 height 13
type textarea """
click at [278, 250] on pre "< div style = "font-family: -apple-system, 'Segoe UI', 'Helvetica Neue', Helvet…" at bounding box center [173, 252] width 328 height 30
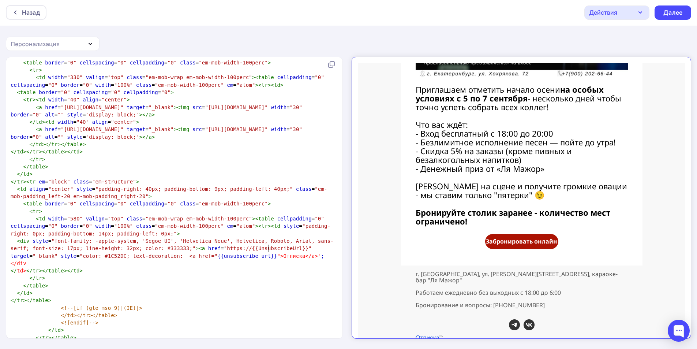
scroll to position [0, 0]
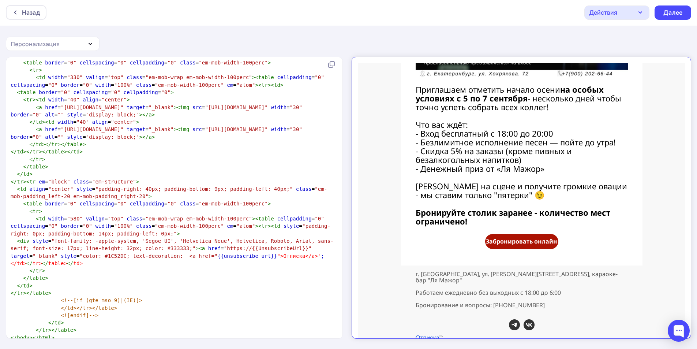
click at [277, 253] on span "">Отписка</a>"" at bounding box center [299, 256] width 44 height 6
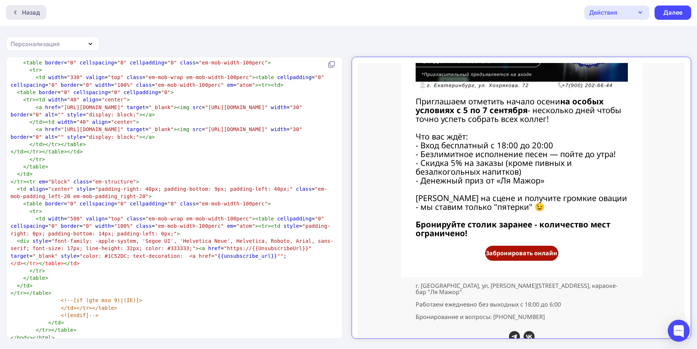
click at [26, 14] on div "Назад" at bounding box center [31, 12] width 18 height 9
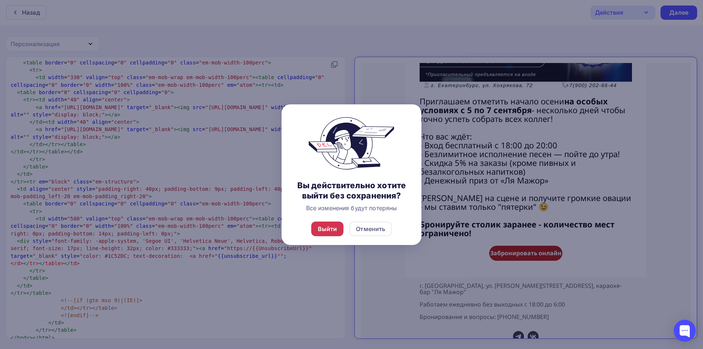
click at [334, 232] on div "Выйти" at bounding box center [327, 228] width 19 height 9
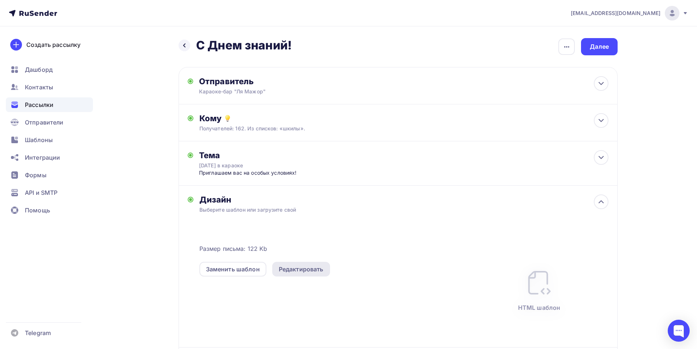
click at [293, 266] on div "Редактировать" at bounding box center [301, 269] width 45 height 9
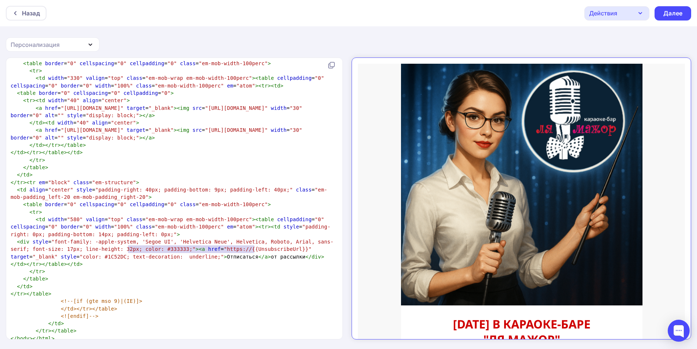
type textarea "underline;">Отписаться</a> от рассылки</div>"
drag, startPoint x: 256, startPoint y: 250, endPoint x: 128, endPoint y: 249, distance: 128.5
click at [128, 249] on pre "< div style = "font-family: -apple-system, 'Segoe UI', 'Helvetica Neue', Helvet…" at bounding box center [173, 249] width 328 height 22
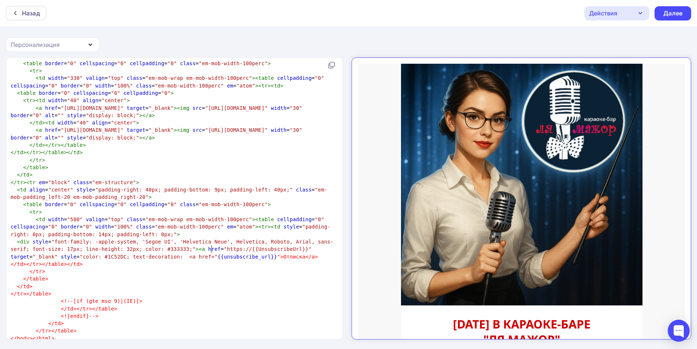
click at [277, 254] on span "">Отписка</a>" at bounding box center [297, 257] width 41 height 6
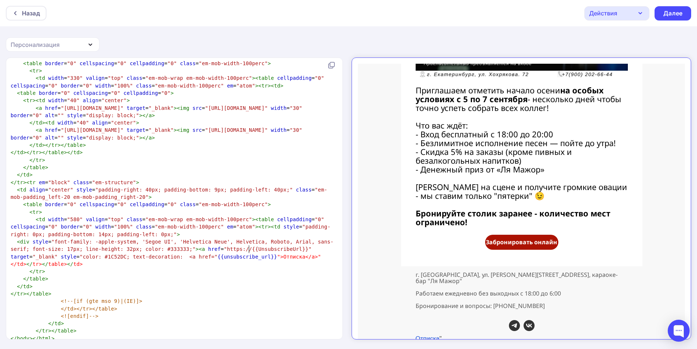
type textarea """
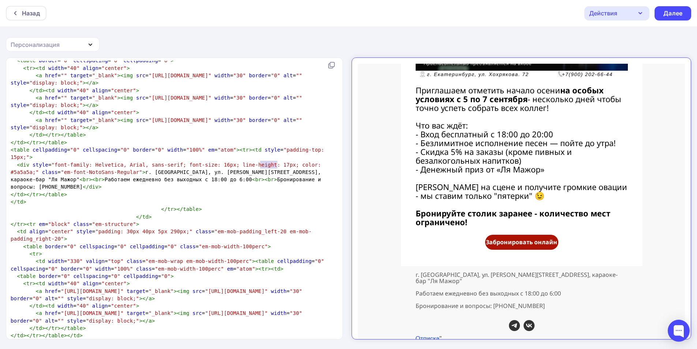
type textarea "</div>"
drag, startPoint x: 282, startPoint y: 165, endPoint x: 261, endPoint y: 161, distance: 21.6
click at [261, 161] on pre "< div style = "font-family: Helvetica, Arial, sans-serif; font-size: 16px; line…" at bounding box center [173, 176] width 328 height 30
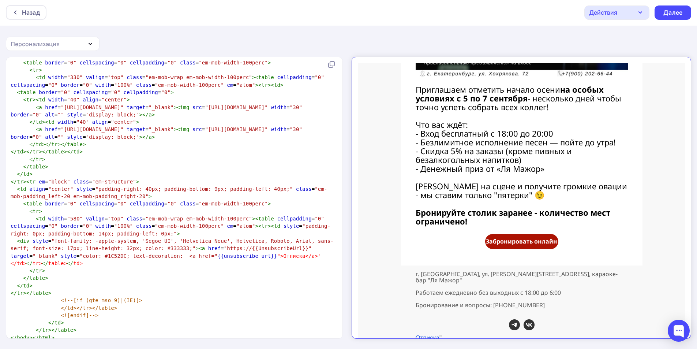
click at [262, 250] on pre "< div style = "font-family: -apple-system, 'Segoe UI', 'Helvetica Neue', Helvet…" at bounding box center [173, 248] width 328 height 22
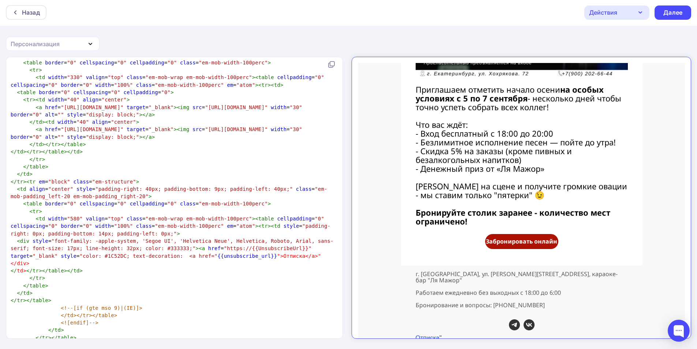
click at [251, 249] on span "< div style = "font-family: -apple-system, 'Segoe UI', 'Helvetica Neue', Helvet…" at bounding box center [172, 252] width 323 height 28
drag, startPoint x: 277, startPoint y: 250, endPoint x: 128, endPoint y: 250, distance: 148.6
click at [128, 250] on pre "< div style = "font-family: -apple-system, 'Segoe UI', 'Helvetica Neue', Helvet…" at bounding box center [173, 252] width 328 height 30
type textarea "<a href="{{unsubscribe_url}}">Отписка</a>"</div>"
click at [218, 253] on span "{{unsubscribe_url}}" at bounding box center [248, 256] width 60 height 6
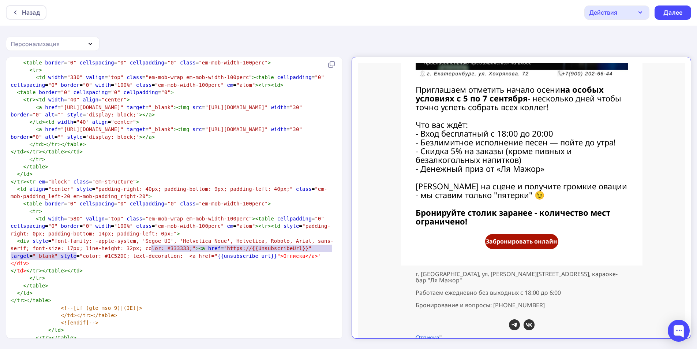
type textarea ""{{unsubscribe_url}}">Отписка</a>"</div>"
drag, startPoint x: 151, startPoint y: 246, endPoint x: 272, endPoint y: 246, distance: 121.5
click at [272, 246] on pre "< div style = "font-family: -apple-system, 'Segoe UI', 'Helvetica Neue', Helvet…" at bounding box center [173, 252] width 328 height 30
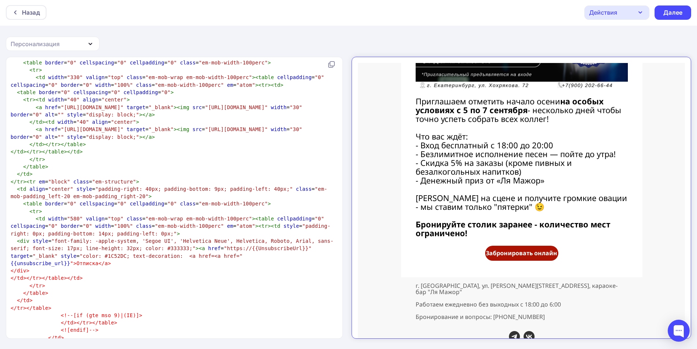
click at [153, 253] on span ""color: #1C52DC; text-decoration: <a href=<a href="" at bounding box center [161, 256] width 163 height 6
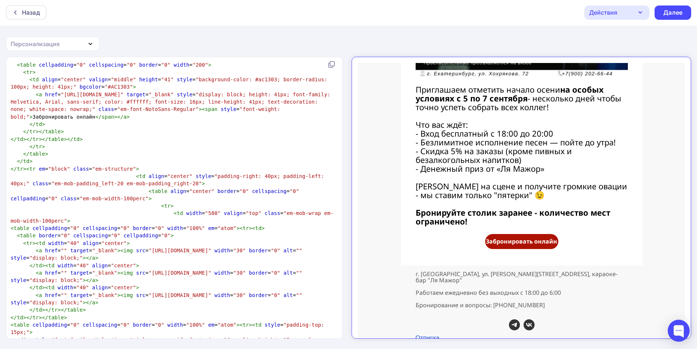
scroll to position [1076, 0]
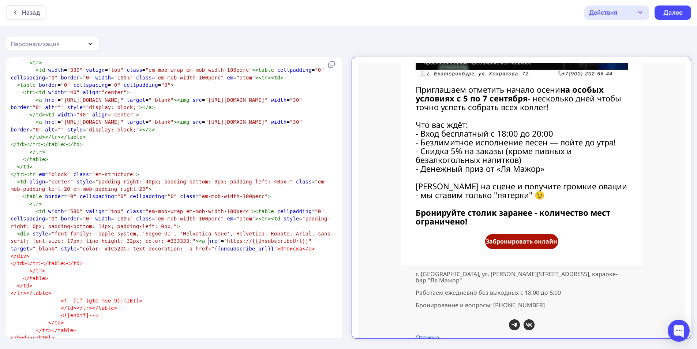
click at [274, 246] on span "">Отписка</a>" at bounding box center [294, 249] width 41 height 6
click at [245, 241] on pre "< div style = "font-family: -apple-system, 'Segoe UI', 'Helvetica Neue', Helvet…" at bounding box center [173, 241] width 328 height 22
type textarea """
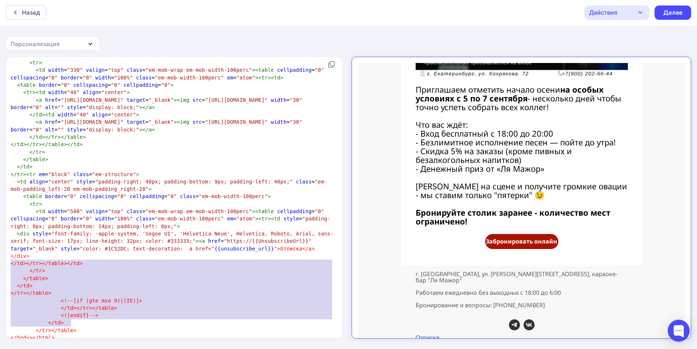
type textarea "</td></tr></table></td> </tr> </table> </td> </tr></table> <!--[if (gte mso 9)|…"
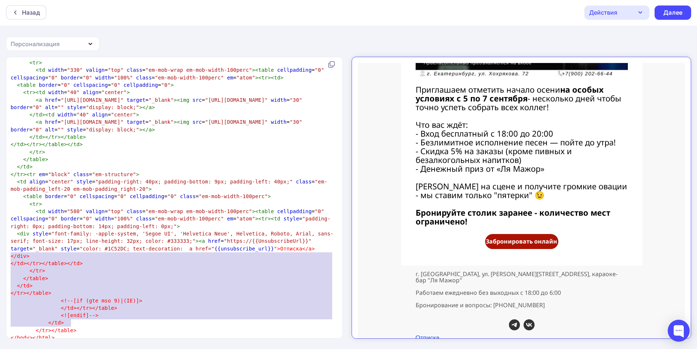
drag, startPoint x: 76, startPoint y: 321, endPoint x: 7, endPoint y: 259, distance: 92.8
click at [7, 259] on div "</td></tr></table></td> </tr> </table> </td> </tr></table> <!--[if (gte mso 9)|…" at bounding box center [174, 197] width 337 height 281
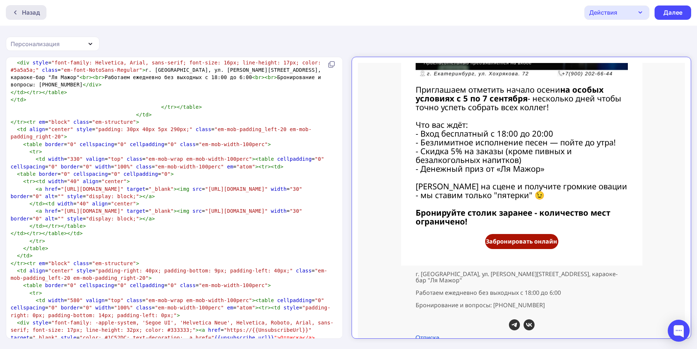
click at [34, 13] on div "Назад" at bounding box center [31, 12] width 18 height 9
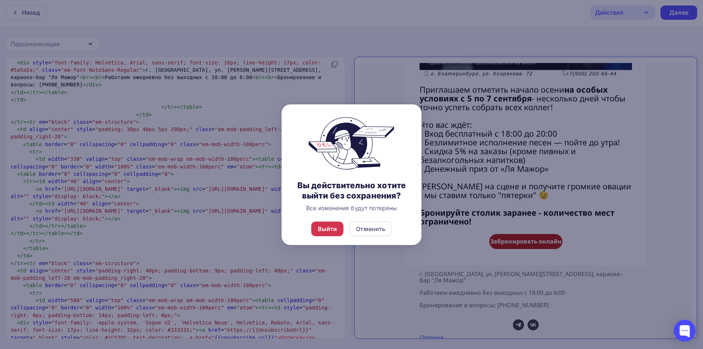
click at [338, 230] on div "Выйти" at bounding box center [327, 228] width 33 height 15
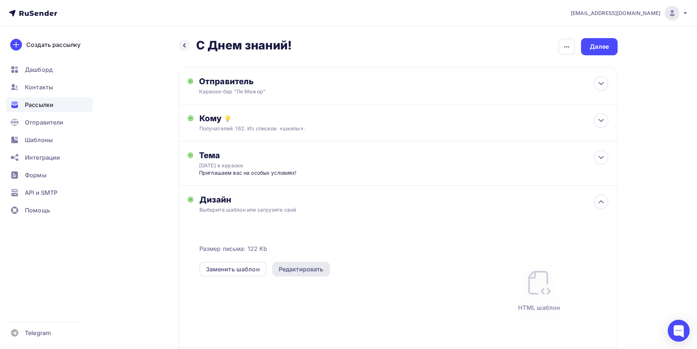
click at [290, 273] on div "Редактировать" at bounding box center [301, 269] width 45 height 9
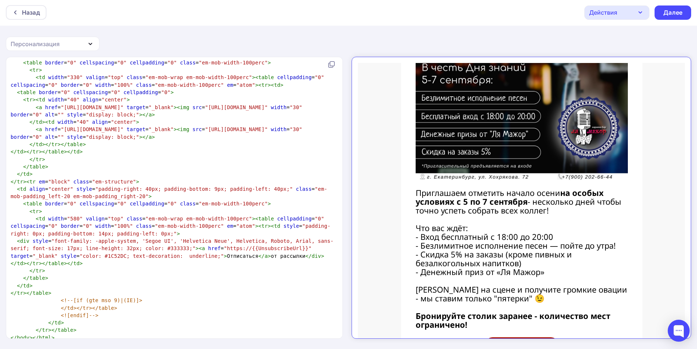
scroll to position [595, 0]
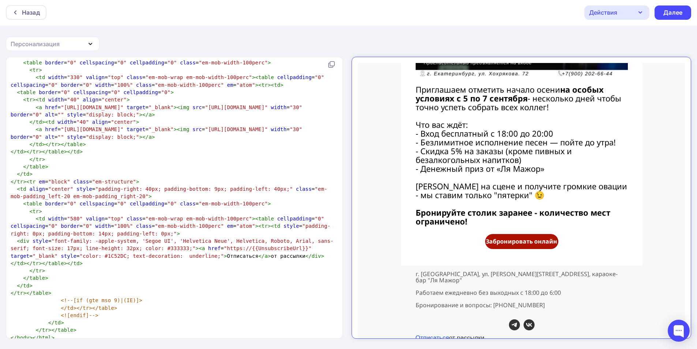
click at [430, 328] on link "Отписаться" at bounding box center [426, 331] width 34 height 7
click at [224, 253] on span ">" at bounding box center [225, 256] width 3 height 6
type textarea ">"
type textarea "</td></tr></table></td>"
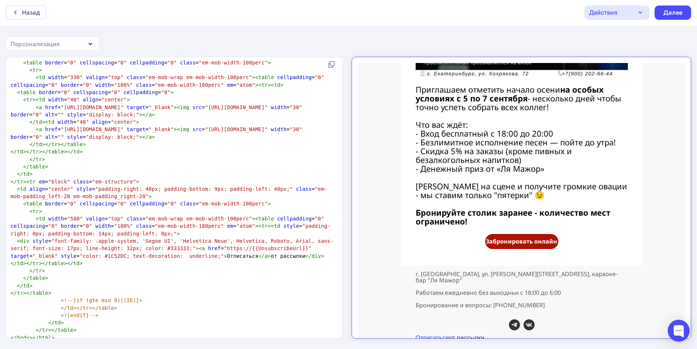
drag, startPoint x: 256, startPoint y: 247, endPoint x: 264, endPoint y: 245, distance: 8.3
click at [261, 245] on pre "< div style = "font-family: -apple-system, 'Segoe UI', 'Helvetica Neue', Helvet…" at bounding box center [173, 248] width 328 height 22
click at [261, 247] on pre "< div style = "font-family: -apple-system, 'Segoe UI', 'Helvetica Neue', Helvet…" at bounding box center [173, 248] width 328 height 22
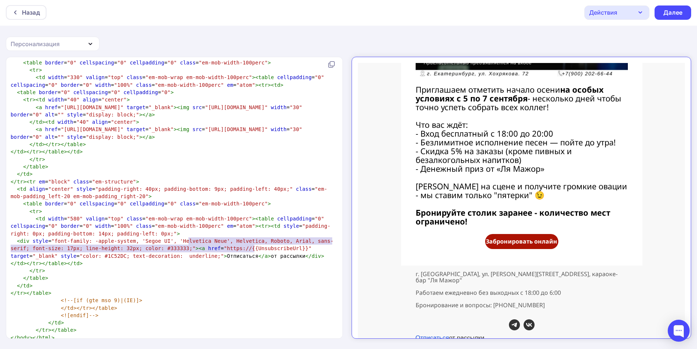
type textarea "="https://{{UnsubscribeUrl}}" target="_blank" style="color: #1C52DC; text-decor…"
drag, startPoint x: 261, startPoint y: 247, endPoint x: 186, endPoint y: 240, distance: 75.3
click at [186, 240] on pre "< div style = "font-family: -apple-system, 'Segoe UI', 'Helvetica Neue', Helvet…" at bounding box center [173, 248] width 328 height 22
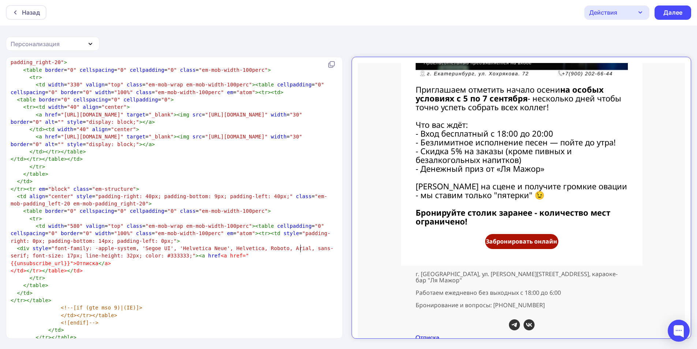
scroll to position [584, 0]
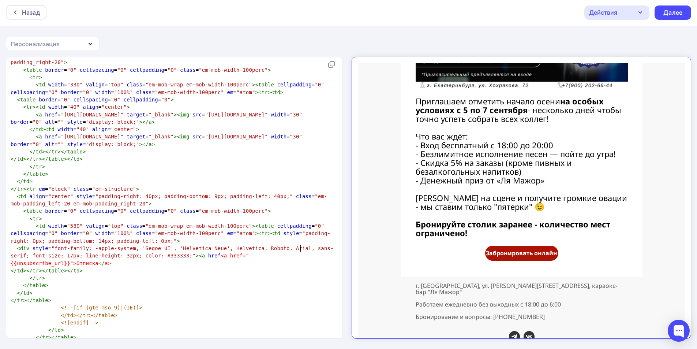
click at [208, 253] on span "href" at bounding box center [214, 256] width 12 height 6
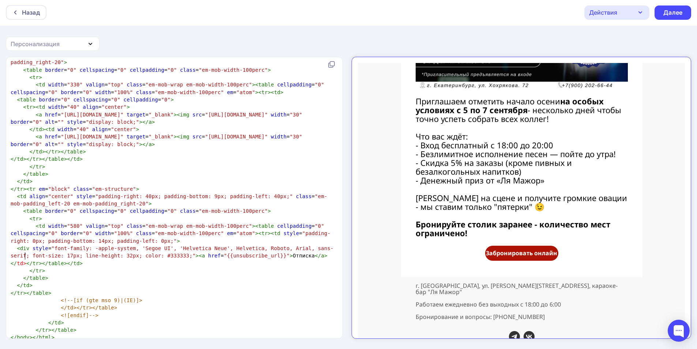
click at [26, 260] on span "</" at bounding box center [29, 263] width 6 height 6
type textarea ":"
type textarea ">"
drag, startPoint x: 281, startPoint y: 247, endPoint x: 278, endPoint y: 247, distance: 3.7
click at [278, 247] on pre "< div style = "font-family: -apple-system, 'Segoe UI', 'Helvetica Neue', Helvet…" at bounding box center [173, 252] width 328 height 15
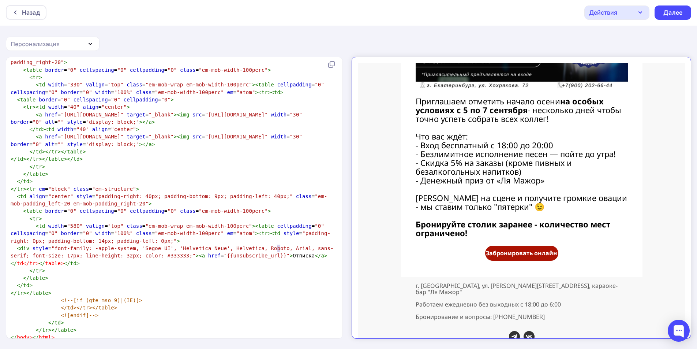
click at [21, 260] on span "td</tr>" at bounding box center [28, 263] width 22 height 6
click at [84, 267] on pre "</ tr >" at bounding box center [173, 270] width 328 height 7
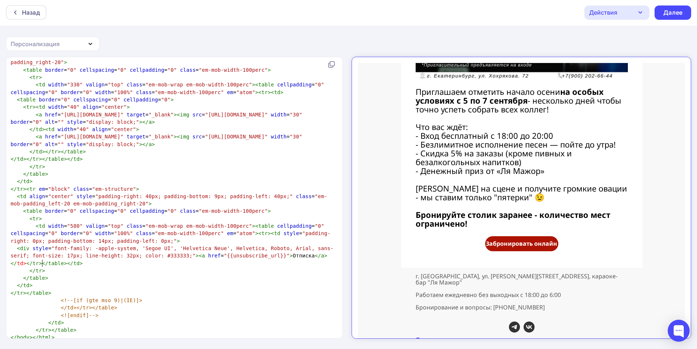
scroll to position [595, 0]
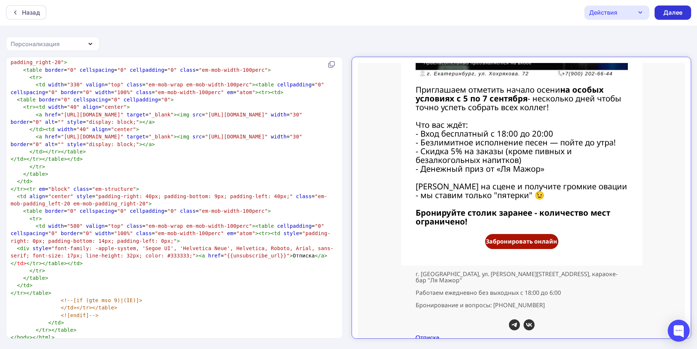
click at [671, 13] on div "Далее" at bounding box center [673, 12] width 19 height 8
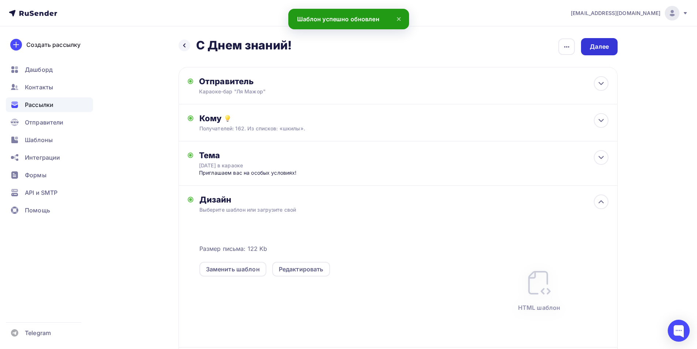
click at [587, 49] on div "Далее" at bounding box center [599, 46] width 37 height 17
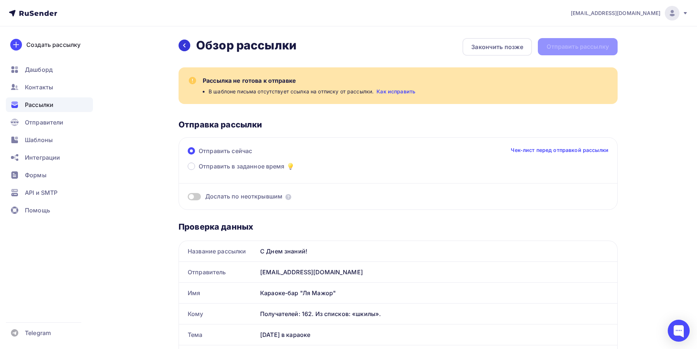
click at [185, 44] on icon at bounding box center [184, 46] width 2 height 4
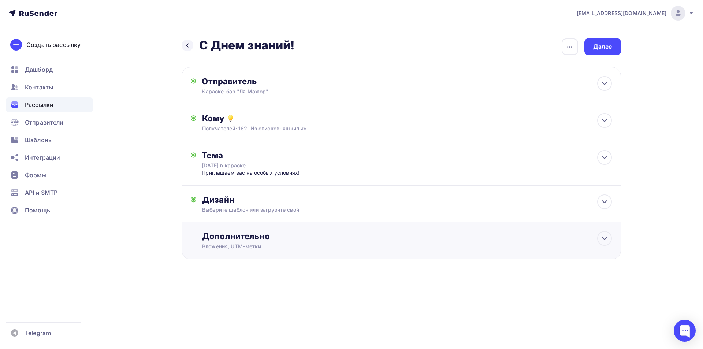
click at [285, 233] on div "Дополнительно" at bounding box center [406, 236] width 409 height 10
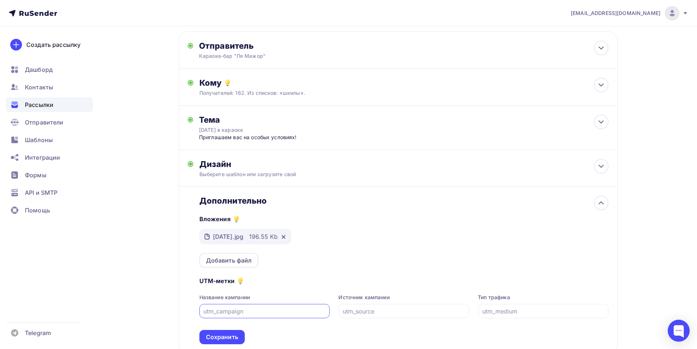
scroll to position [87, 0]
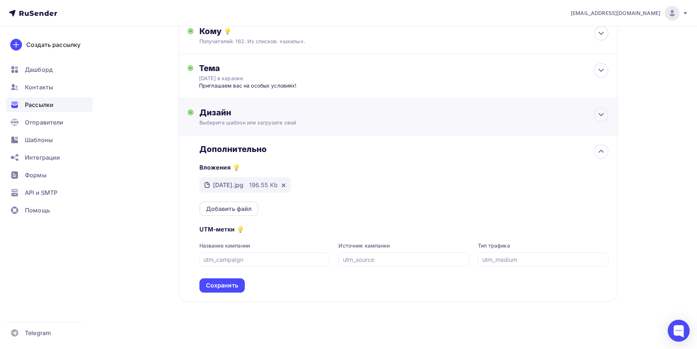
click at [249, 105] on div "Дизайн Выберите шаблон или загрузите свой Размер письма: 122 Kb Заменить шаблон…" at bounding box center [398, 116] width 439 height 37
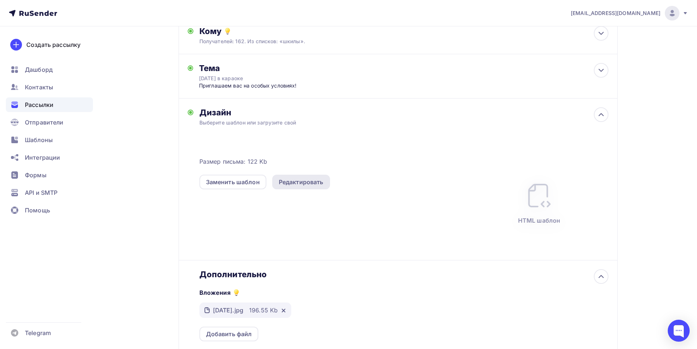
click at [307, 179] on div "Редактировать" at bounding box center [301, 182] width 45 height 9
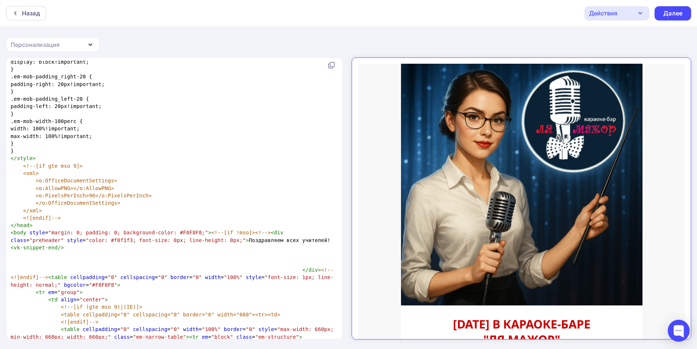
scroll to position [350, 0]
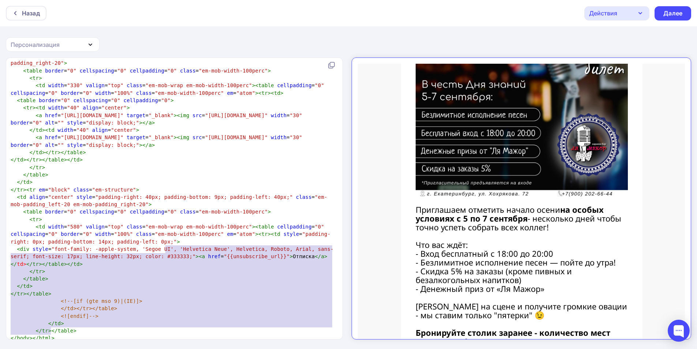
type textarea "<a href="{{unsubscribe_url}}">Отписка</a> </td></tr></table></td> </tr> </table…"
drag, startPoint x: 79, startPoint y: 328, endPoint x: 164, endPoint y: 251, distance: 114.6
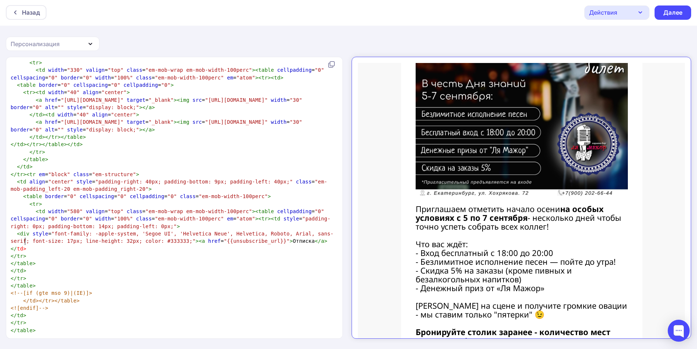
click at [24, 246] on span ">" at bounding box center [24, 249] width 3 height 6
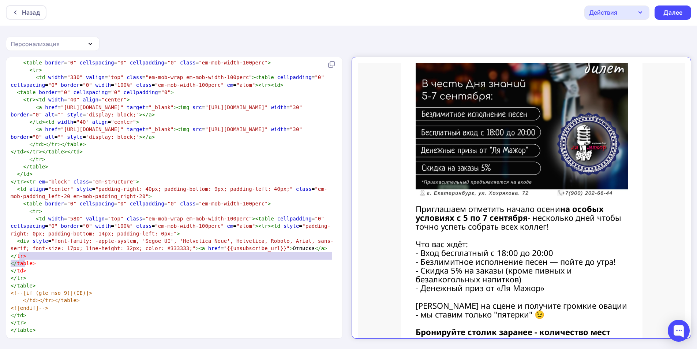
type textarea "</tr> </table> </td>"
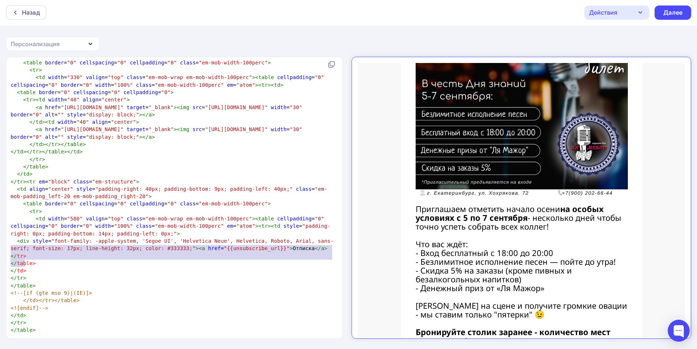
drag, startPoint x: 34, startPoint y: 262, endPoint x: 11, endPoint y: 249, distance: 26.7
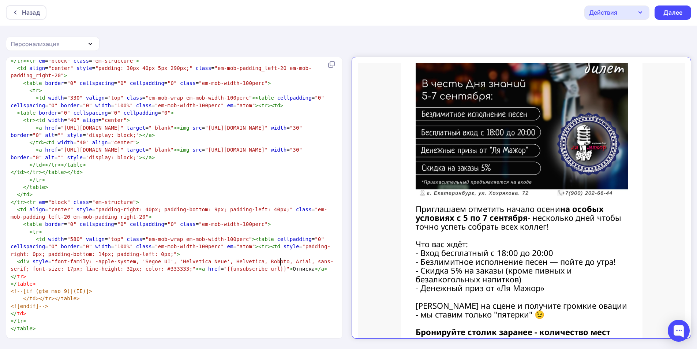
scroll to position [1452, 0]
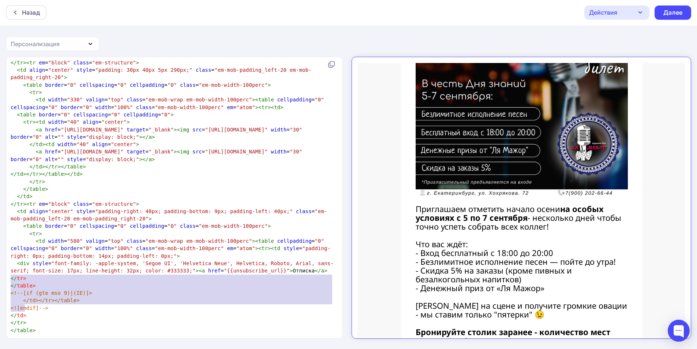
type textarea "</tr> </table> <!--[if (gte mso 9)|(IE)]> </td></tr></table> <![endif]--> </td>"
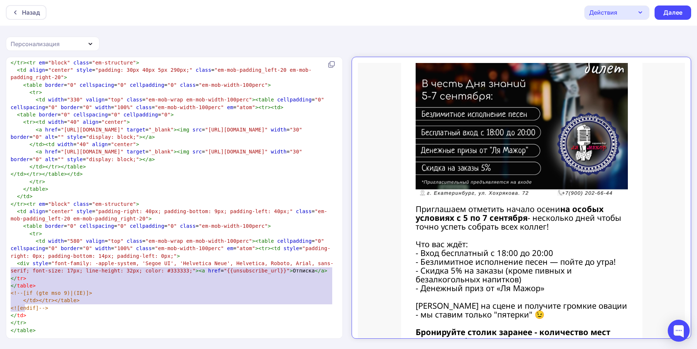
drag, startPoint x: 43, startPoint y: 307, endPoint x: 6, endPoint y: 268, distance: 53.6
click at [6, 268] on div "</tr> </table> <!--[if (gte mso 9)|(IE)]> </td></tr></table> <![endif]--> </td>…" at bounding box center [174, 198] width 337 height 282
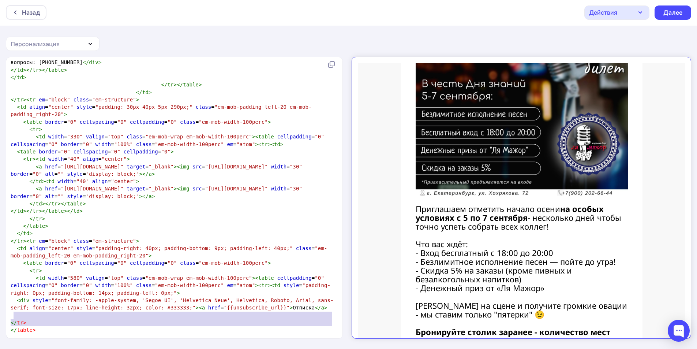
type textarea "</tr> </table>"
drag, startPoint x: 45, startPoint y: 327, endPoint x: 11, endPoint y: 315, distance: 35.9
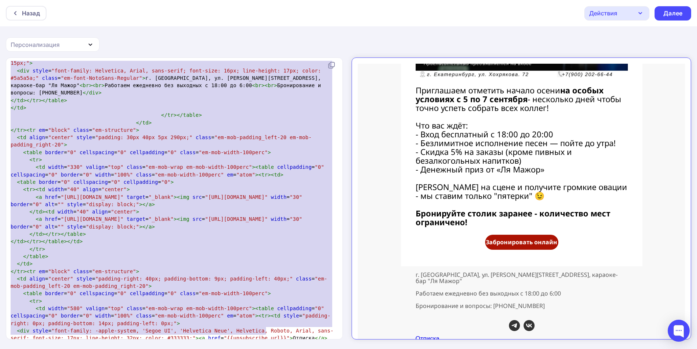
type textarea "<!LOREMIP dolo SITAME "-//C8A//ELI SEDD 6.59 Eiusmodtempo//IN" "utla://etd.m5.a…"
drag, startPoint x: 10, startPoint y: 65, endPoint x: 268, endPoint y: 363, distance: 394.8
click at [268, 349] on html "Назад Действия Отправить тестовое письмо Сохранить в Мои шаблоны Выйти без сохр…" at bounding box center [348, 174] width 697 height 349
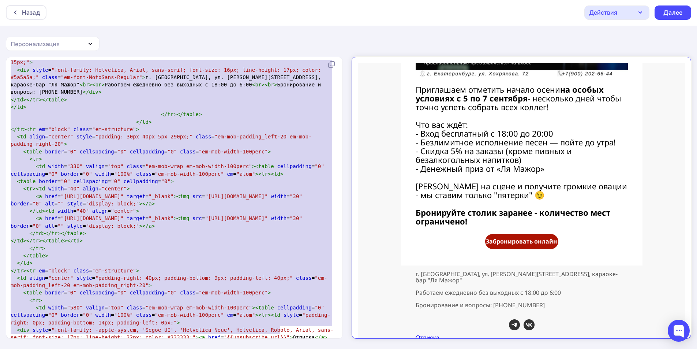
click at [178, 276] on pre "< td align = "center" style = "padding-right: 40px; padding-bottom: 9px; paddin…" at bounding box center [173, 281] width 328 height 15
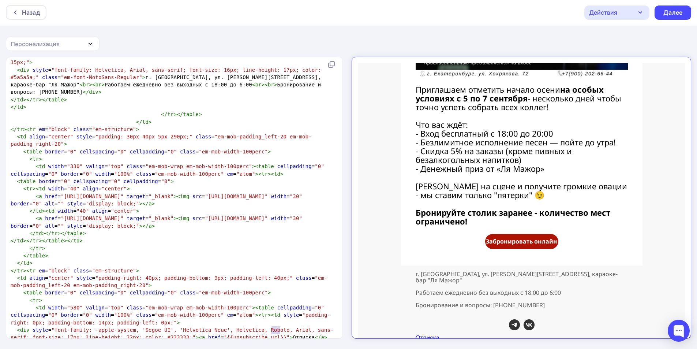
type textarea "иска</a>"
type textarea ">Отписка</a>"
drag, startPoint x: 280, startPoint y: 330, endPoint x: 245, endPoint y: 332, distance: 35.2
click at [245, 332] on pre "< div style = "font-family: -apple-system, 'Segoe UI', 'Helvetica Neue', Helvet…" at bounding box center [173, 333] width 328 height 15
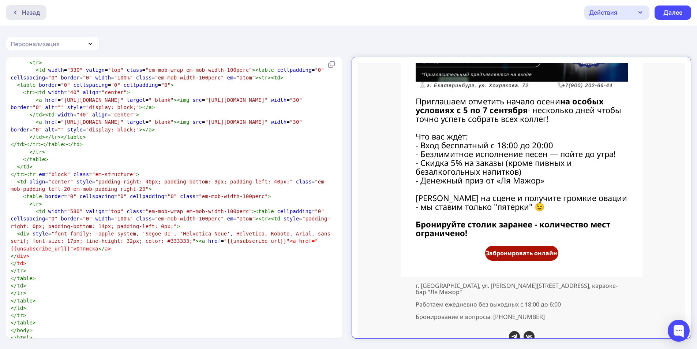
click at [27, 11] on div "Назад" at bounding box center [31, 12] width 18 height 9
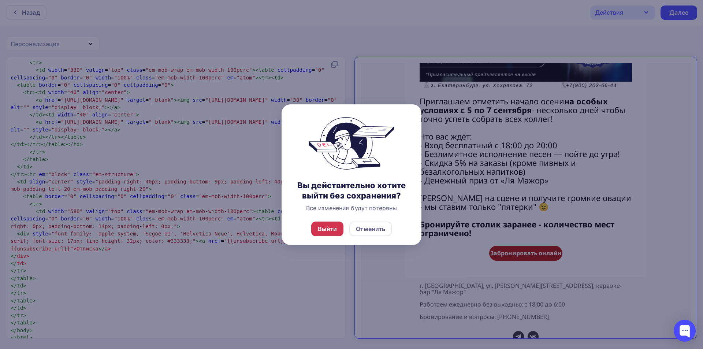
click at [333, 230] on div "Выйти" at bounding box center [327, 228] width 19 height 9
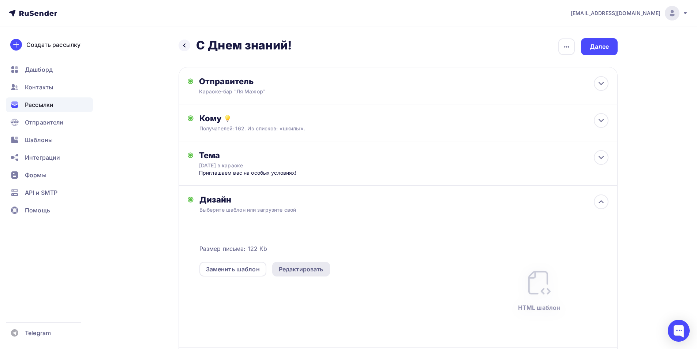
click at [316, 275] on div "Редактировать" at bounding box center [301, 269] width 58 height 15
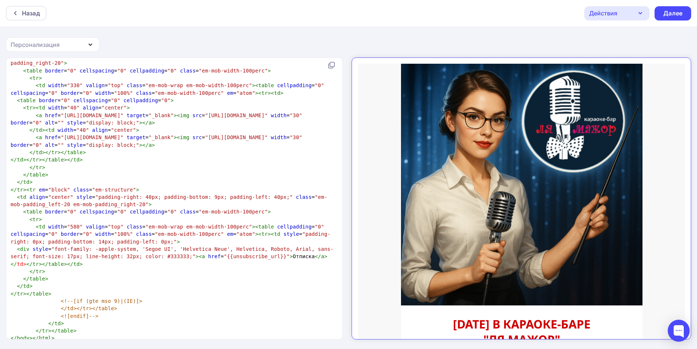
scroll to position [3, 0]
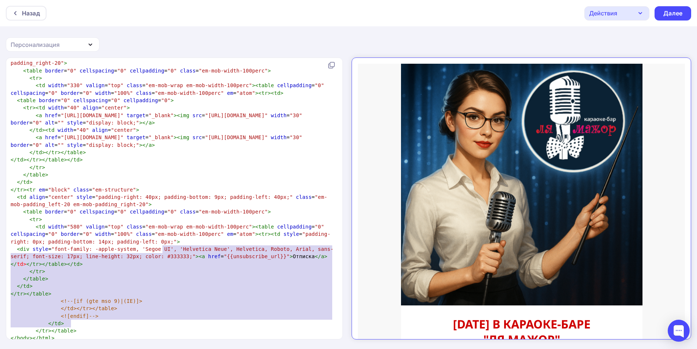
type textarea "<a href="{{unsubscribe_url}}">Отписка</a> </td></tr></table></td> </tr> </table…"
drag, startPoint x: 163, startPoint y: 249, endPoint x: 239, endPoint y: 335, distance: 114.4
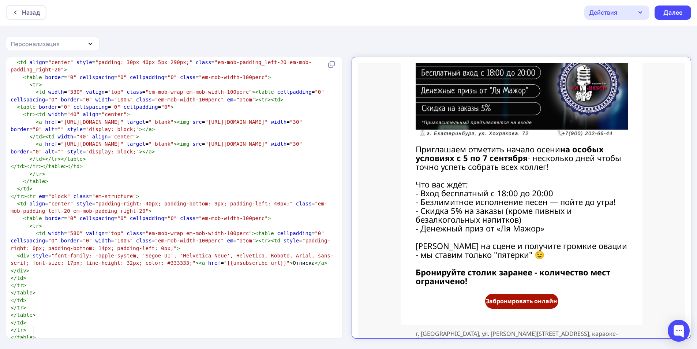
scroll to position [595, 0]
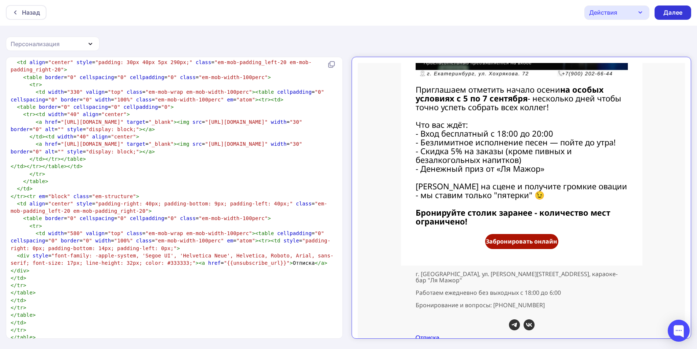
click at [665, 7] on div "Далее" at bounding box center [673, 12] width 37 height 14
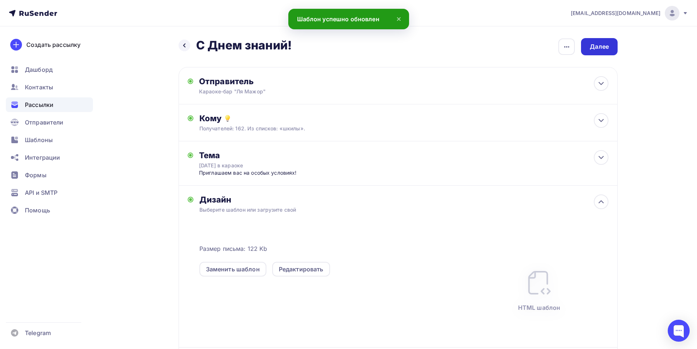
click at [597, 52] on div "Далее" at bounding box center [599, 46] width 37 height 17
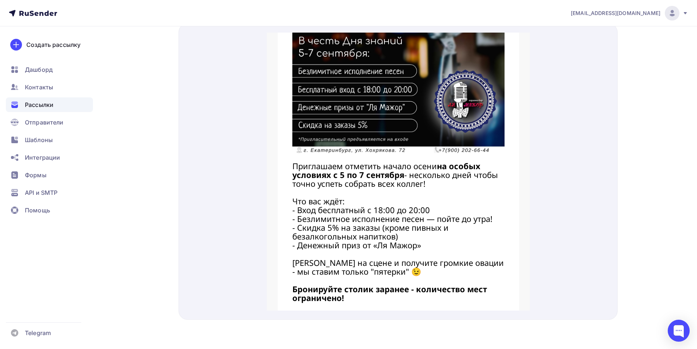
scroll to position [593, 0]
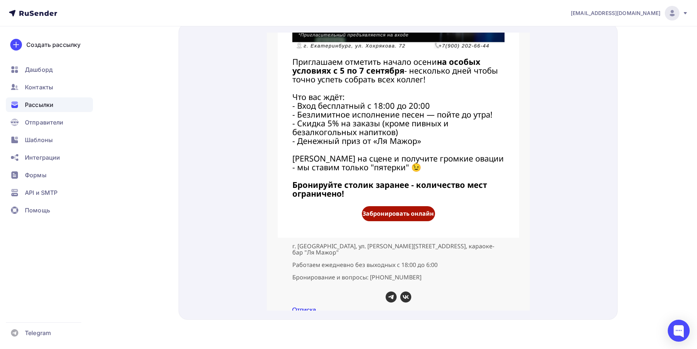
click at [296, 298] on link "Отписка" at bounding box center [304, 301] width 24 height 7
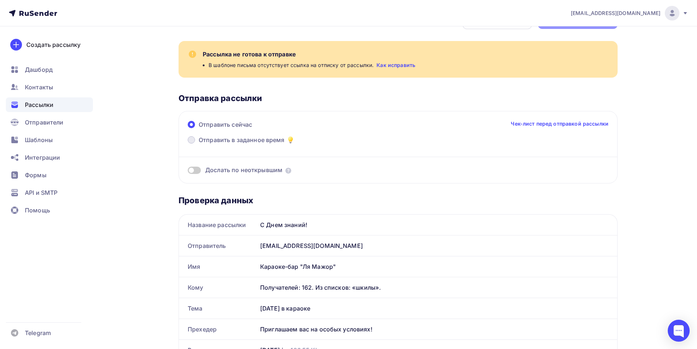
scroll to position [0, 0]
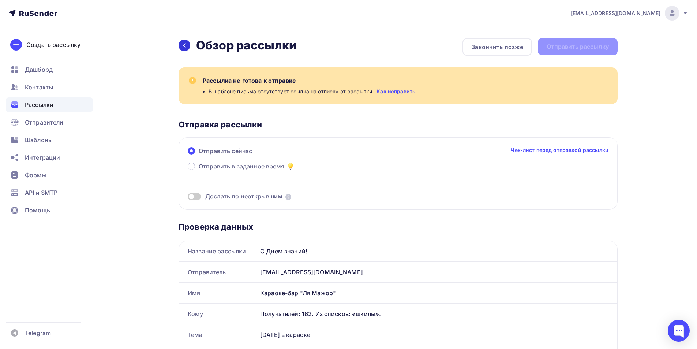
click at [184, 49] on div at bounding box center [185, 46] width 12 height 12
click at [186, 46] on icon at bounding box center [185, 45] width 6 height 6
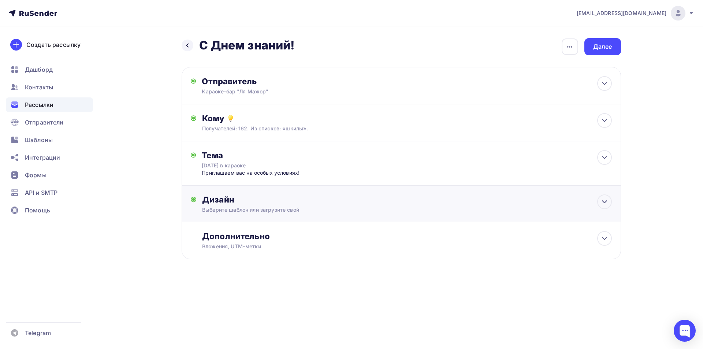
click at [239, 194] on div "Дизайн Выберите шаблон или загрузите свой Размер письма: 122 Kb Заменить шаблон…" at bounding box center [401, 204] width 439 height 37
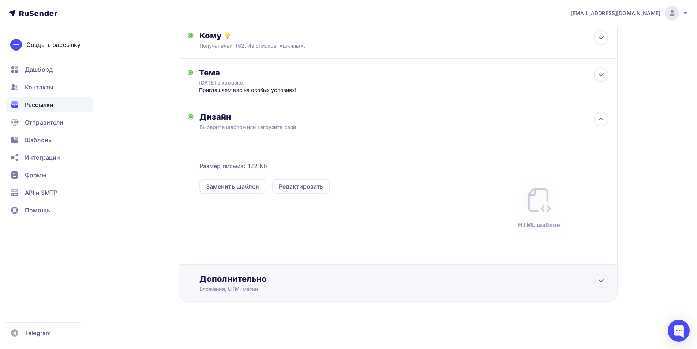
click at [303, 297] on div "Дополнительно Вложения, UTM–метки Вложения День знаний.jpg 196.55 Kb Добавить ф…" at bounding box center [398, 283] width 439 height 37
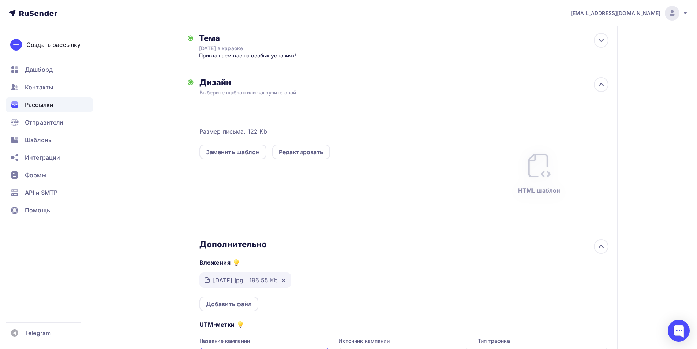
scroll to position [103, 0]
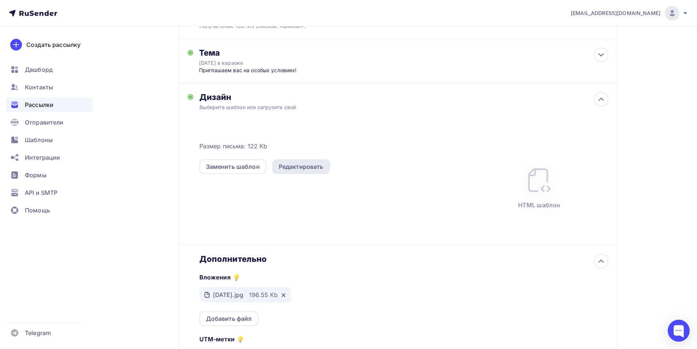
click at [280, 163] on div "Редактировать" at bounding box center [301, 166] width 45 height 9
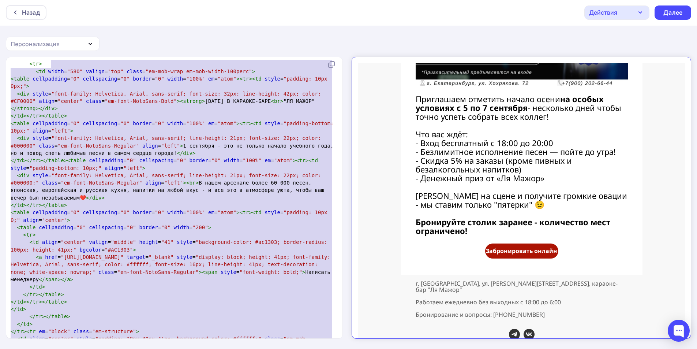
scroll to position [559, 0]
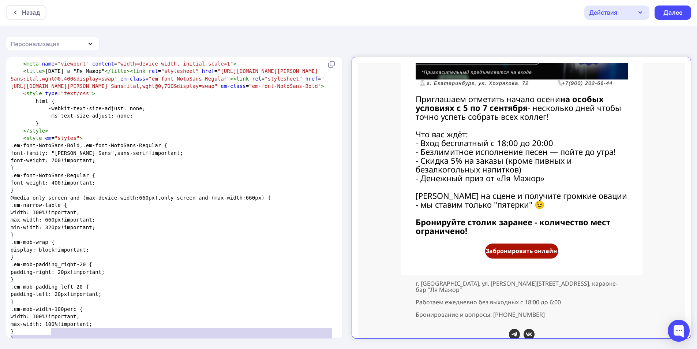
type textarea "<!LOREMIP dolo SITAME "-//C8A//ELI SEDD 6.59 Eiusmodtempo//IN" "utla://etd.m5.a…"
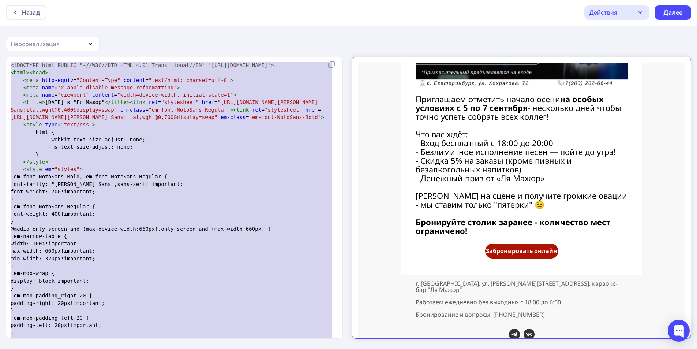
drag, startPoint x: 63, startPoint y: 327, endPoint x: 0, endPoint y: -5, distance: 338.0
click at [0, 0] on html "Назад Действия Отправить тестовое письмо Сохранить в Мои шаблоны Выйти без сохр…" at bounding box center [348, 173] width 697 height 349
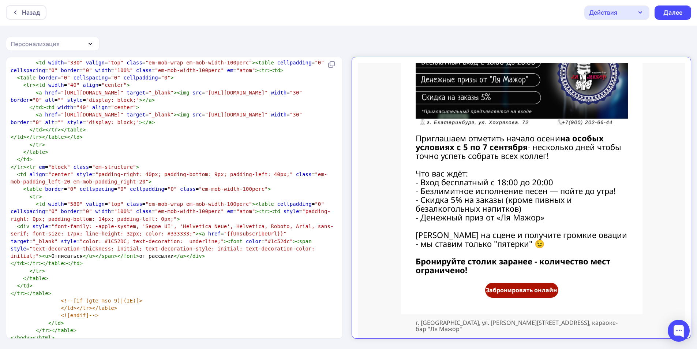
scroll to position [595, 0]
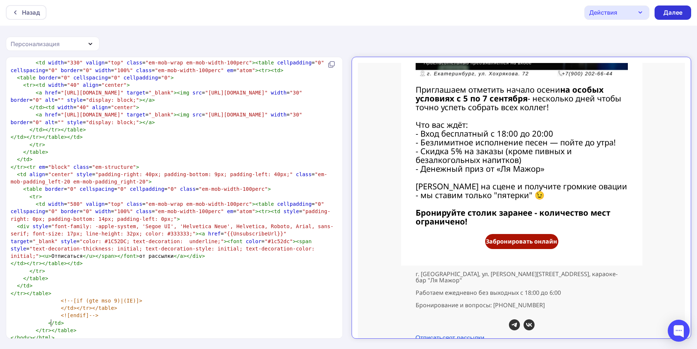
click at [660, 18] on div "Далее" at bounding box center [673, 12] width 37 height 14
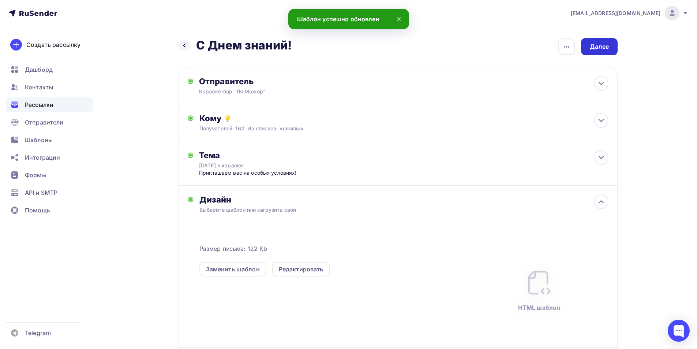
click at [607, 42] on div "Далее" at bounding box center [599, 46] width 37 height 17
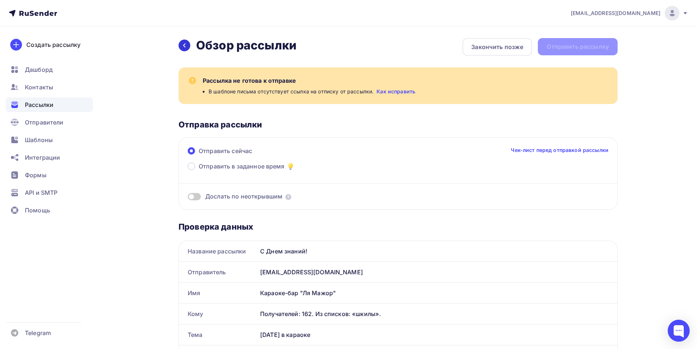
click at [186, 50] on div at bounding box center [185, 46] width 12 height 12
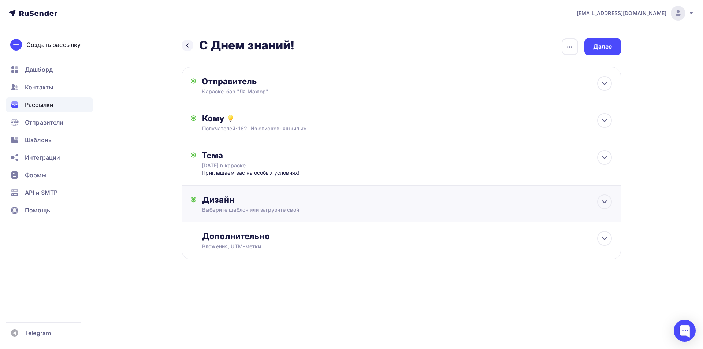
click at [258, 203] on div "Дизайн" at bounding box center [406, 199] width 409 height 10
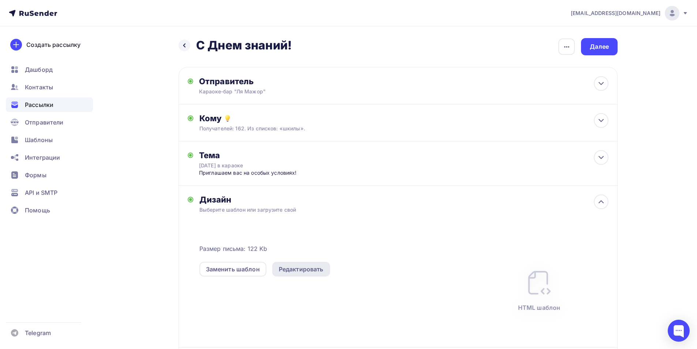
click at [290, 273] on div "Редактировать" at bounding box center [301, 269] width 45 height 9
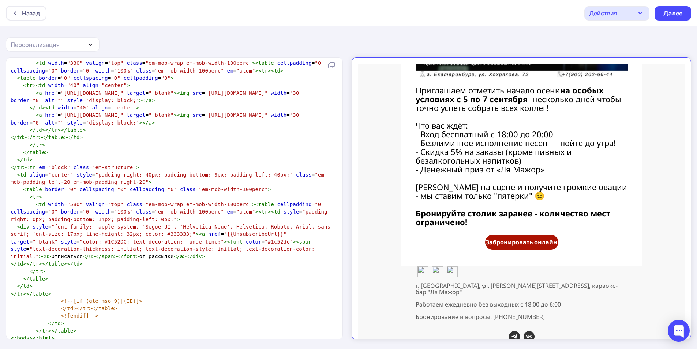
click at [228, 231] on span ""{{UnsubscribeUrl}}"" at bounding box center [255, 234] width 63 height 6
type textarea "u"
type textarea "_"
type textarea "u"
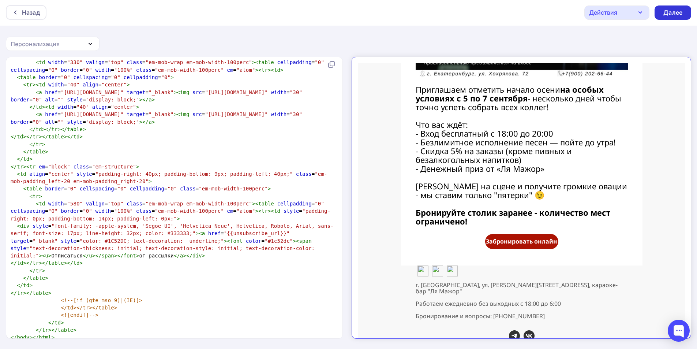
click at [658, 18] on div "Далее" at bounding box center [673, 12] width 37 height 14
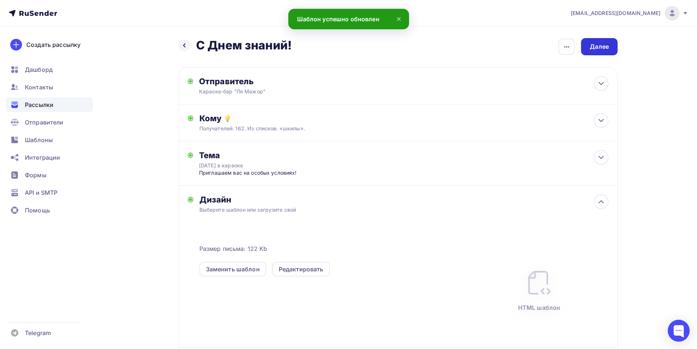
click at [601, 48] on div "Далее" at bounding box center [599, 46] width 19 height 8
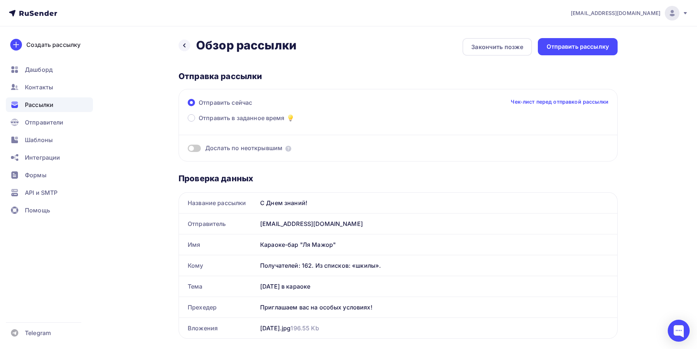
click at [388, 269] on div "Получателей: 162. Из списков: «шкилы»." at bounding box center [434, 265] width 349 height 9
click at [556, 53] on div "Отправить рассылку" at bounding box center [578, 46] width 80 height 17
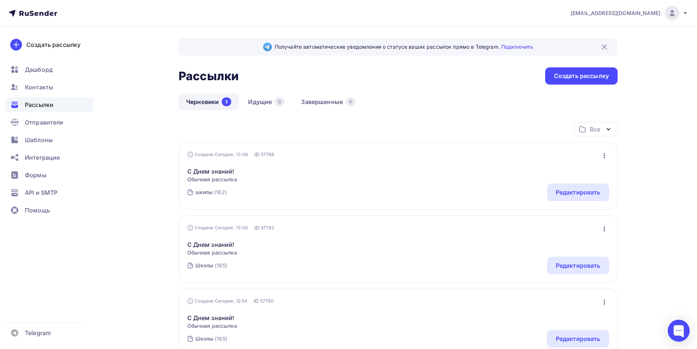
click at [355, 151] on div "Создана Сегодня, 13:06 ID 57788 Редактировать Копировать Добавить в папку Удали…" at bounding box center [398, 154] width 422 height 7
click at [369, 161] on div "С Днем знаний! Обычная рассылка Редактировать Копировать Добавить в папку Удали…" at bounding box center [398, 170] width 422 height 25
click at [606, 156] on icon "button" at bounding box center [604, 155] width 9 height 9
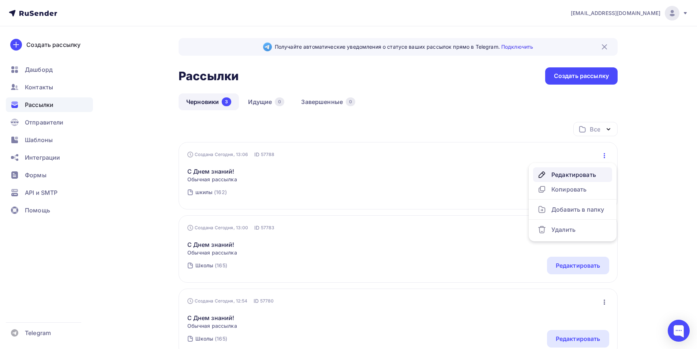
click at [588, 176] on div "Редактировать" at bounding box center [573, 174] width 70 height 9
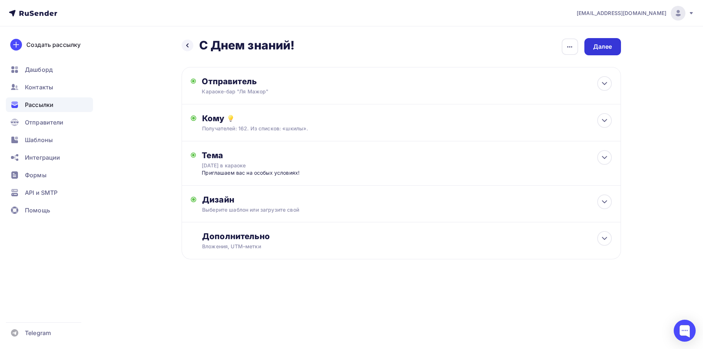
click at [606, 48] on div "Далее" at bounding box center [602, 46] width 19 height 8
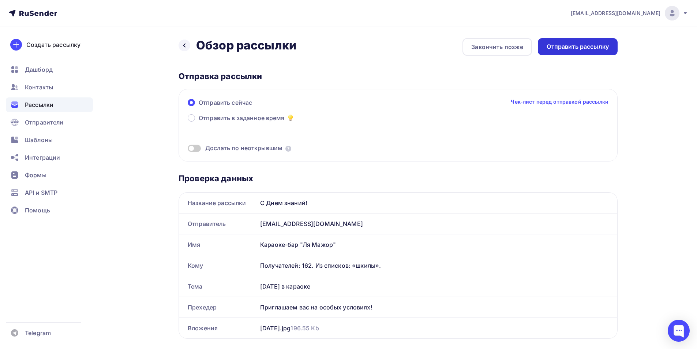
click at [553, 51] on div "Отправить рассылку" at bounding box center [578, 46] width 80 height 17
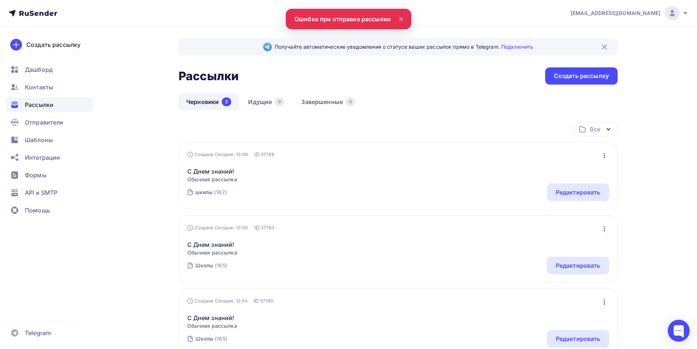
click at [383, 20] on nav "info@pm2009.ru Аккаунт Тарифы Выйти Создать рассылку Дашборд Контакты Рассылки …" at bounding box center [348, 13] width 697 height 26
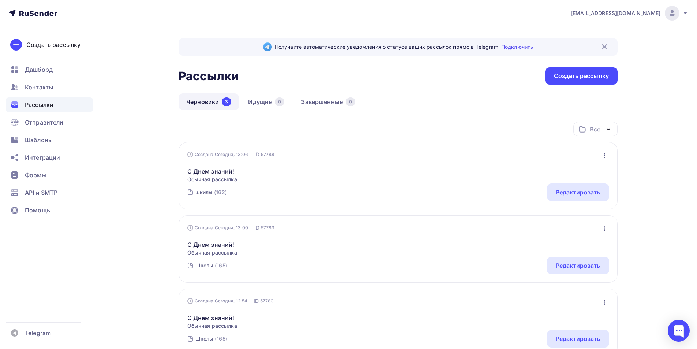
click at [604, 156] on icon "button" at bounding box center [604, 155] width 9 height 9
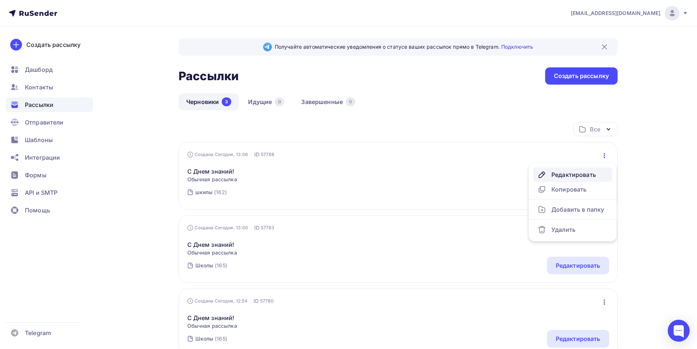
click at [586, 174] on div "Редактировать" at bounding box center [573, 174] width 70 height 9
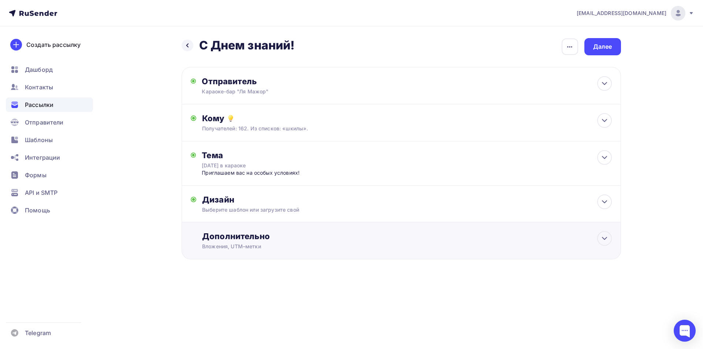
click at [279, 239] on div "Дополнительно" at bounding box center [406, 236] width 409 height 10
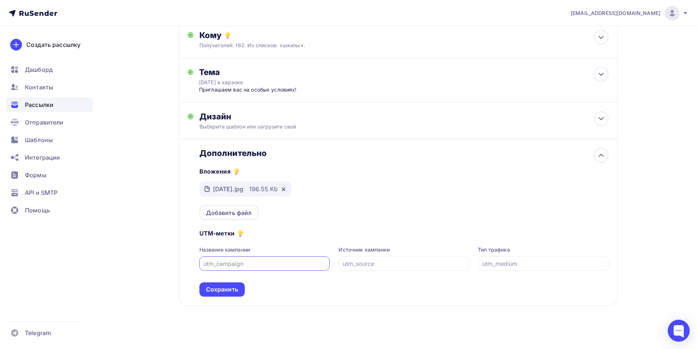
scroll to position [87, 0]
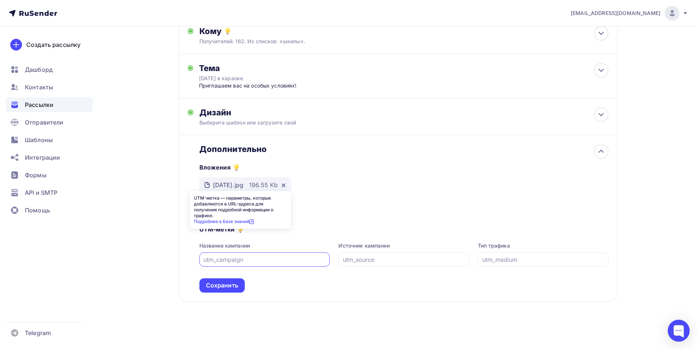
click at [241, 227] on icon at bounding box center [240, 228] width 4 height 4
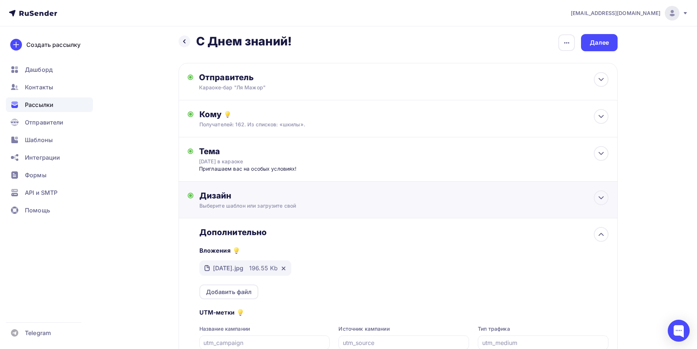
scroll to position [0, 0]
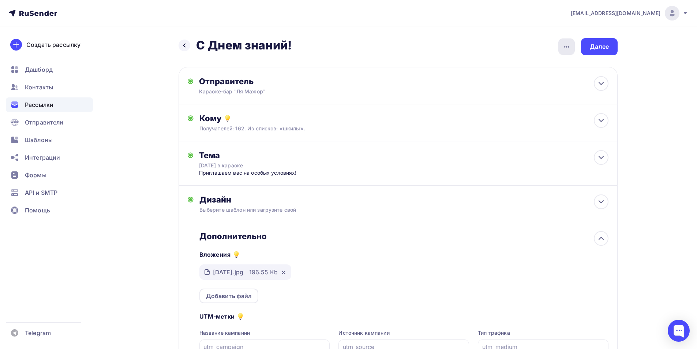
click at [566, 42] on icon "button" at bounding box center [567, 46] width 9 height 9
click at [529, 42] on div "Назад С Днем знаний! С Днем знаний! Закончить позже Переименовать рассылку Удал…" at bounding box center [398, 46] width 439 height 17
click at [596, 46] on div "Далее" at bounding box center [599, 46] width 19 height 8
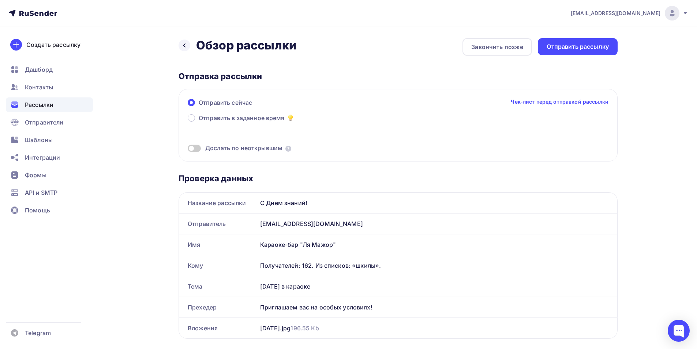
click at [550, 103] on link "Чек-лист перед отправкой рассылки" at bounding box center [560, 101] width 98 height 7
click at [568, 51] on div "Отправить рассылку" at bounding box center [578, 46] width 80 height 17
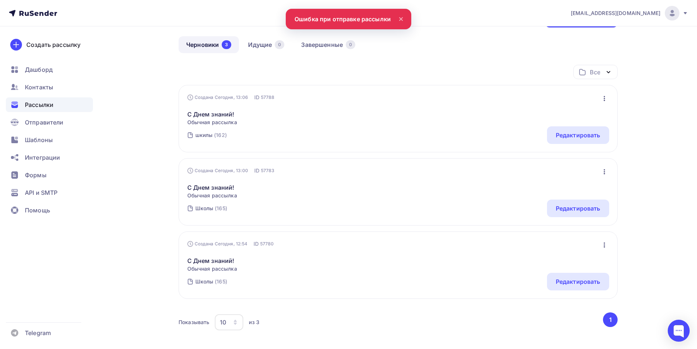
scroll to position [73, 0]
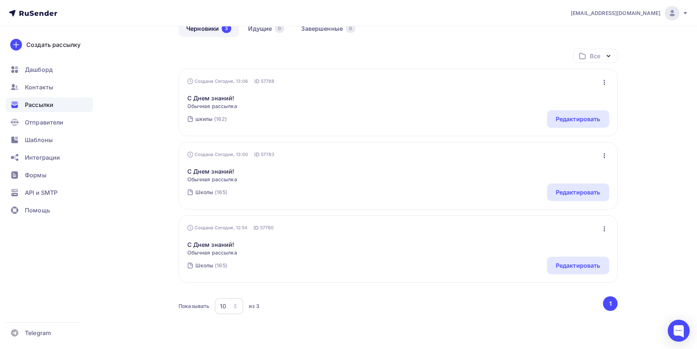
click at [603, 81] on icon "button" at bounding box center [604, 82] width 9 height 9
click at [595, 98] on div "Редактировать" at bounding box center [573, 101] width 70 height 9
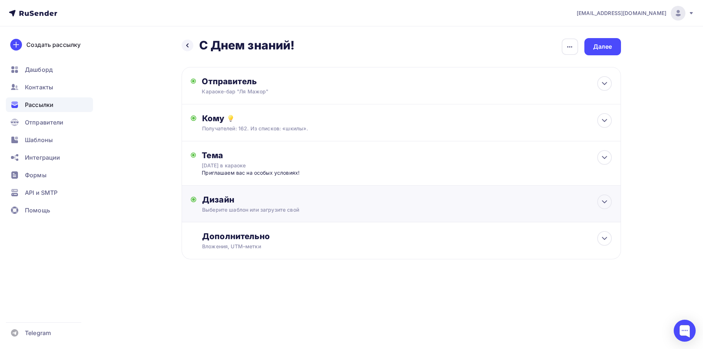
click at [354, 198] on div "Дизайн" at bounding box center [406, 199] width 409 height 10
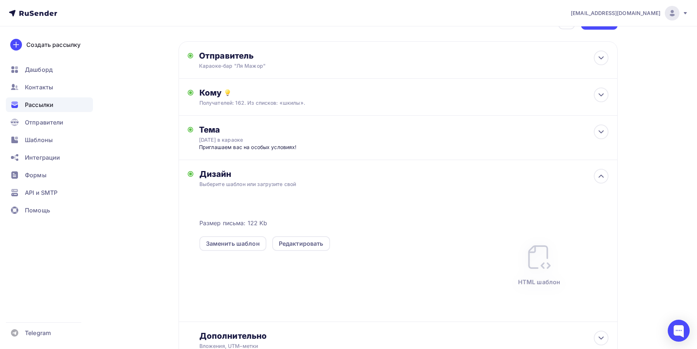
scroll to position [37, 0]
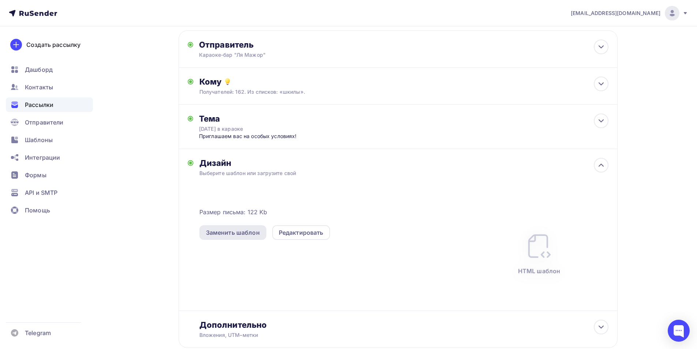
click at [250, 232] on div "Заменить шаблон" at bounding box center [233, 232] width 54 height 9
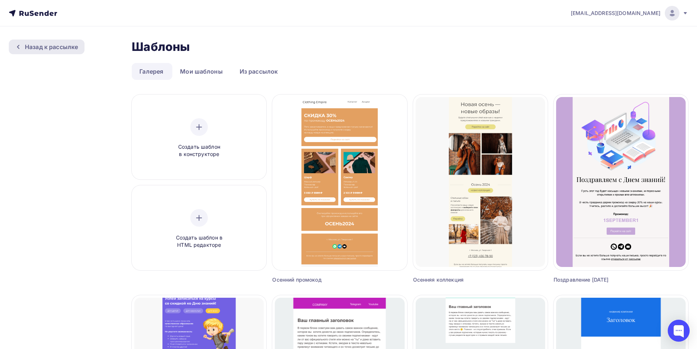
click at [36, 46] on div "Назад к рассылке" at bounding box center [51, 46] width 53 height 9
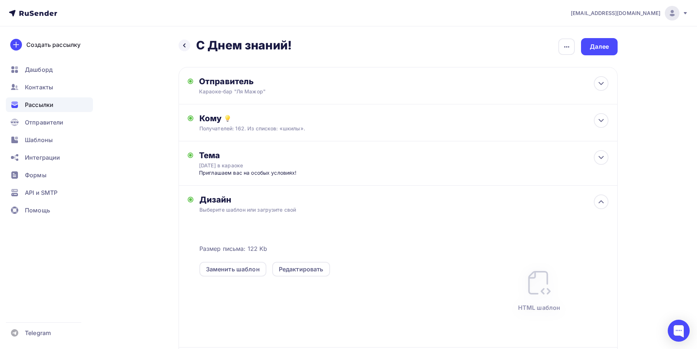
drag, startPoint x: 285, startPoint y: 205, endPoint x: 287, endPoint y: 231, distance: 25.7
click at [285, 206] on div "Дизайн Выберите шаблон или загрузите свой Размер письма: 122 Kb Заменить шаблон…" at bounding box center [404, 270] width 409 height 153
click at [298, 269] on div "Редактировать" at bounding box center [301, 269] width 45 height 9
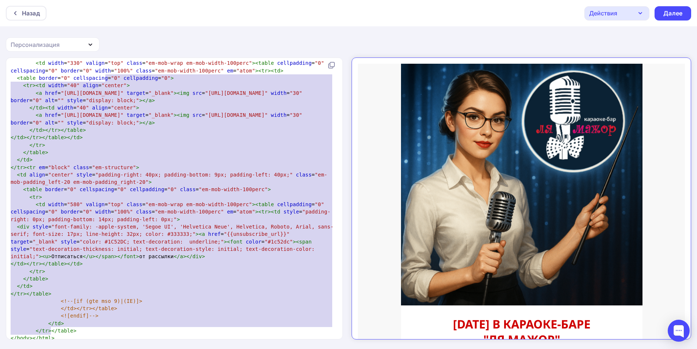
scroll to position [1443, 0]
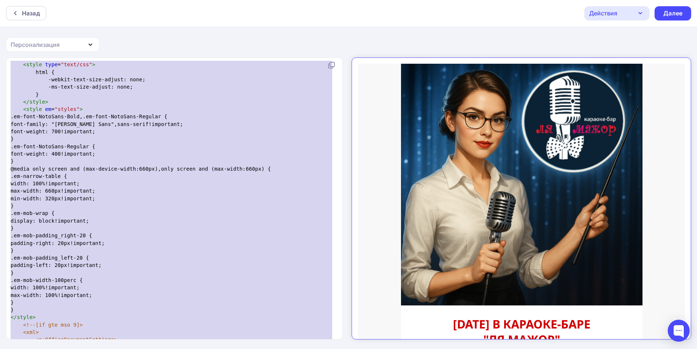
type textarea "<!LOREMIP dolo SITAME "-//C8A//ELI SEDD 6.59 Eiusmodtempo//IN" "utla://etd.m5.a…"
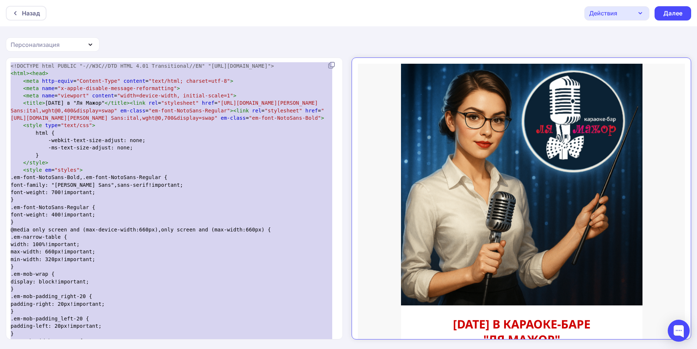
drag, startPoint x: 66, startPoint y: 332, endPoint x: 0, endPoint y: 7, distance: 332.4
click at [0, 7] on div "Назад Действия Отправить тестовое письмо Сохранить в Мои шаблоны Выйти без сохр…" at bounding box center [348, 175] width 697 height 350
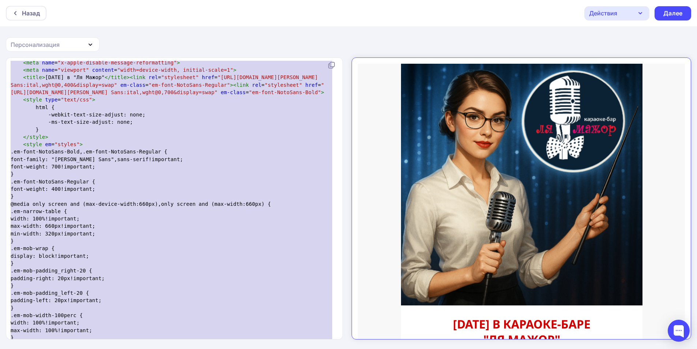
scroll to position [37, 0]
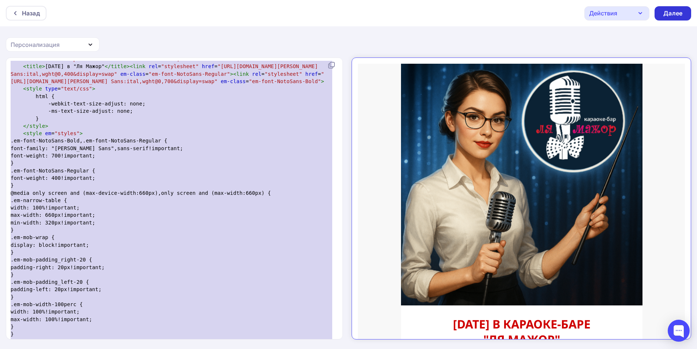
click at [665, 19] on div "Далее" at bounding box center [673, 13] width 37 height 14
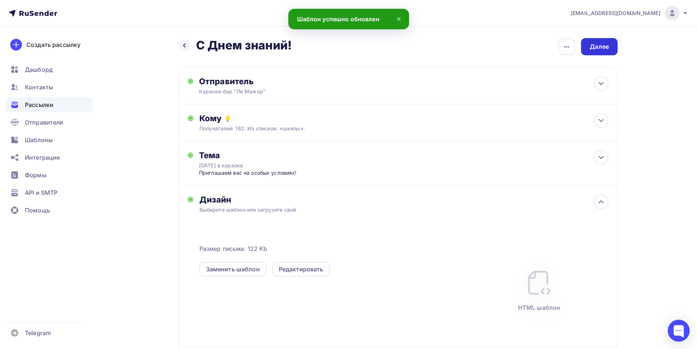
click at [596, 51] on div "Далее" at bounding box center [599, 46] width 19 height 8
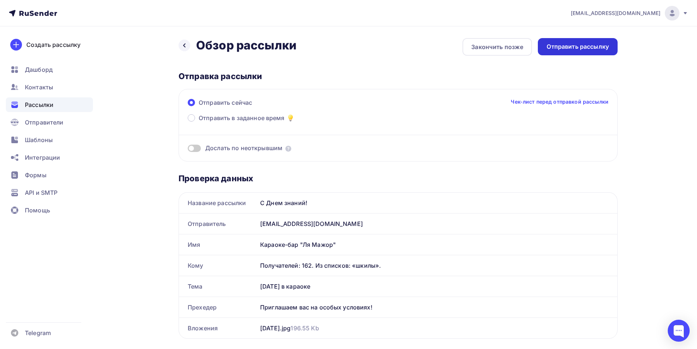
click at [571, 45] on div "Отправить рассылку" at bounding box center [578, 46] width 62 height 8
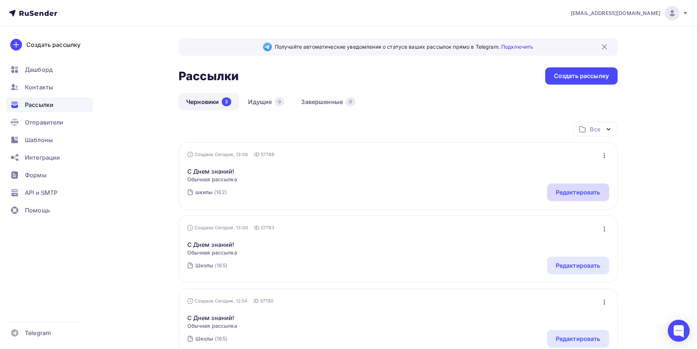
click at [598, 189] on div "Редактировать" at bounding box center [578, 192] width 45 height 9
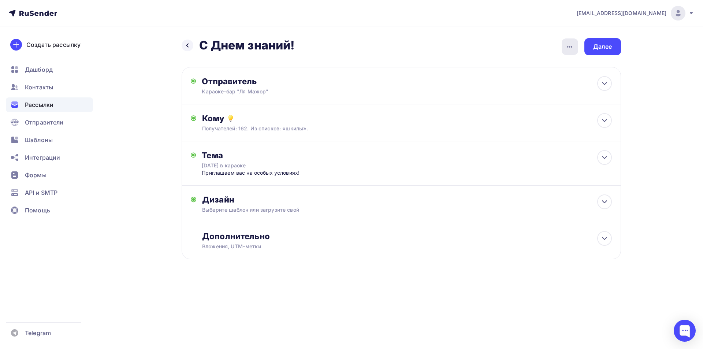
click at [570, 43] on icon "button" at bounding box center [569, 46] width 9 height 9
click at [618, 49] on div "Далее" at bounding box center [602, 46] width 37 height 17
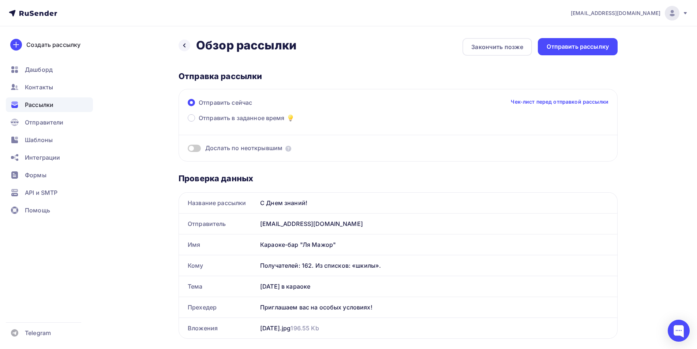
click at [594, 103] on link "Чек-лист перед отправкой рассылки" at bounding box center [560, 101] width 98 height 7
click at [531, 103] on link "Чек-лист перед отправкой рассылки" at bounding box center [560, 101] width 98 height 7
click at [550, 49] on div "Отправить рассылку" at bounding box center [578, 46] width 62 height 8
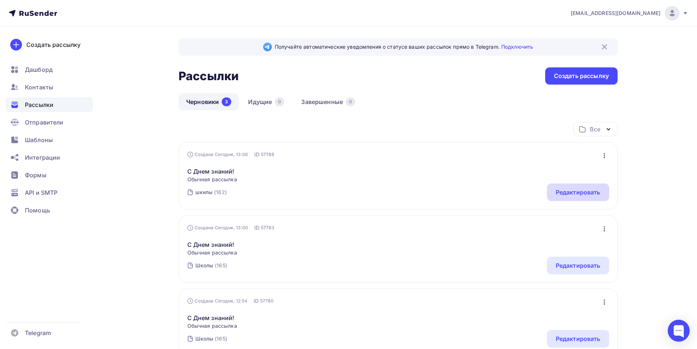
click at [601, 189] on div "Редактировать" at bounding box center [578, 192] width 62 height 18
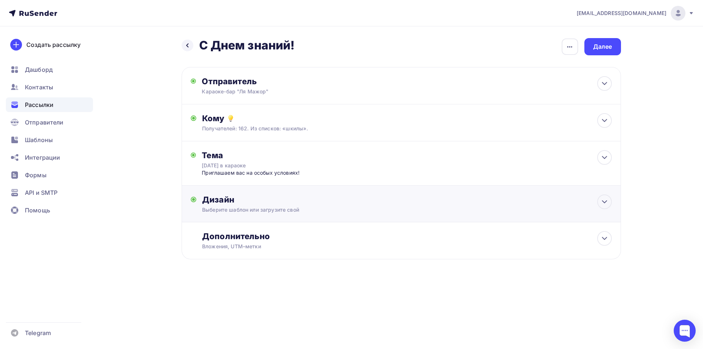
click at [320, 195] on div "Дизайн" at bounding box center [406, 199] width 409 height 10
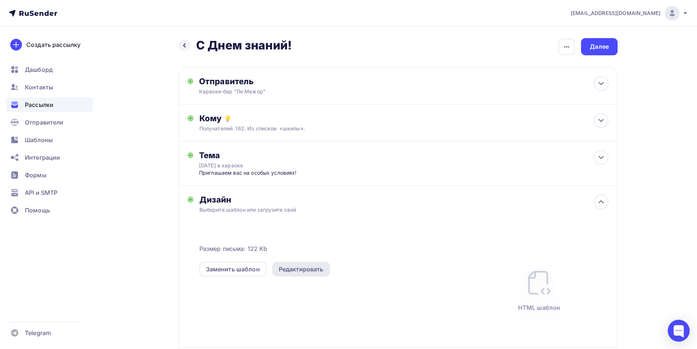
click at [298, 265] on div "Редактировать" at bounding box center [301, 269] width 45 height 9
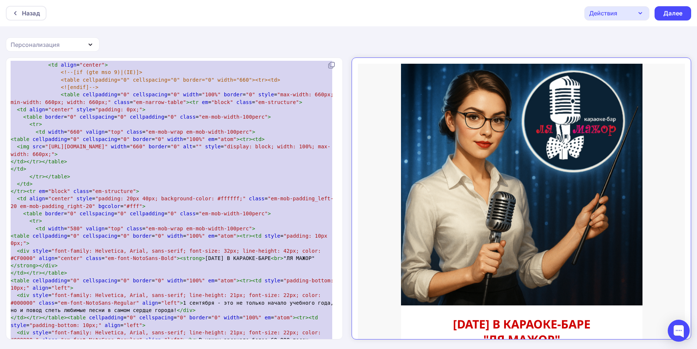
scroll to position [514, 0]
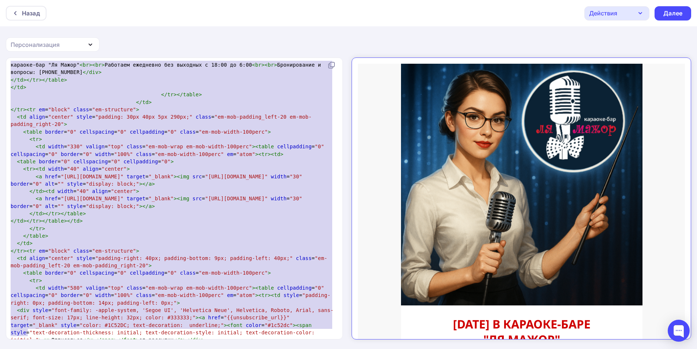
type textarea "<!LOREMIP dolo SITAME "-//C8A//ELI SEDD 6.59 Eiusmodtempo//IN" "utla://etd.m5.a…"
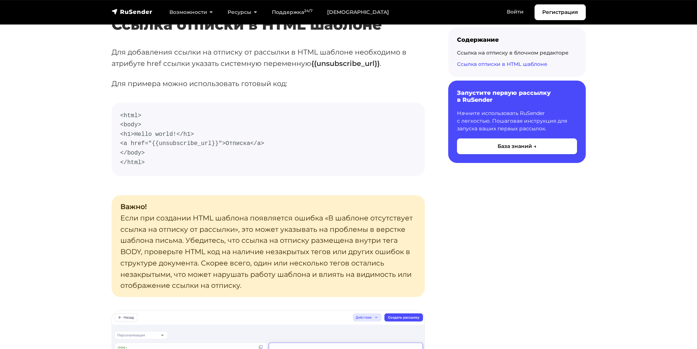
scroll to position [1281, 0]
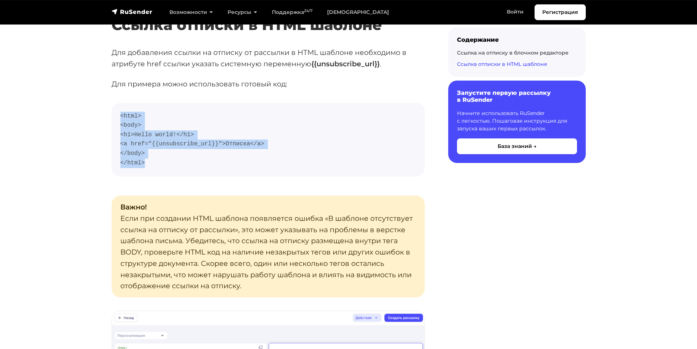
drag, startPoint x: 157, startPoint y: 164, endPoint x: 119, endPoint y: 119, distance: 60.0
click at [119, 119] on pre "<html> <body> <h1>Hello world!</h1> <a href="{{unsubscribe_url}}">Отписка</a> <…" at bounding box center [268, 140] width 313 height 74
copy code "<html> <body> <h1>Hello world!</h1> <a href="{{unsubscribe_url}}">Отписка</a> <…"
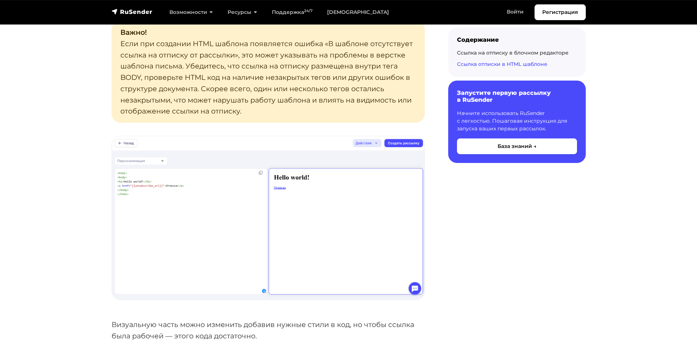
scroll to position [1391, 0]
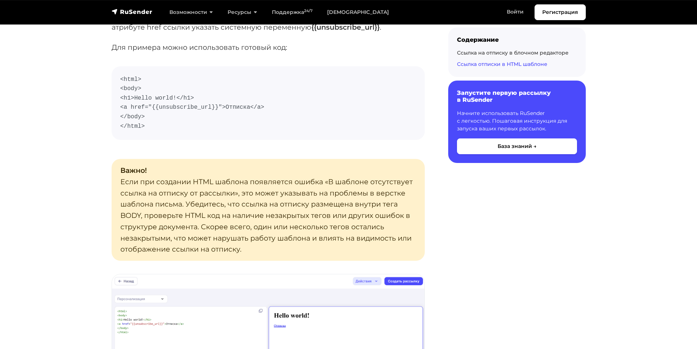
click at [246, 203] on p "Важно! Если при создании HTML шаблона появляется ошибка «В шаблоне отсутствует …" at bounding box center [268, 210] width 313 height 102
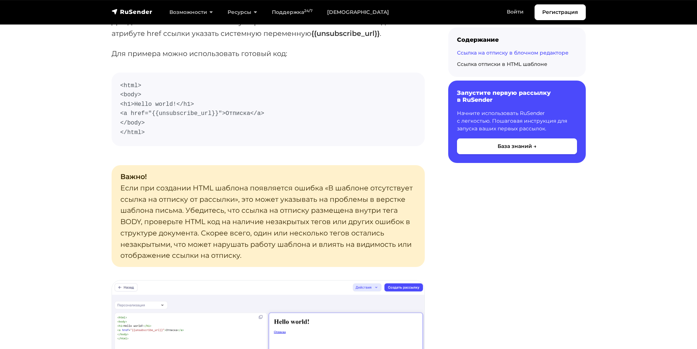
scroll to position [1245, 0]
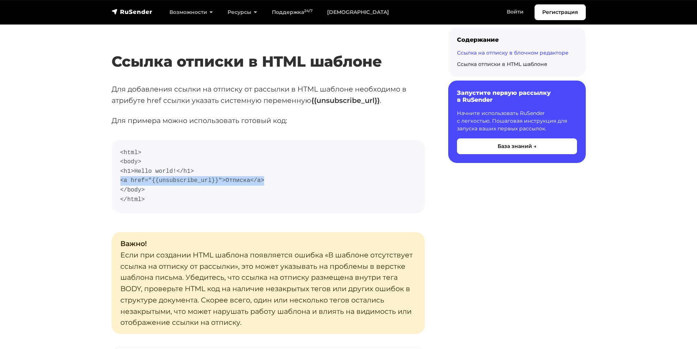
drag, startPoint x: 121, startPoint y: 179, endPoint x: 254, endPoint y: 178, distance: 133.3
click at [254, 178] on code "<html> <body> <h1>Hello world!</h1> <a href="{{unsubscribe_url}}">Отписка</a> <…" at bounding box center [268, 176] width 296 height 56
copy code "<a href="{{unsubscribe_url}}">Отписка</a>"
click at [152, 197] on code "<html> <body> <h1>Hello world!</h1> <a href="{{unsubscribe_url}}">Отписка</a> <…" at bounding box center [268, 176] width 296 height 56
drag, startPoint x: 154, startPoint y: 199, endPoint x: 121, endPoint y: 191, distance: 34.0
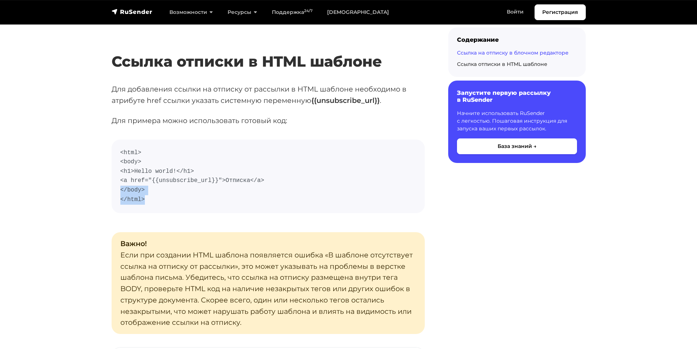
click at [121, 191] on code "<html> <body> <h1>Hello world!</h1> <a href="{{unsubscribe_url}}">Отписка</a> <…" at bounding box center [268, 176] width 296 height 56
copy code "</body> </html>"
click at [268, 178] on code "<html> <body> <h1>Hello world!</h1> <a href="{{unsubscribe_url}}">Отписка</a> <…" at bounding box center [268, 176] width 296 height 56
drag, startPoint x: 121, startPoint y: 180, endPoint x: 257, endPoint y: 180, distance: 135.8
click at [257, 180] on code "<html> <body> <h1>Hello world!</h1> <a href="{{unsubscribe_url}}">Отписка</a> <…" at bounding box center [268, 176] width 296 height 56
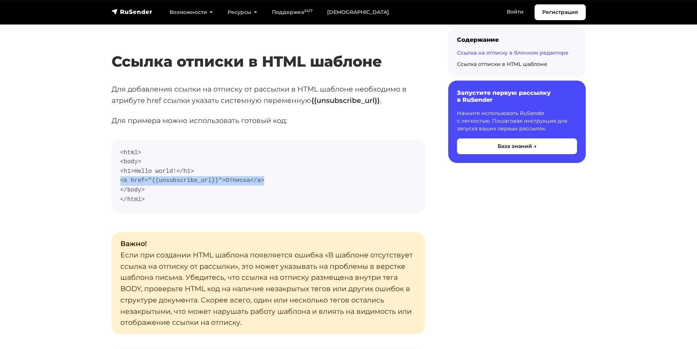
copy code "<a href="{{unsubscribe_url}}">Отписка</a>"
click at [203, 181] on code "<html> <body> <h1>Hello world!</h1> <a href="{{unsubscribe_url}}">Отписка</a> <…" at bounding box center [268, 176] width 296 height 56
drag, startPoint x: 119, startPoint y: 180, endPoint x: 257, endPoint y: 183, distance: 138.4
click at [257, 183] on pre "<html> <body> <h1>Hello world!</h1> <a href="{{unsubscribe_url}}">Отписка</a> <…" at bounding box center [268, 176] width 313 height 74
copy code "<a href="{{unsubscribe_url}}">Отписка</a>"
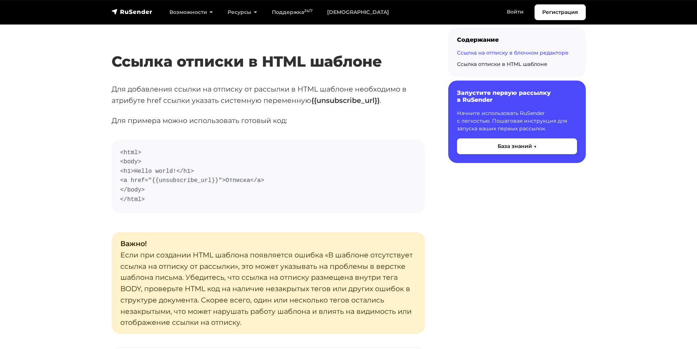
click at [239, 186] on code "<html> <body> <h1>Hello world!</h1> <a href="{{unsubscribe_url}}">Отписка</a> <…" at bounding box center [268, 176] width 296 height 56
drag, startPoint x: 156, startPoint y: 180, endPoint x: 203, endPoint y: 178, distance: 47.3
click at [203, 178] on code "<html> <body> <h1>Hello world!</h1> <a href="{{unsubscribe_url}}">Отписка</a> <…" at bounding box center [268, 176] width 296 height 56
copy code "unsubscribe_url"
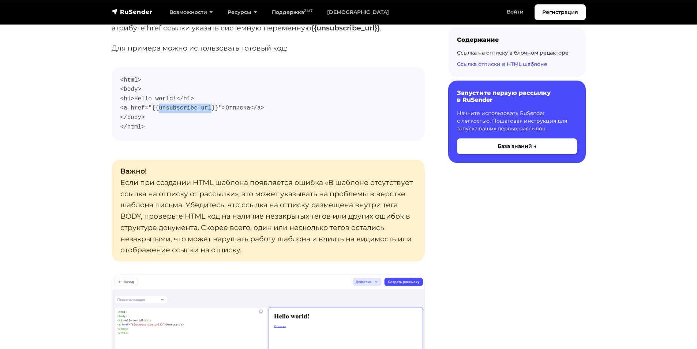
scroll to position [1318, 0]
click at [224, 113] on code "<html> <body> <h1>Hello world!</h1> <a href="{{unsubscribe_url}}">Отписка</a> <…" at bounding box center [268, 103] width 296 height 56
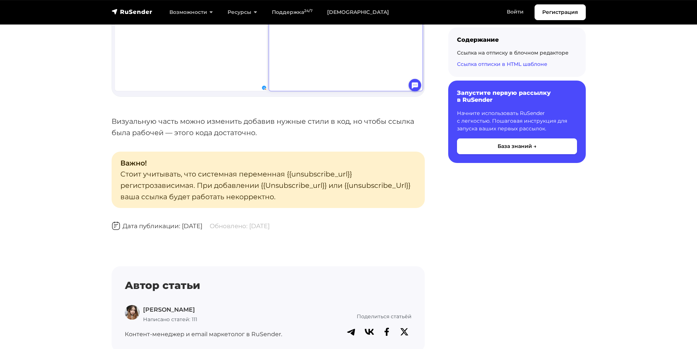
scroll to position [1647, 0]
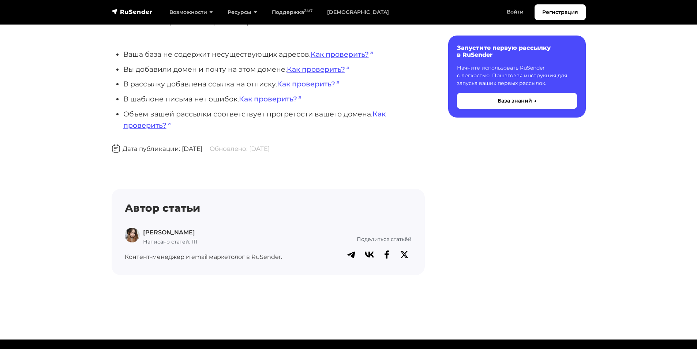
scroll to position [37, 0]
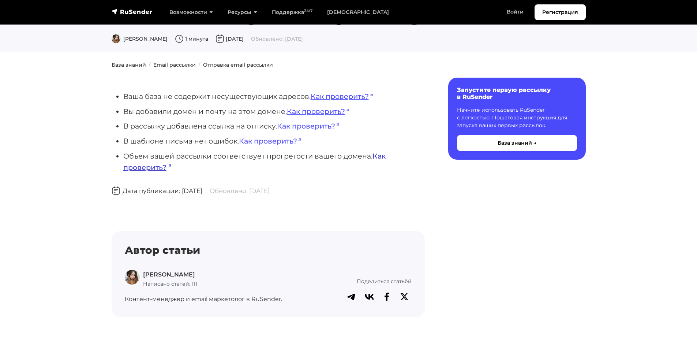
click at [373, 155] on link "Как проверить?" at bounding box center [254, 162] width 262 height 20
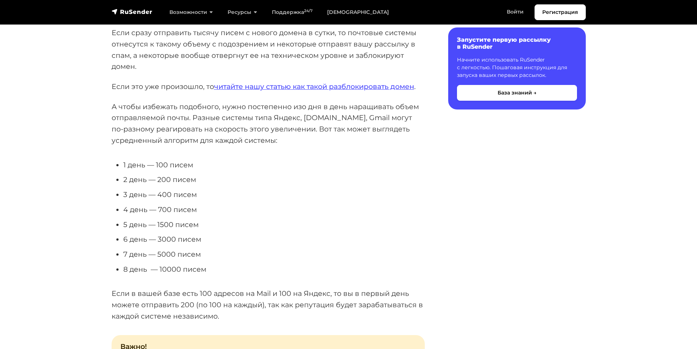
scroll to position [146, 0]
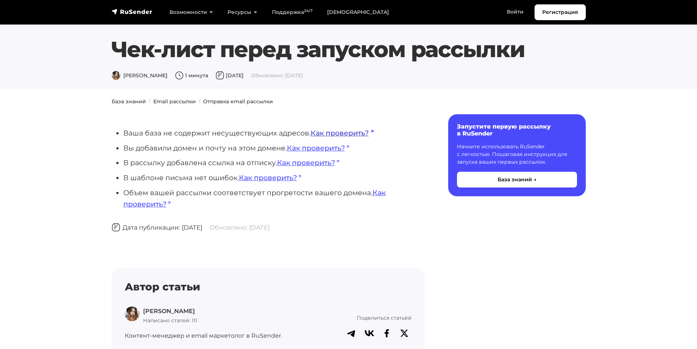
click at [329, 132] on link "Как проверить?" at bounding box center [342, 133] width 63 height 9
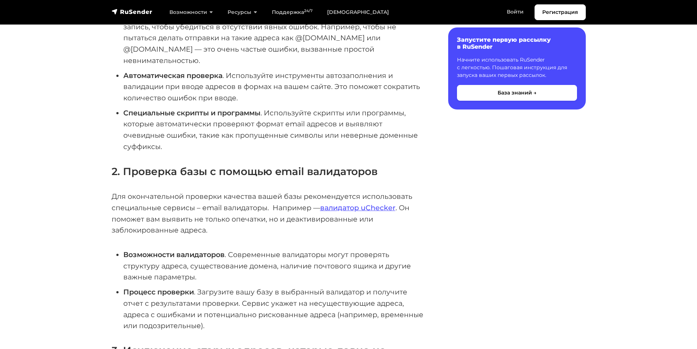
scroll to position [256, 0]
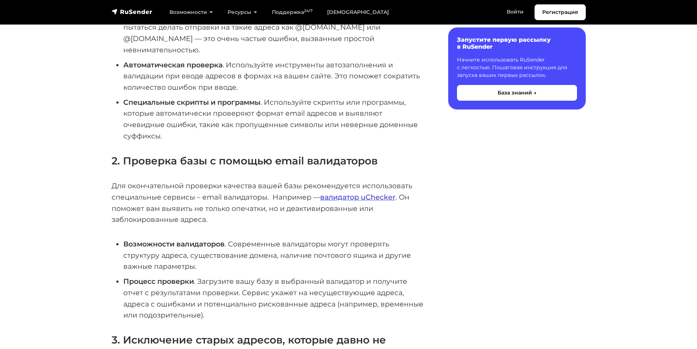
click at [369, 193] on link "валидатор uChecker" at bounding box center [357, 197] width 75 height 9
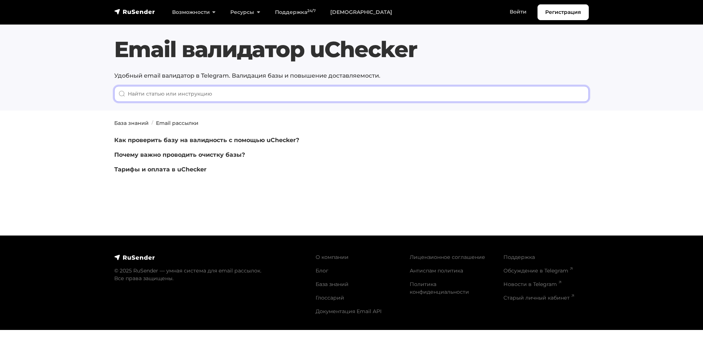
click at [246, 93] on input "When autocomplete results are available use up and down arrows to review and en…" at bounding box center [351, 94] width 474 height 16
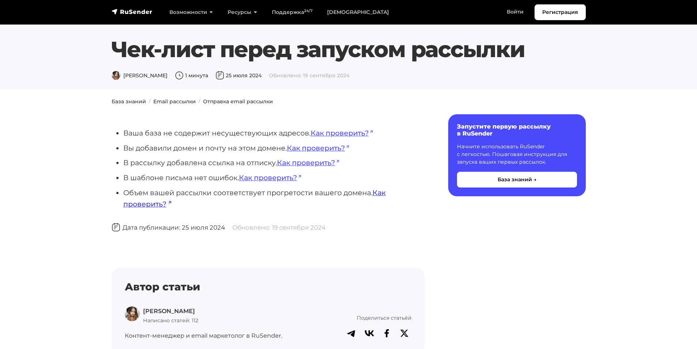
click at [379, 194] on link "Как проверить?" at bounding box center [254, 198] width 262 height 20
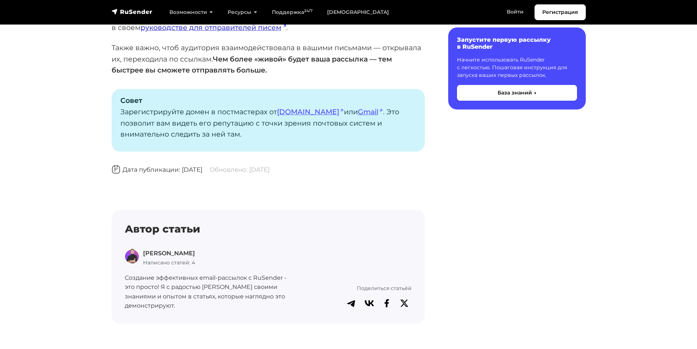
scroll to position [659, 0]
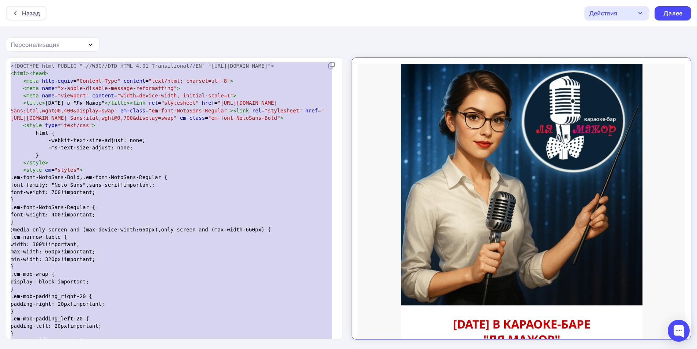
scroll to position [1489, 0]
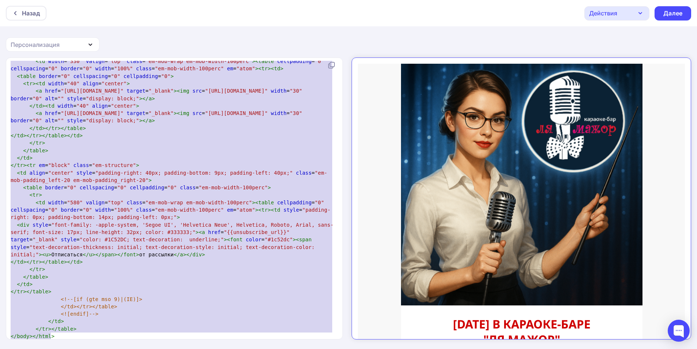
click at [262, 349] on html "Назад Действия Отправить тестовое письмо Сохранить в Мои шаблоны Выйти без сохр…" at bounding box center [348, 174] width 697 height 349
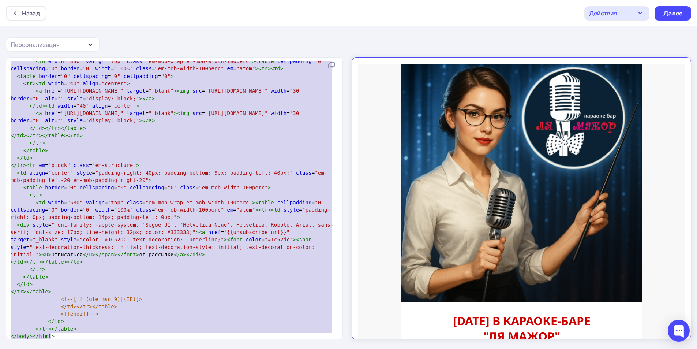
scroll to position [0, 0]
